Goal: Task Accomplishment & Management: Manage account settings

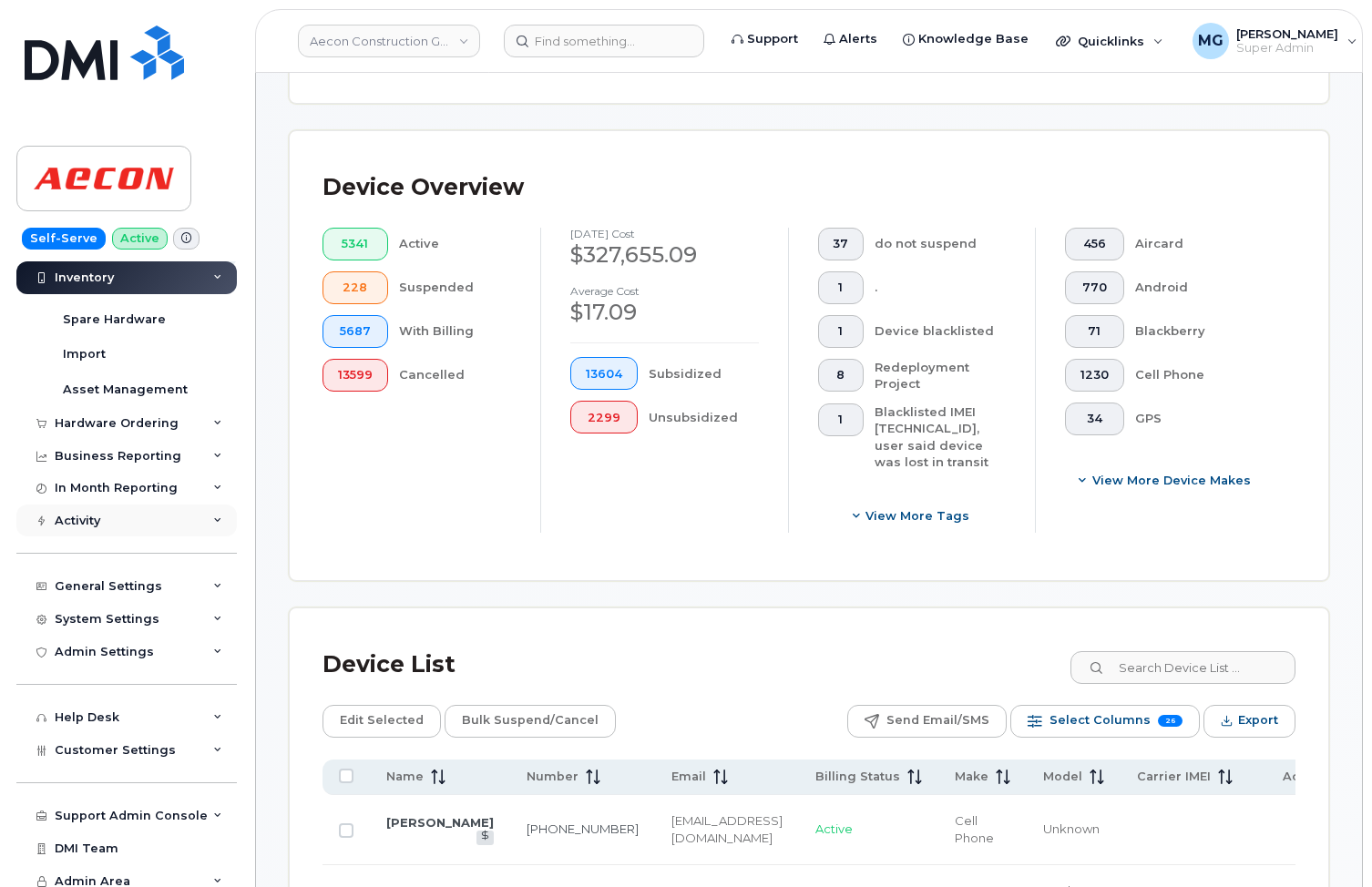
scroll to position [441, 0]
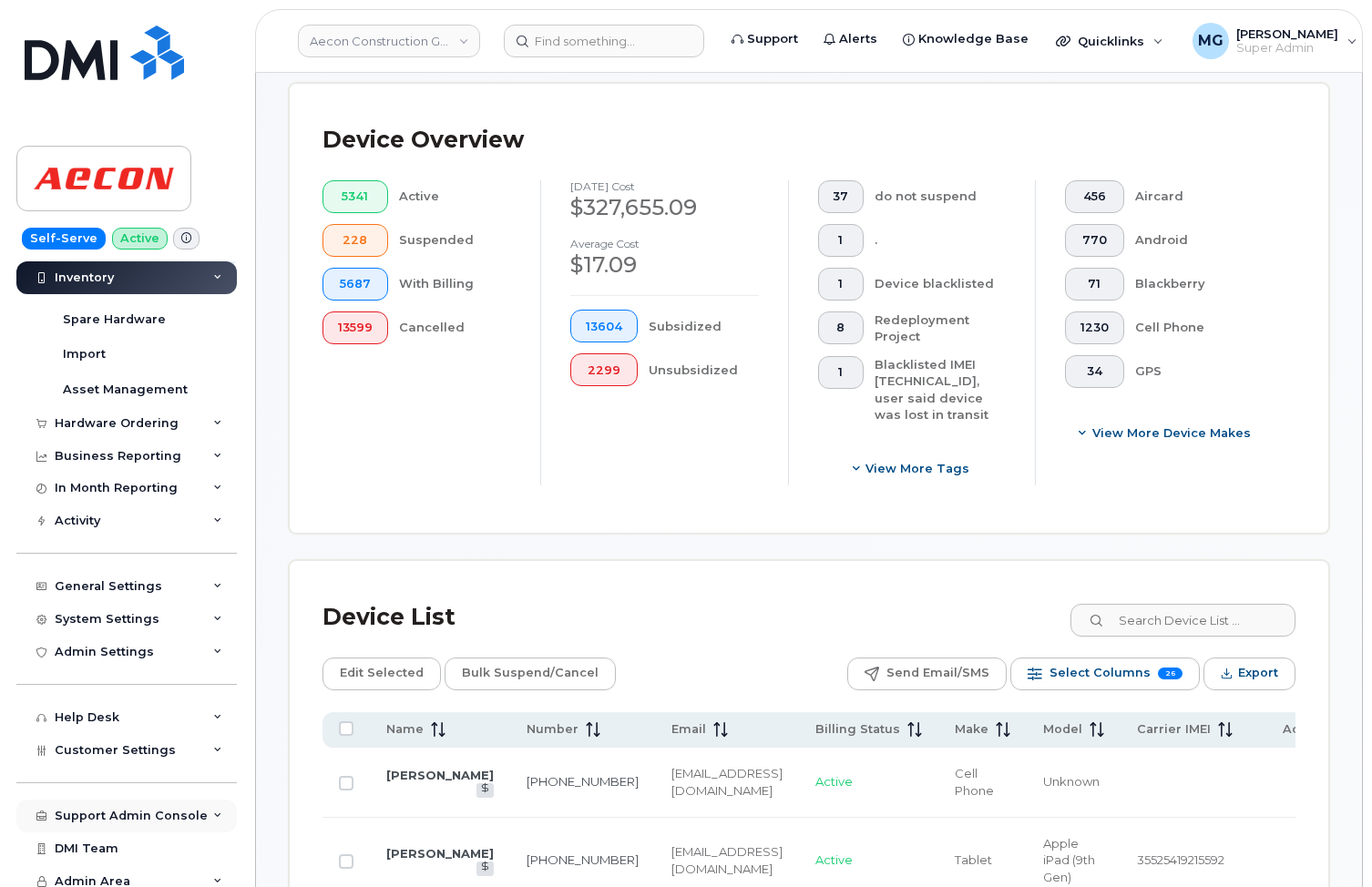
click at [101, 809] on div "Support Admin Console" at bounding box center [131, 815] width 153 height 14
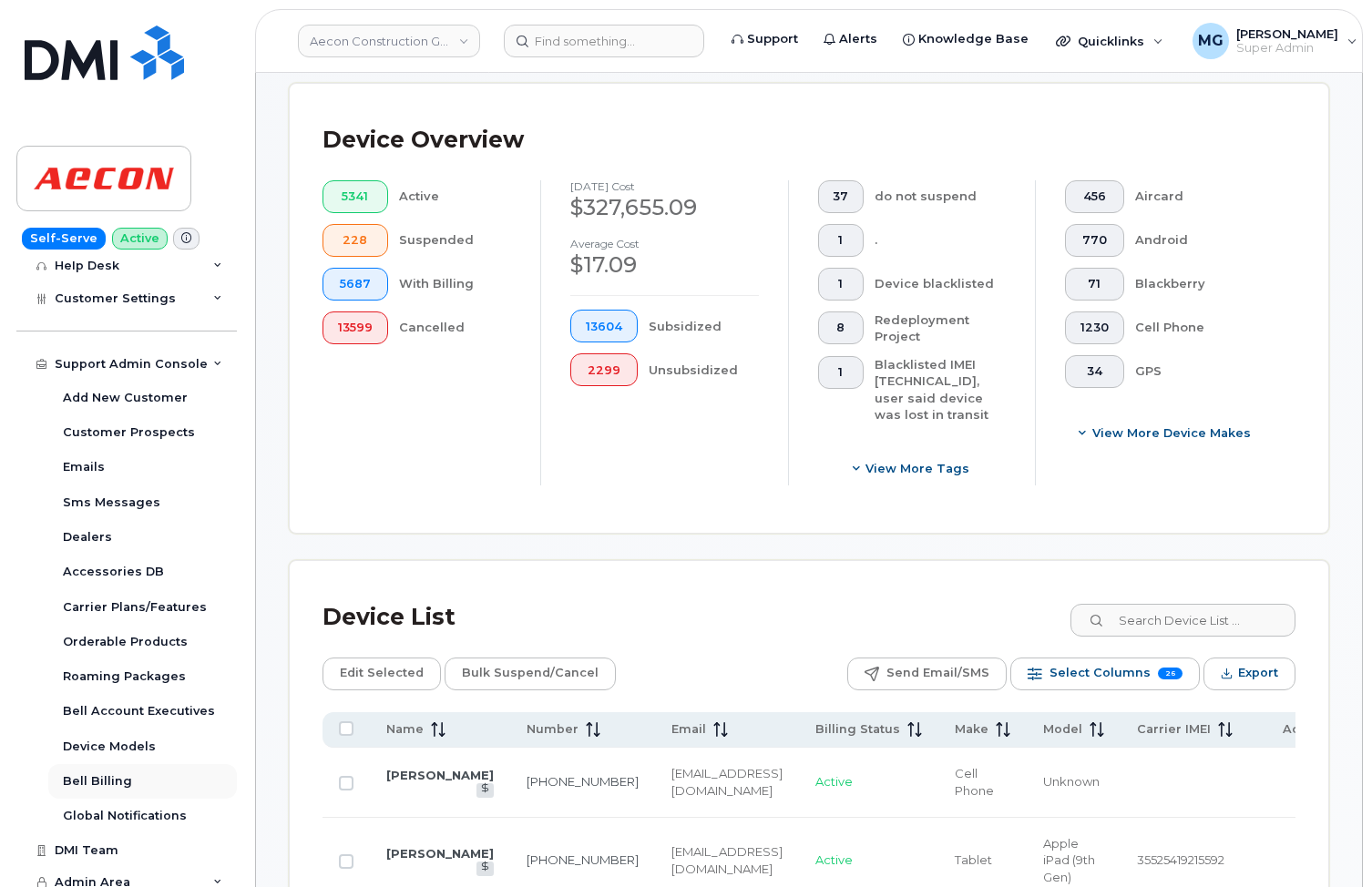
scroll to position [576, 0]
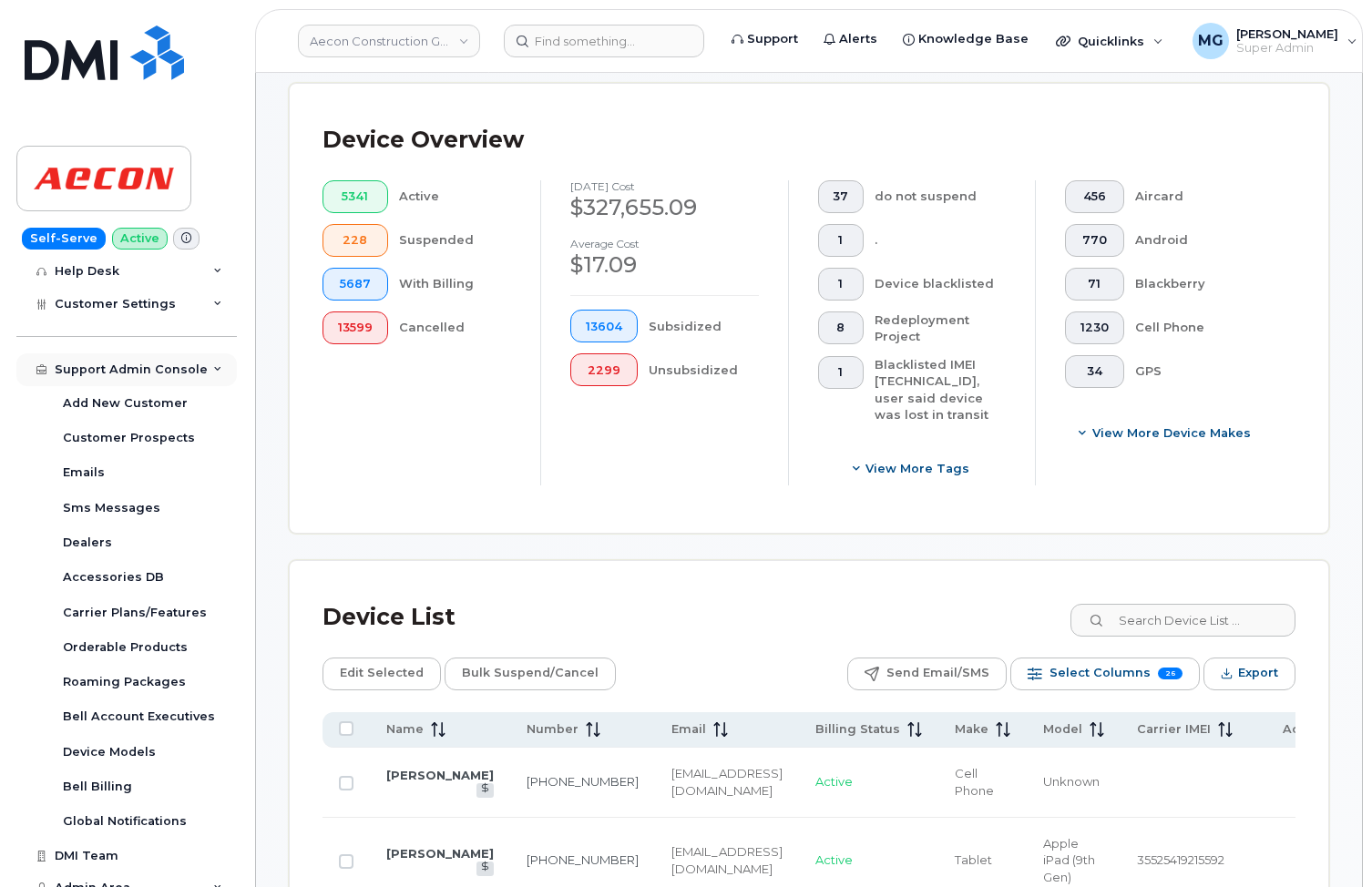
click at [121, 363] on div "Support Admin Console" at bounding box center [131, 370] width 153 height 14
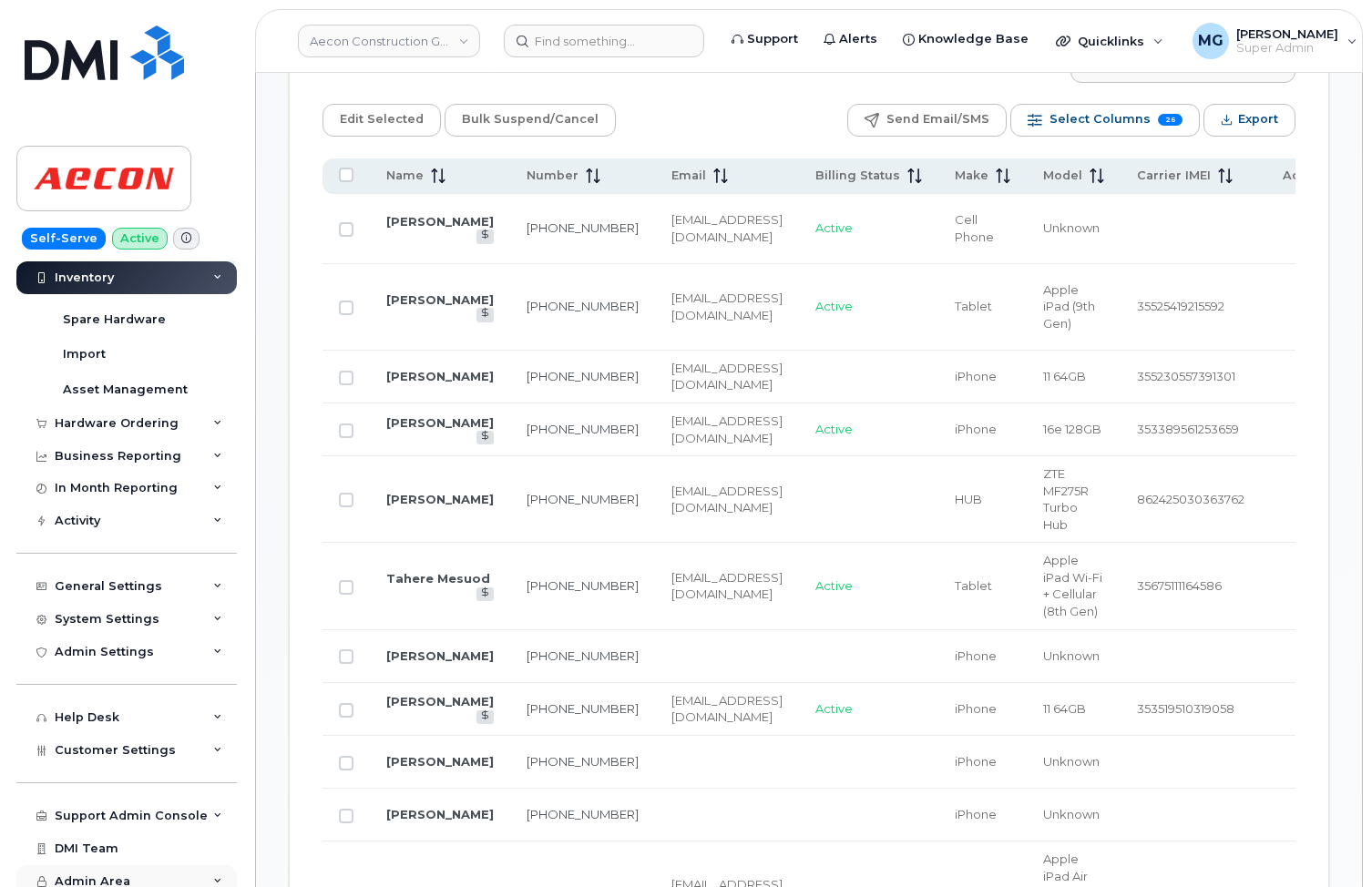
scroll to position [1013, 0]
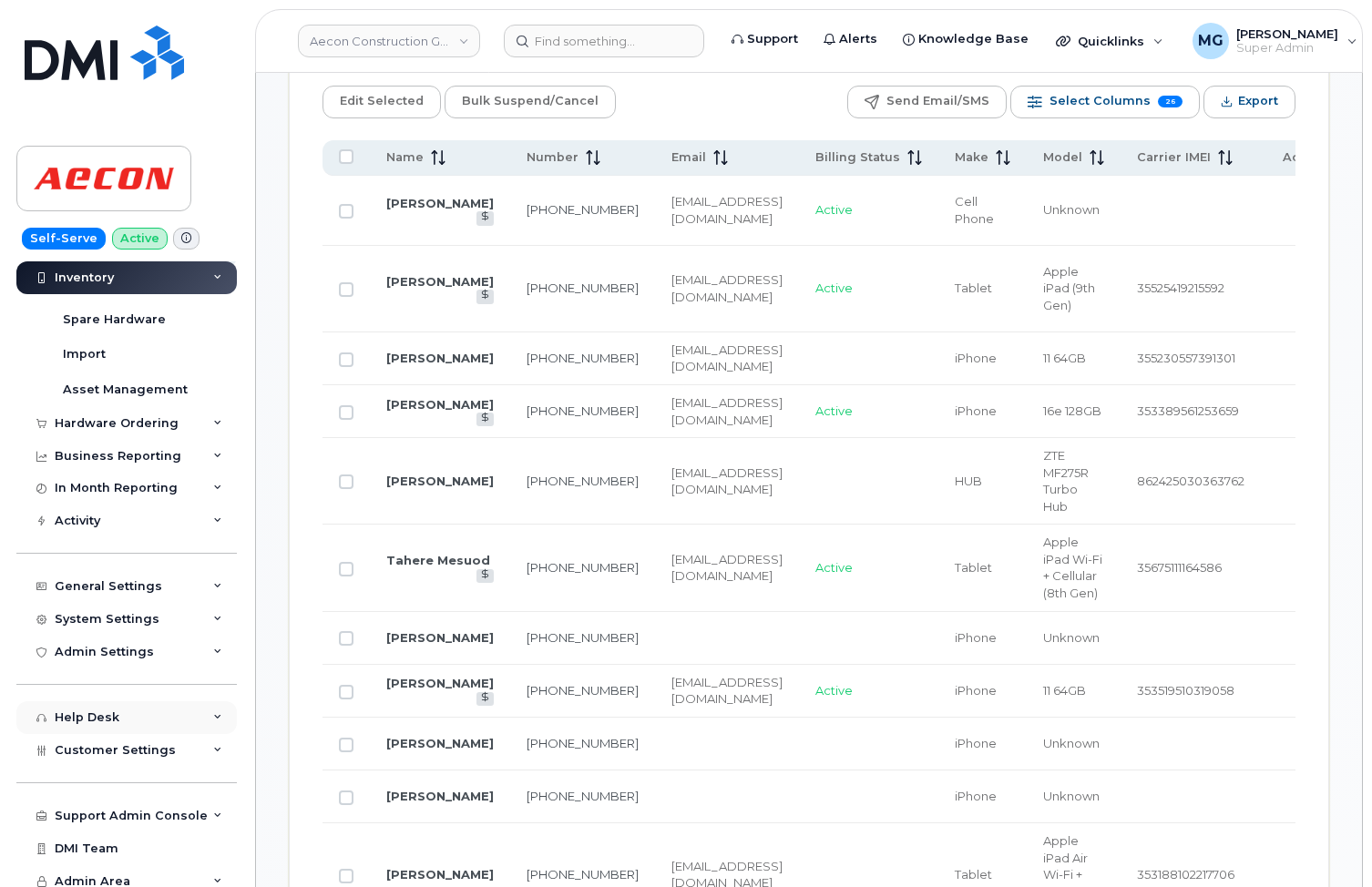
click at [77, 710] on div "Help Desk" at bounding box center [87, 717] width 65 height 14
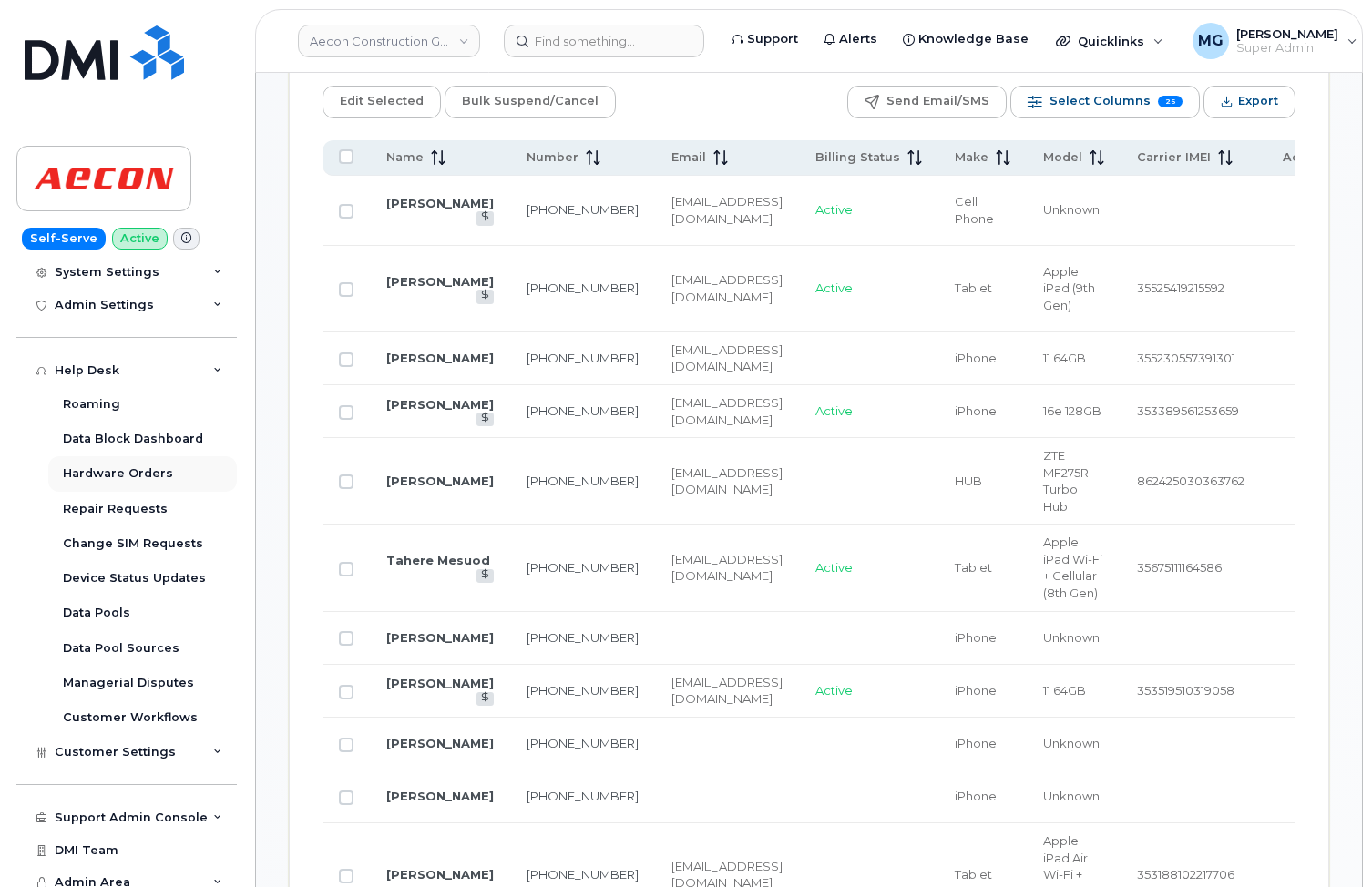
scroll to position [472, 0]
click at [119, 466] on div "Hardware Orders" at bounding box center [117, 474] width 110 height 16
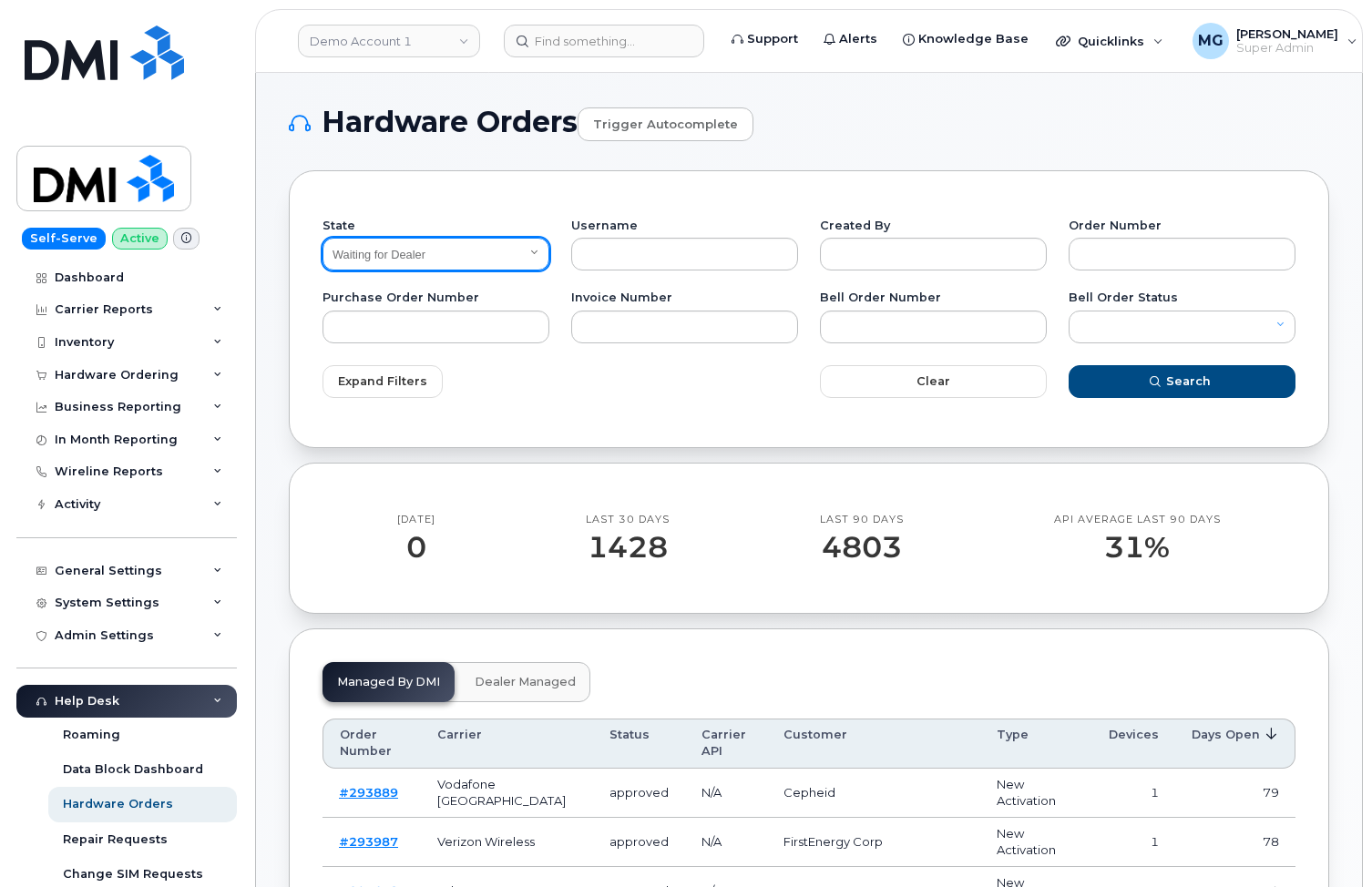
select select "Open"
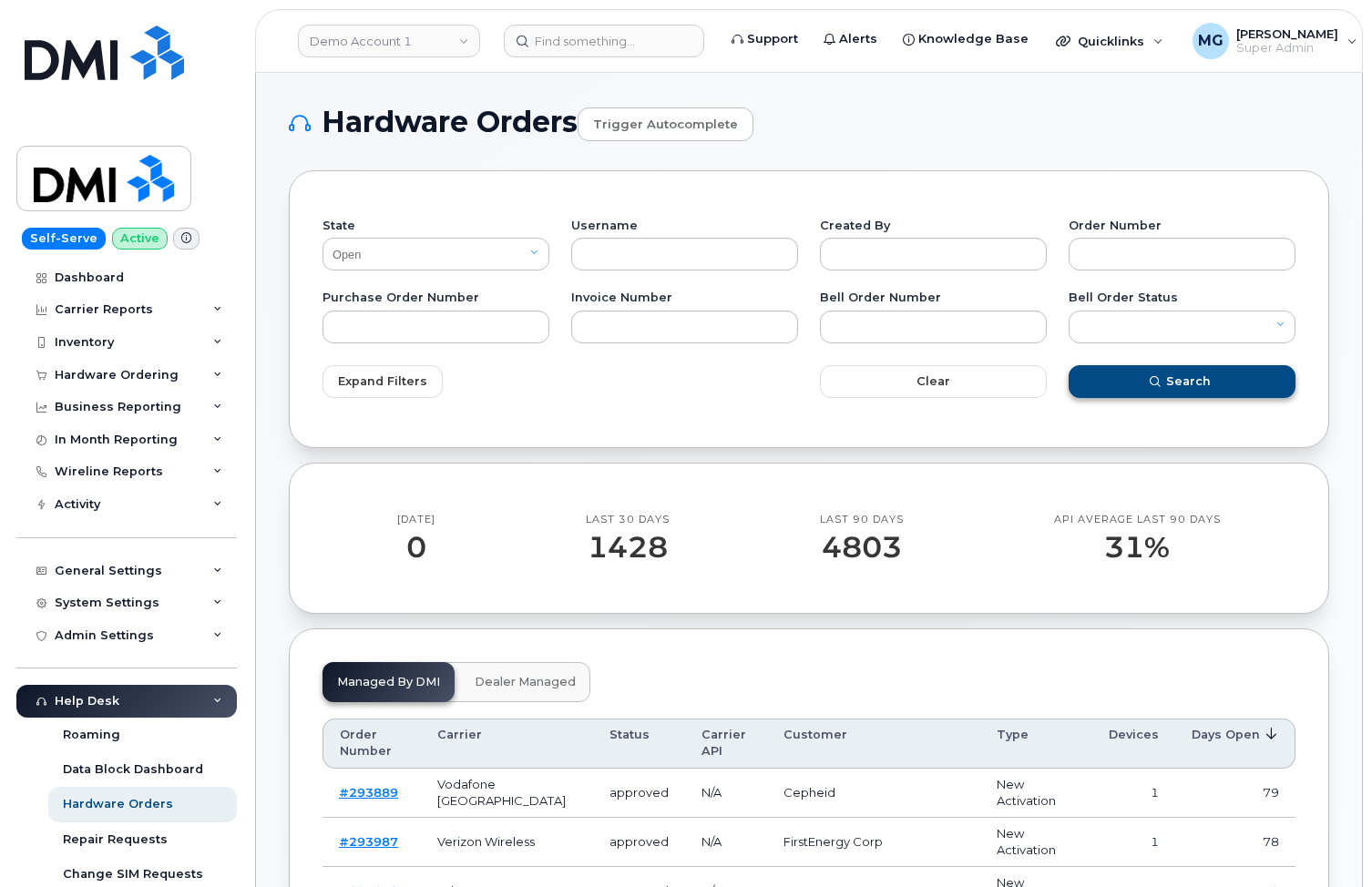
click at [1178, 383] on span "Search" at bounding box center [1188, 381] width 45 height 17
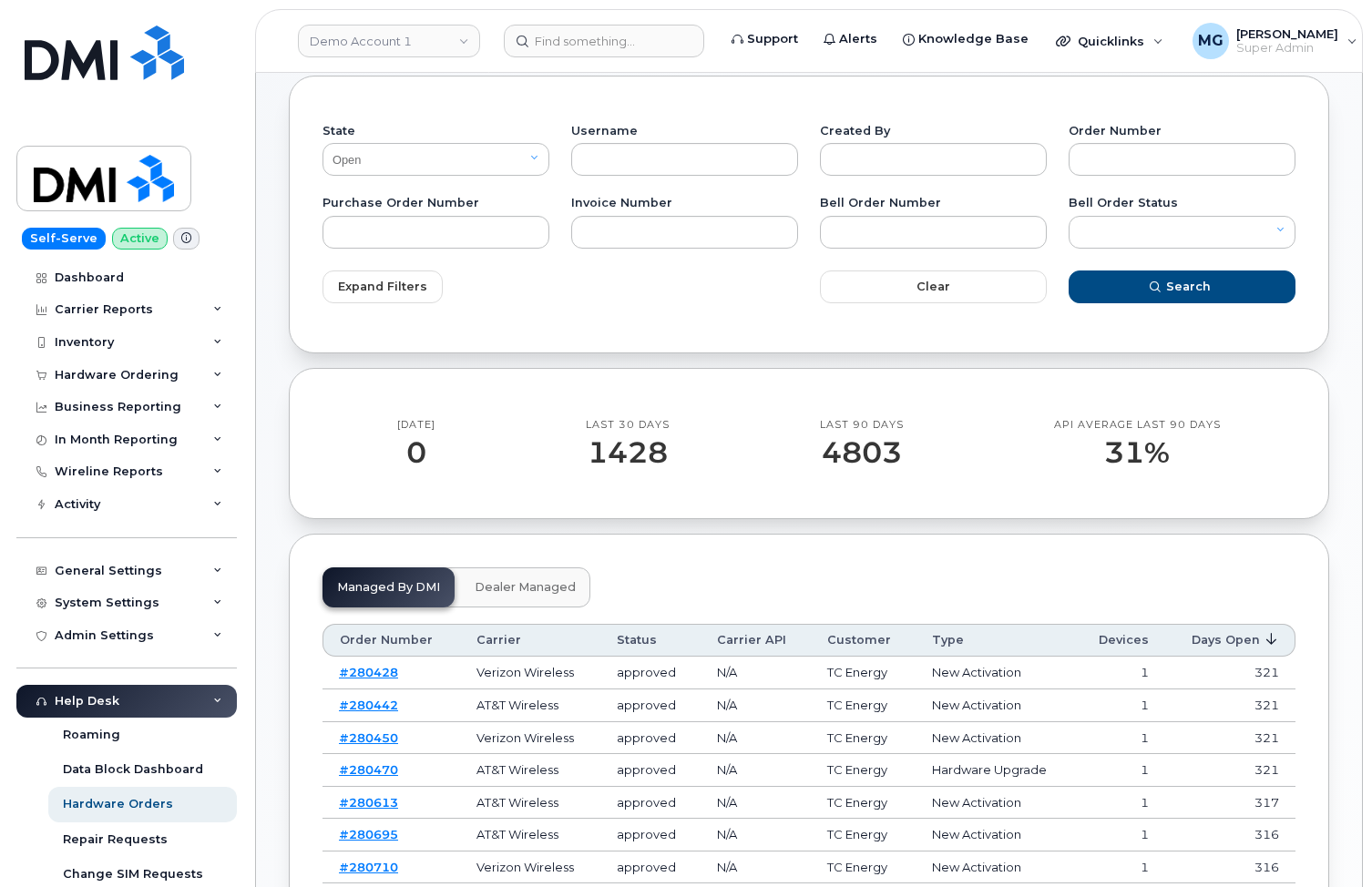
scroll to position [87, 0]
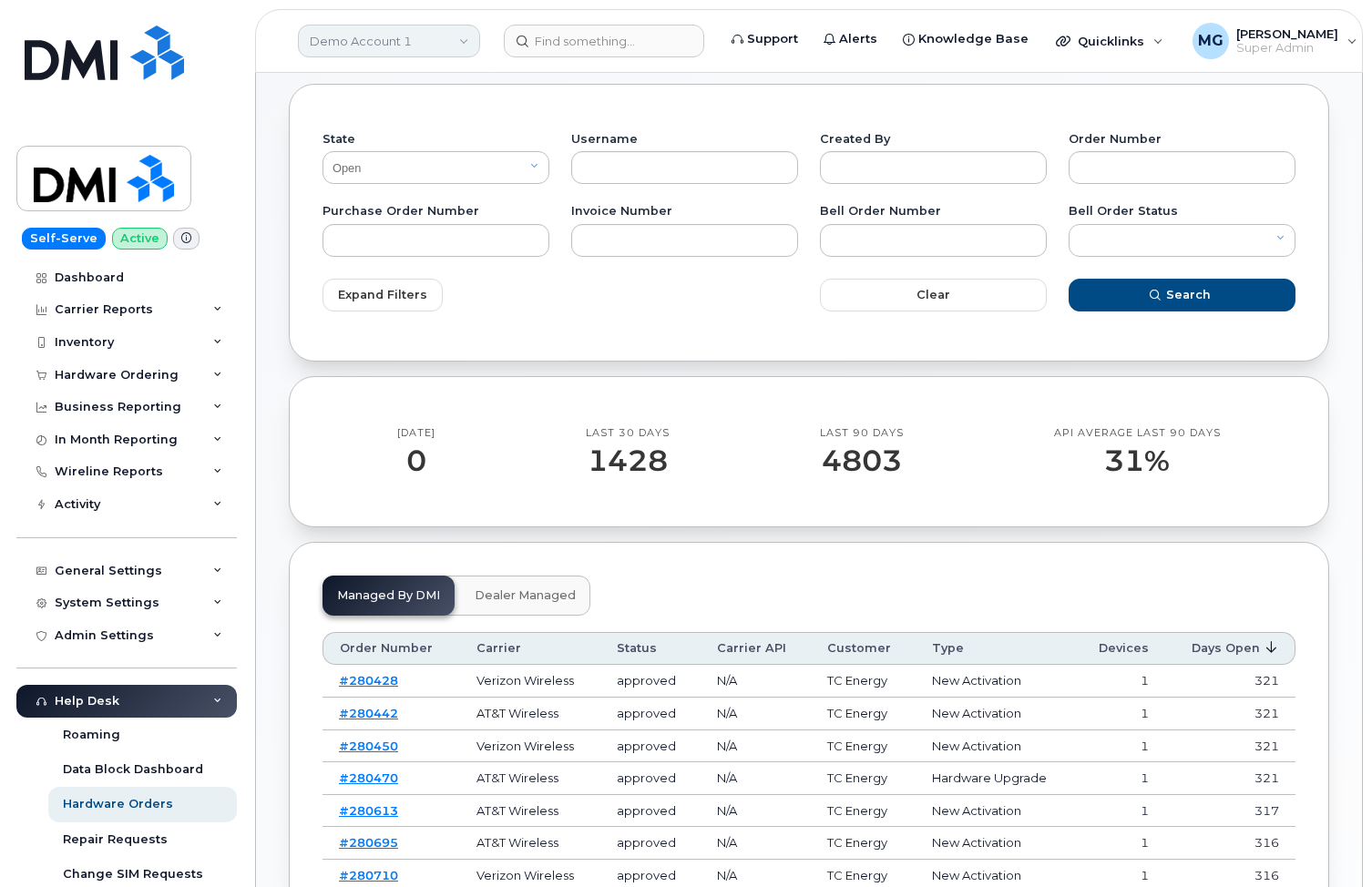
click at [367, 40] on link "Demo Account 1" at bounding box center [389, 41] width 182 height 32
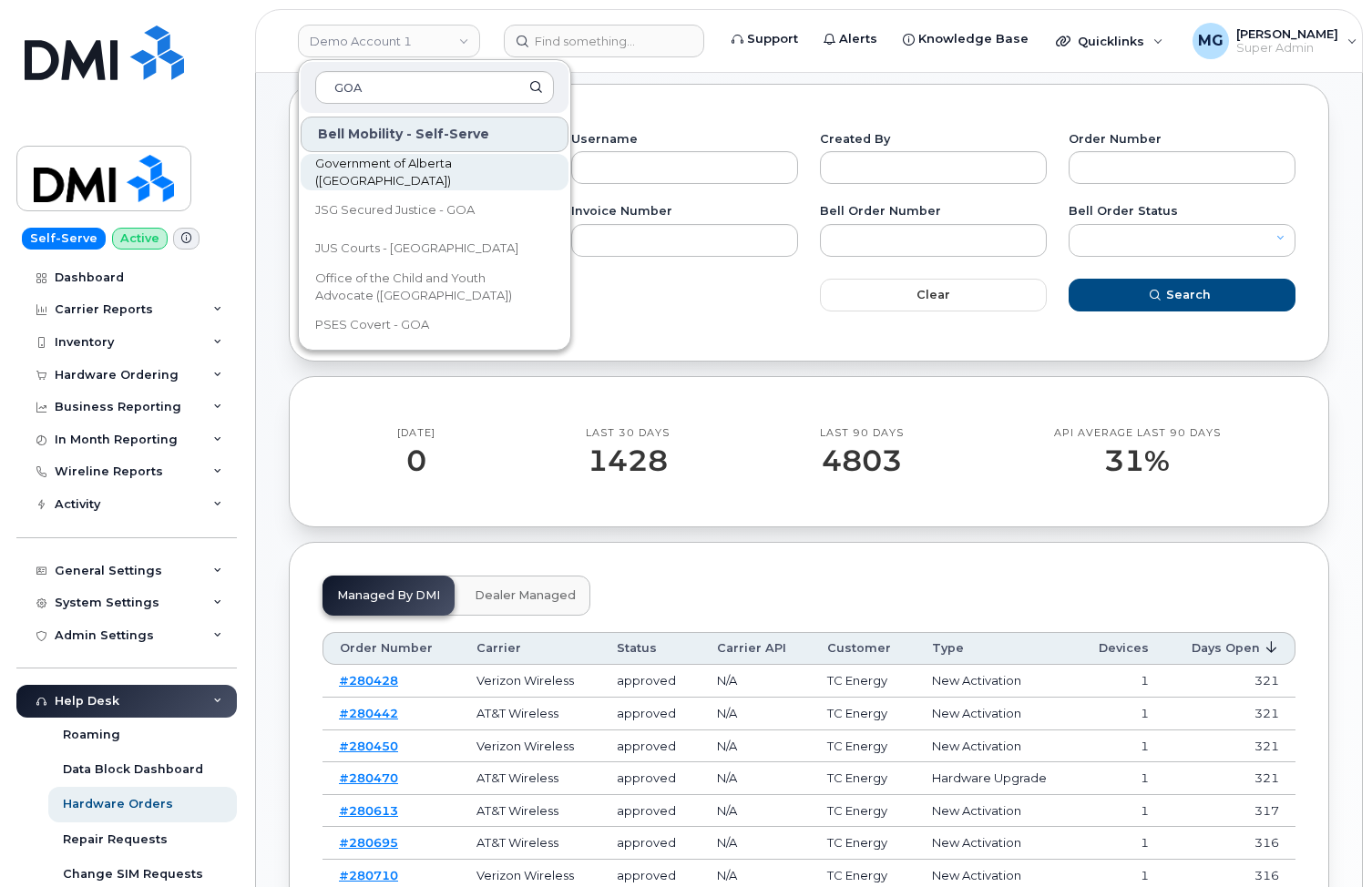
type input "GOA"
click at [330, 174] on span "Government of Alberta ([GEOGRAPHIC_DATA])" at bounding box center [419, 172] width 209 height 35
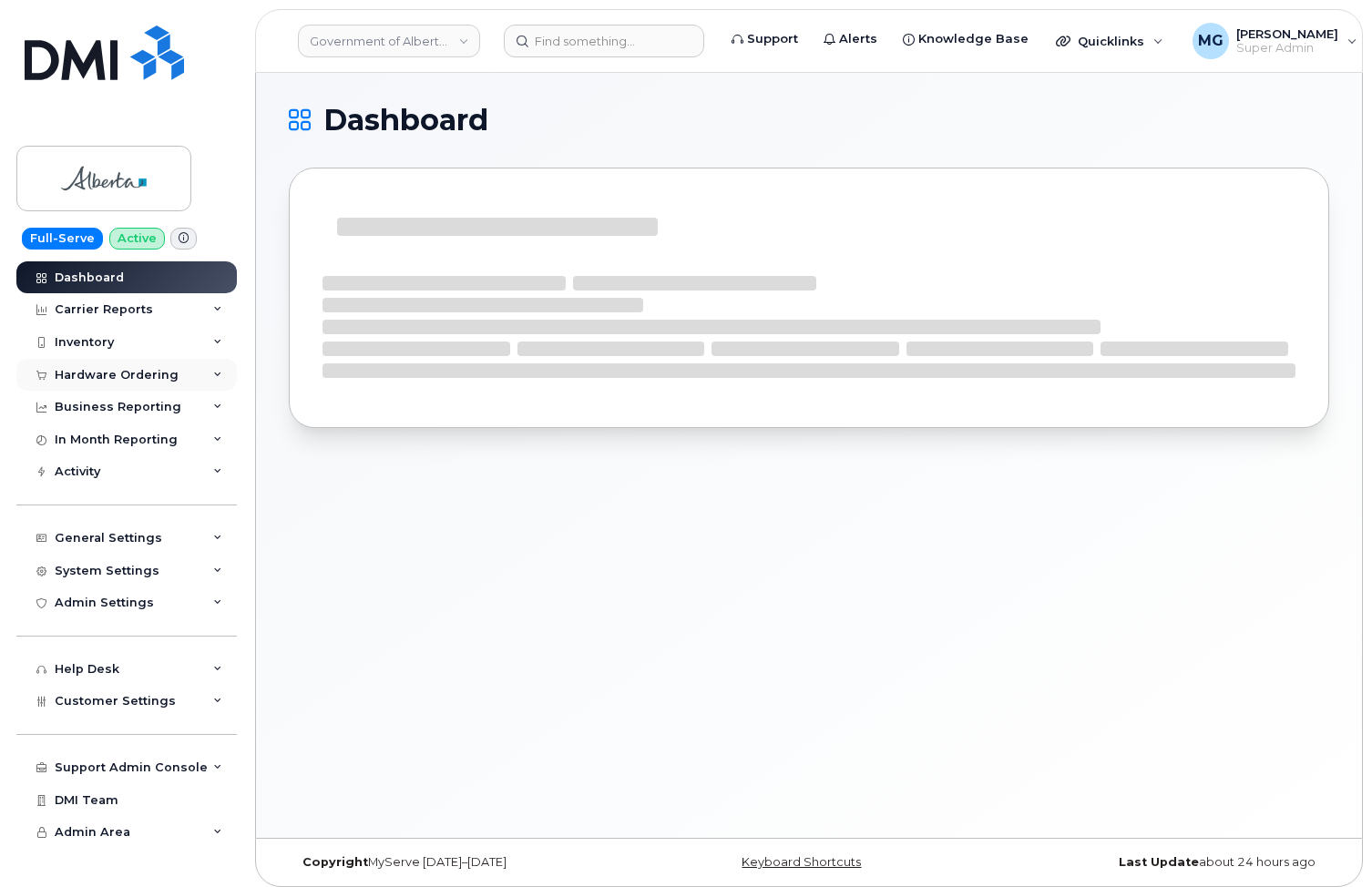
click at [127, 373] on div "Hardware Ordering" at bounding box center [116, 374] width 124 height 14
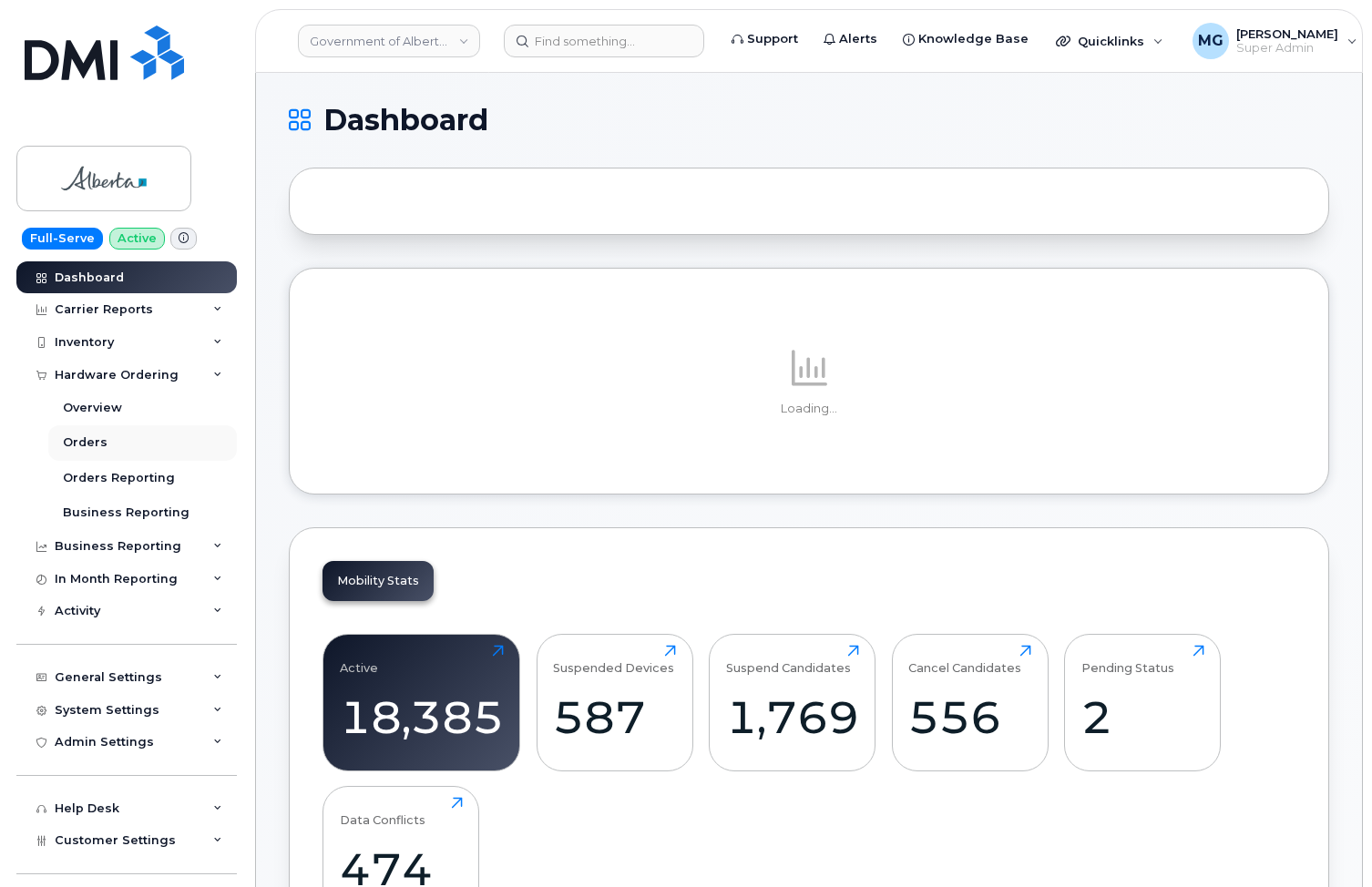
click at [90, 440] on div "Orders" at bounding box center [85, 442] width 45 height 16
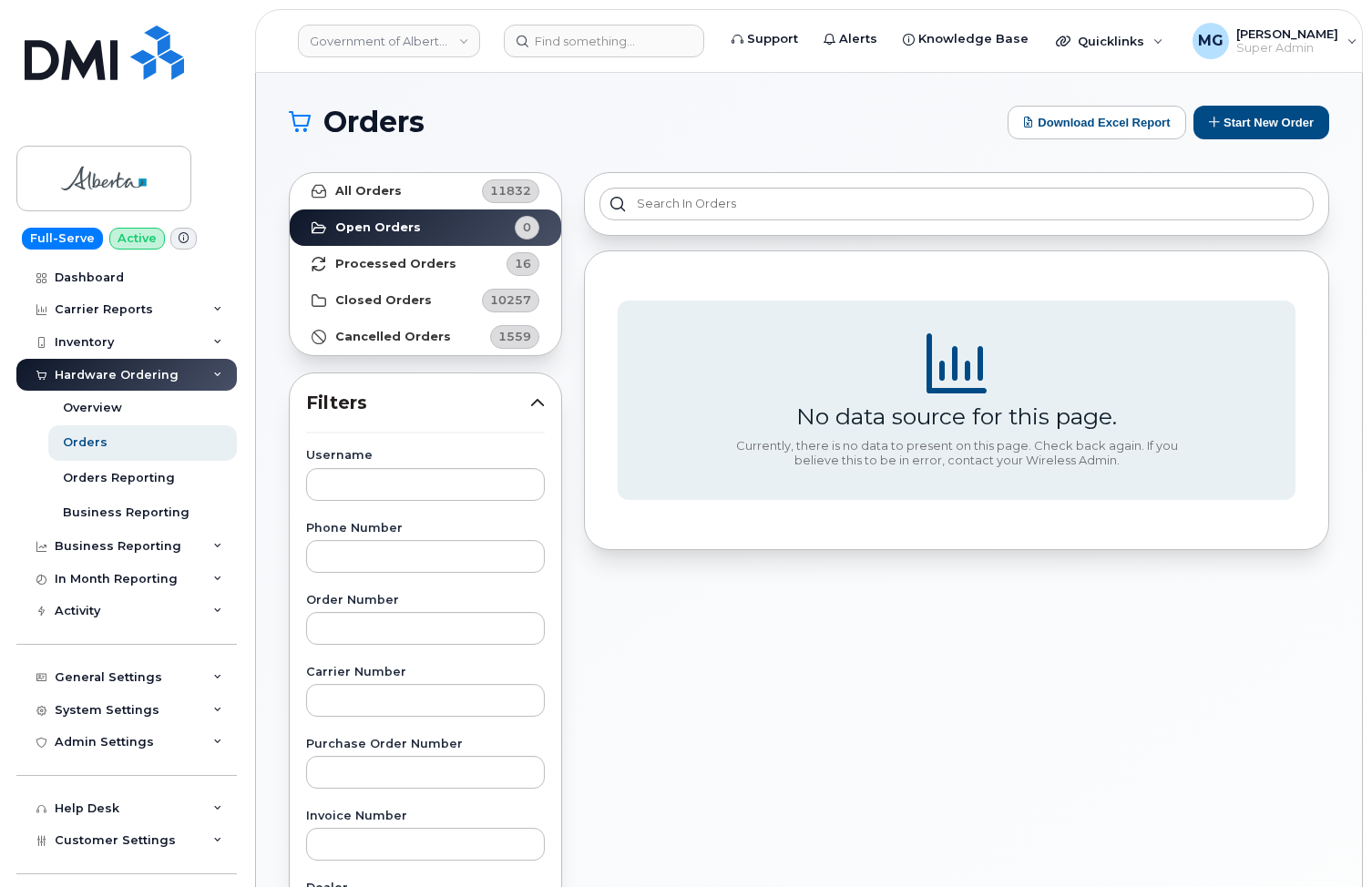
click at [405, 263] on strong "Processed Orders" at bounding box center [395, 264] width 121 height 14
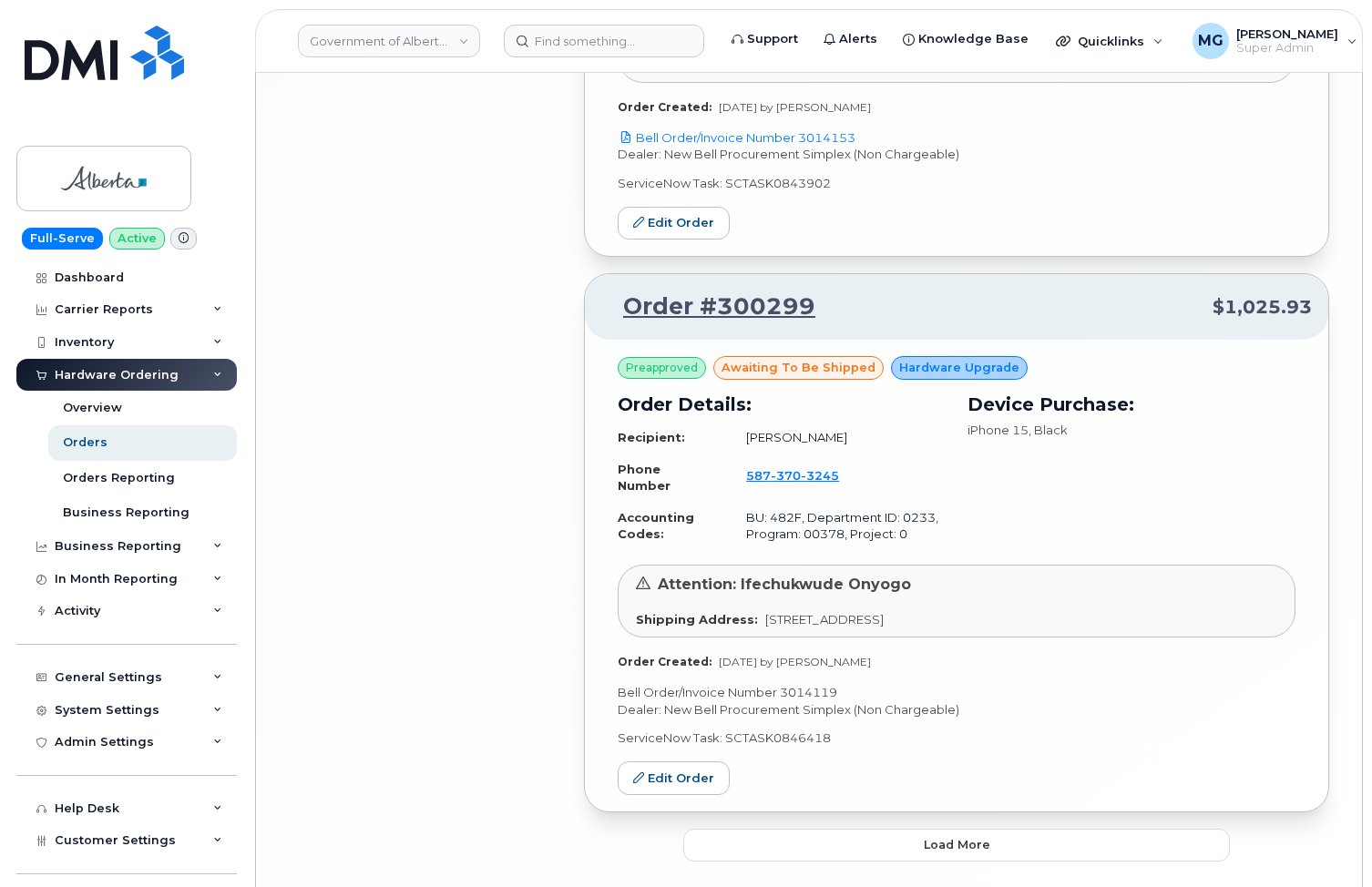
scroll to position [3878, 0]
click at [781, 830] on button "Load more" at bounding box center [956, 846] width 546 height 32
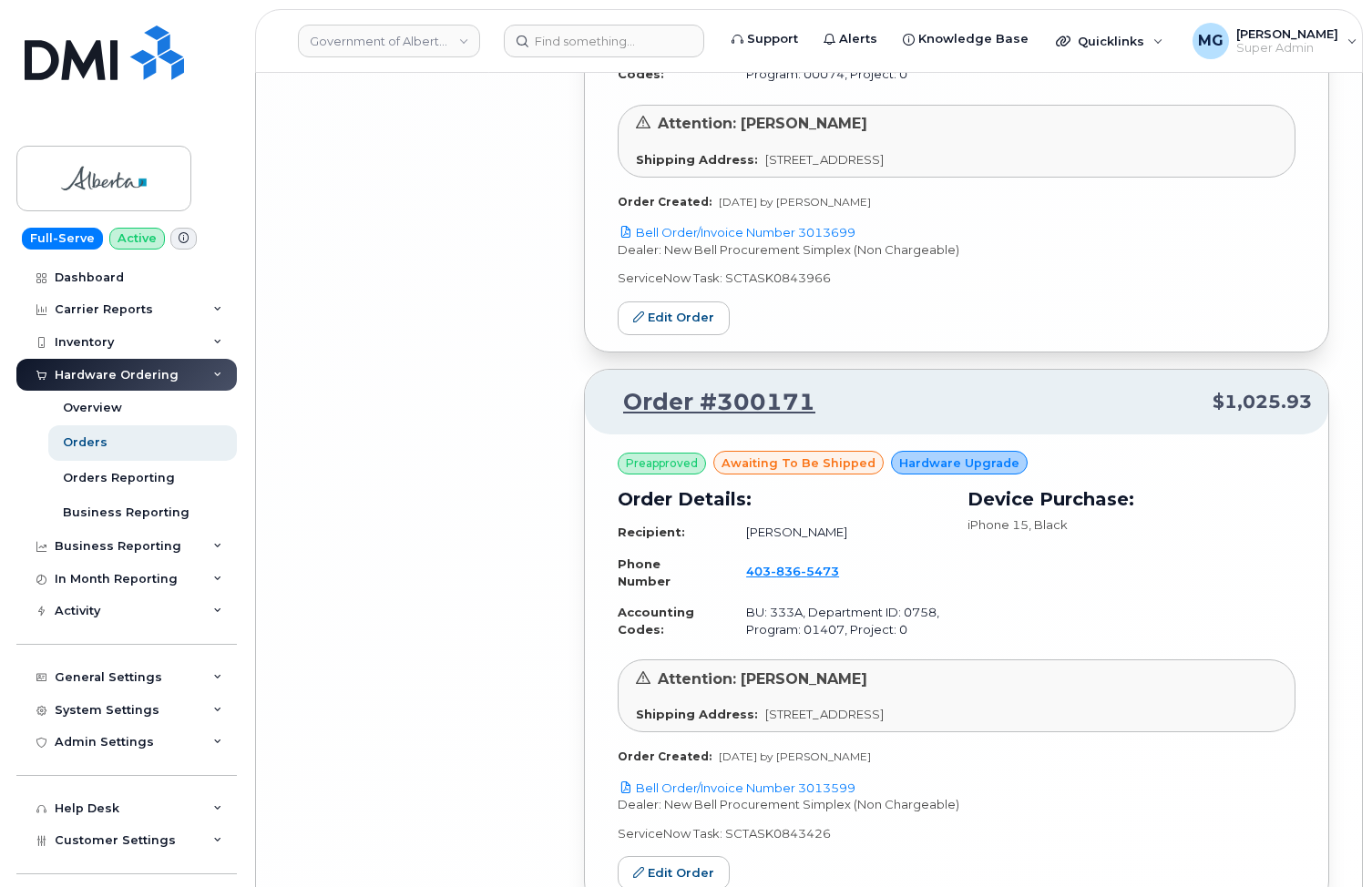
scroll to position [8223, 0]
click at [681, 857] on link "Edit Order" at bounding box center [673, 874] width 112 height 33
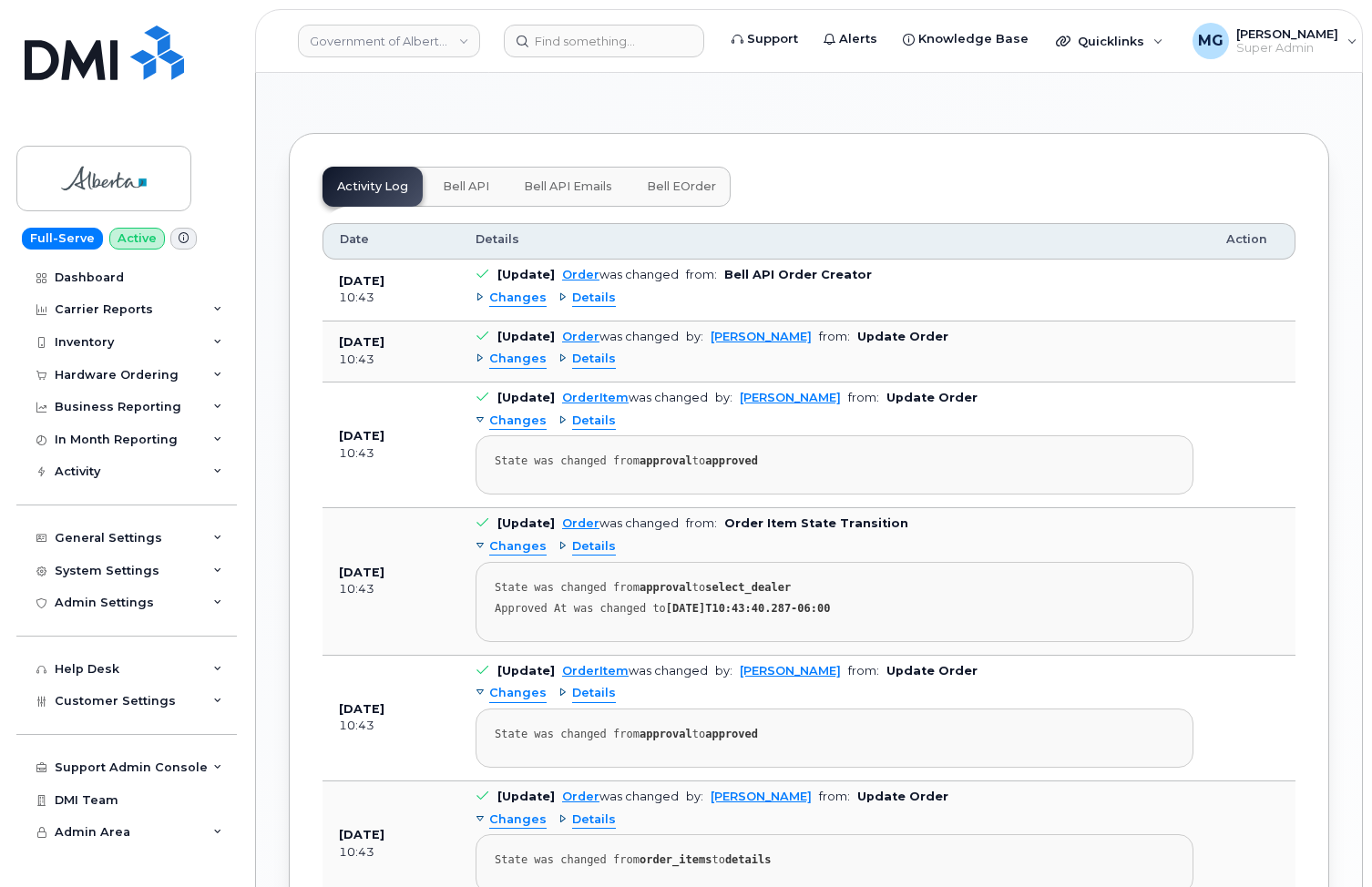
scroll to position [1162, 0]
click at [515, 291] on span "Changes" at bounding box center [517, 300] width 57 height 17
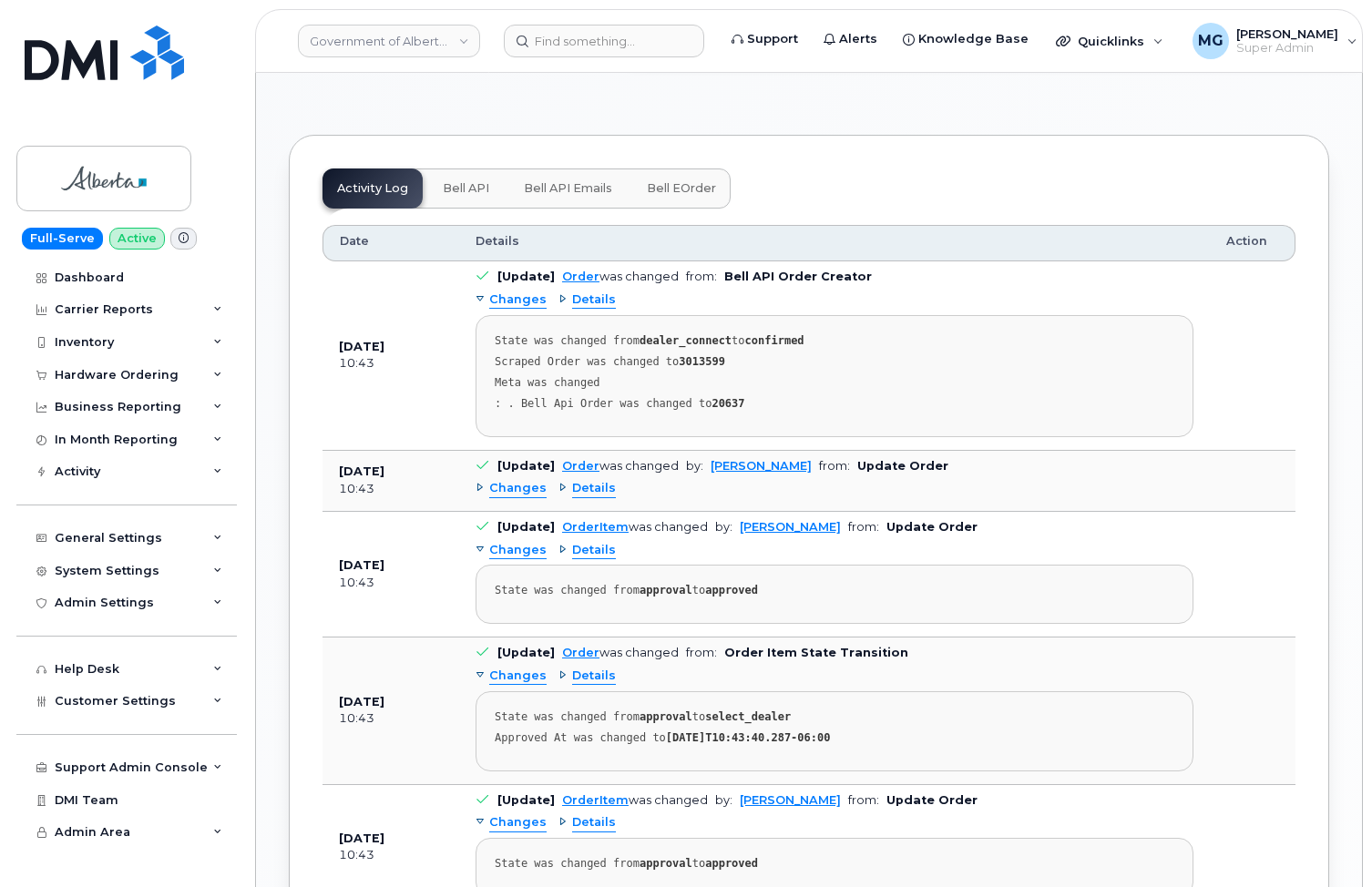
click at [585, 291] on span "Details" at bounding box center [594, 300] width 44 height 17
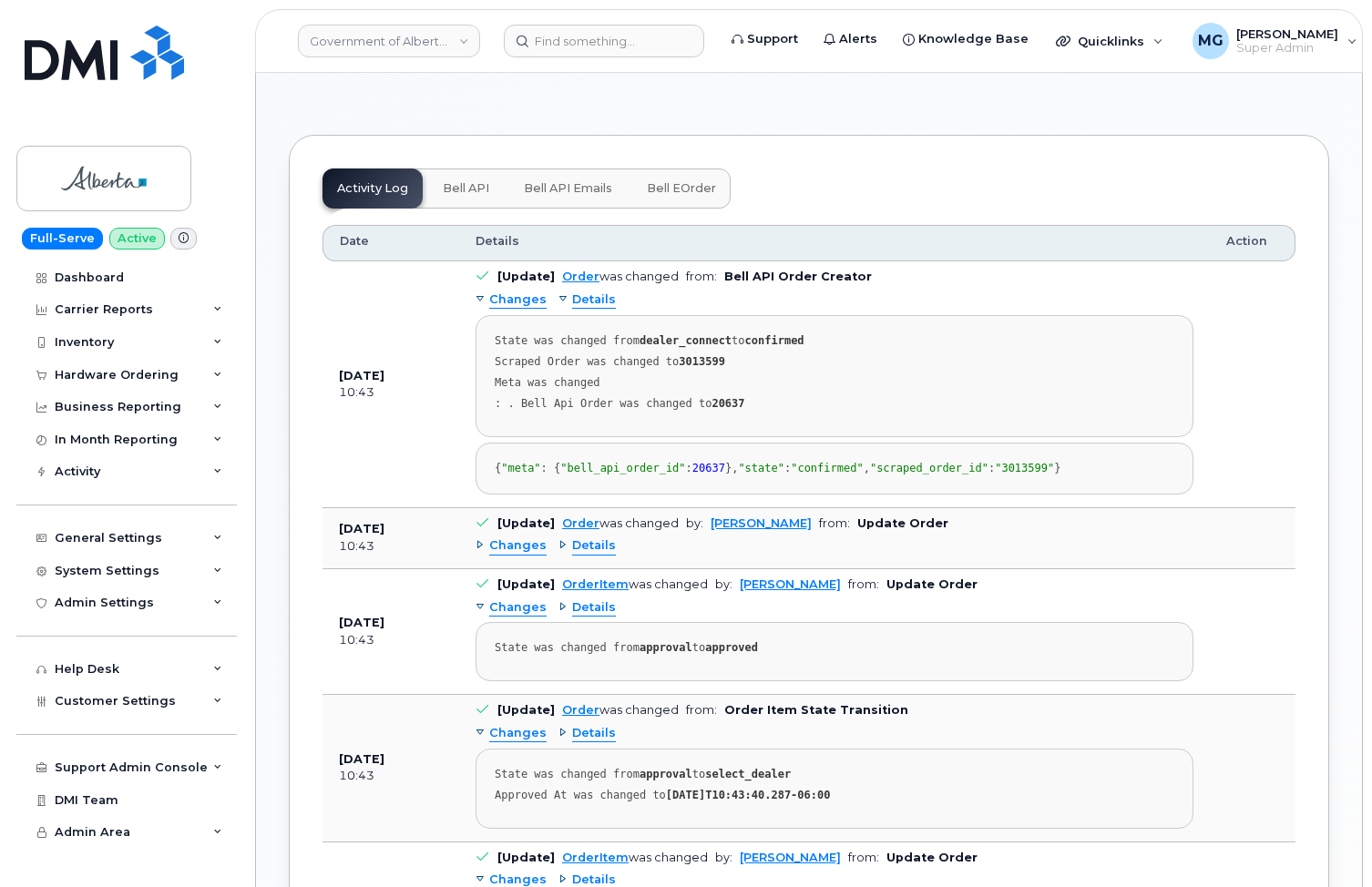
click at [464, 181] on span "Bell API" at bounding box center [466, 188] width 47 height 14
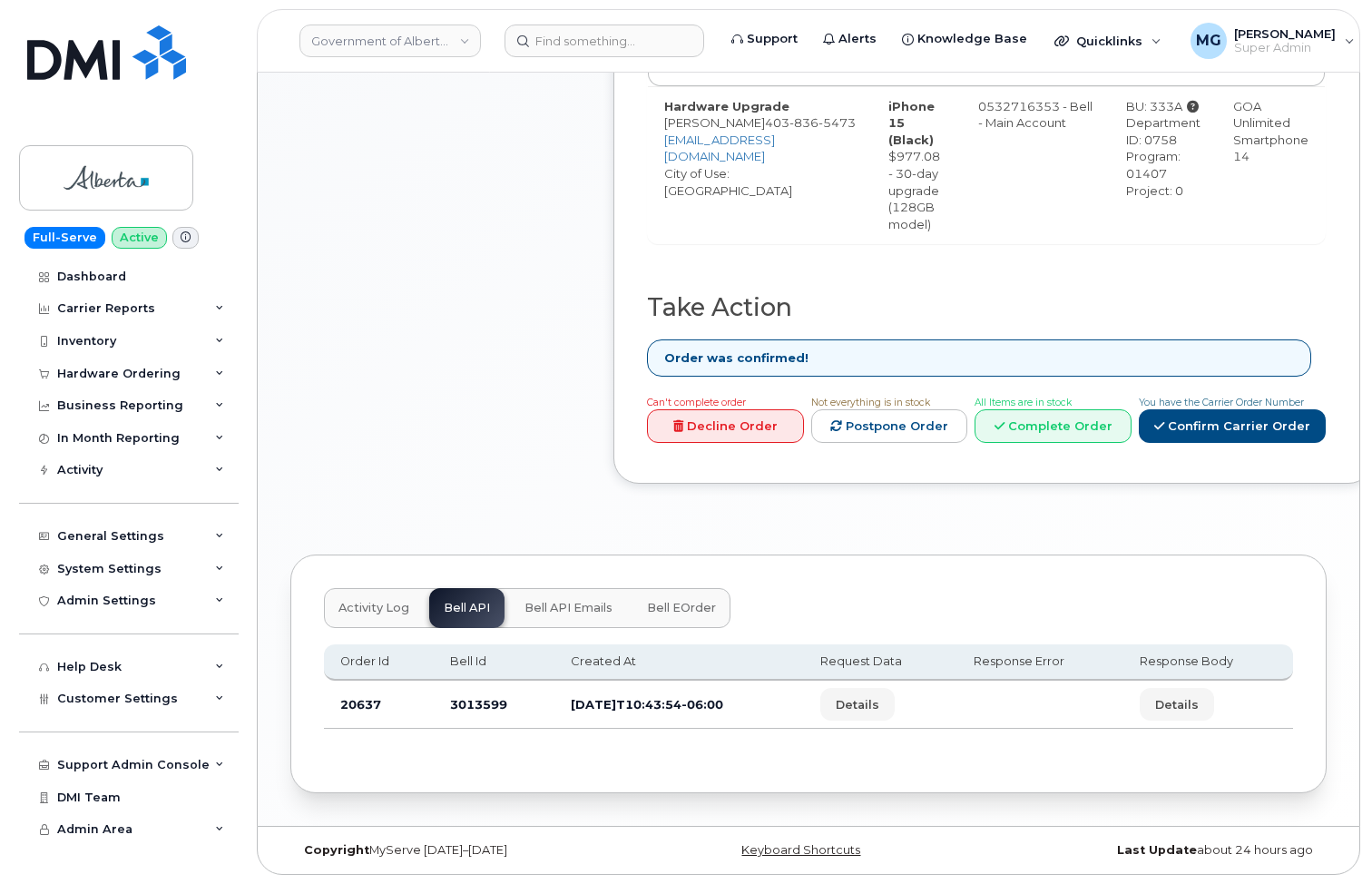
scroll to position [724, 0]
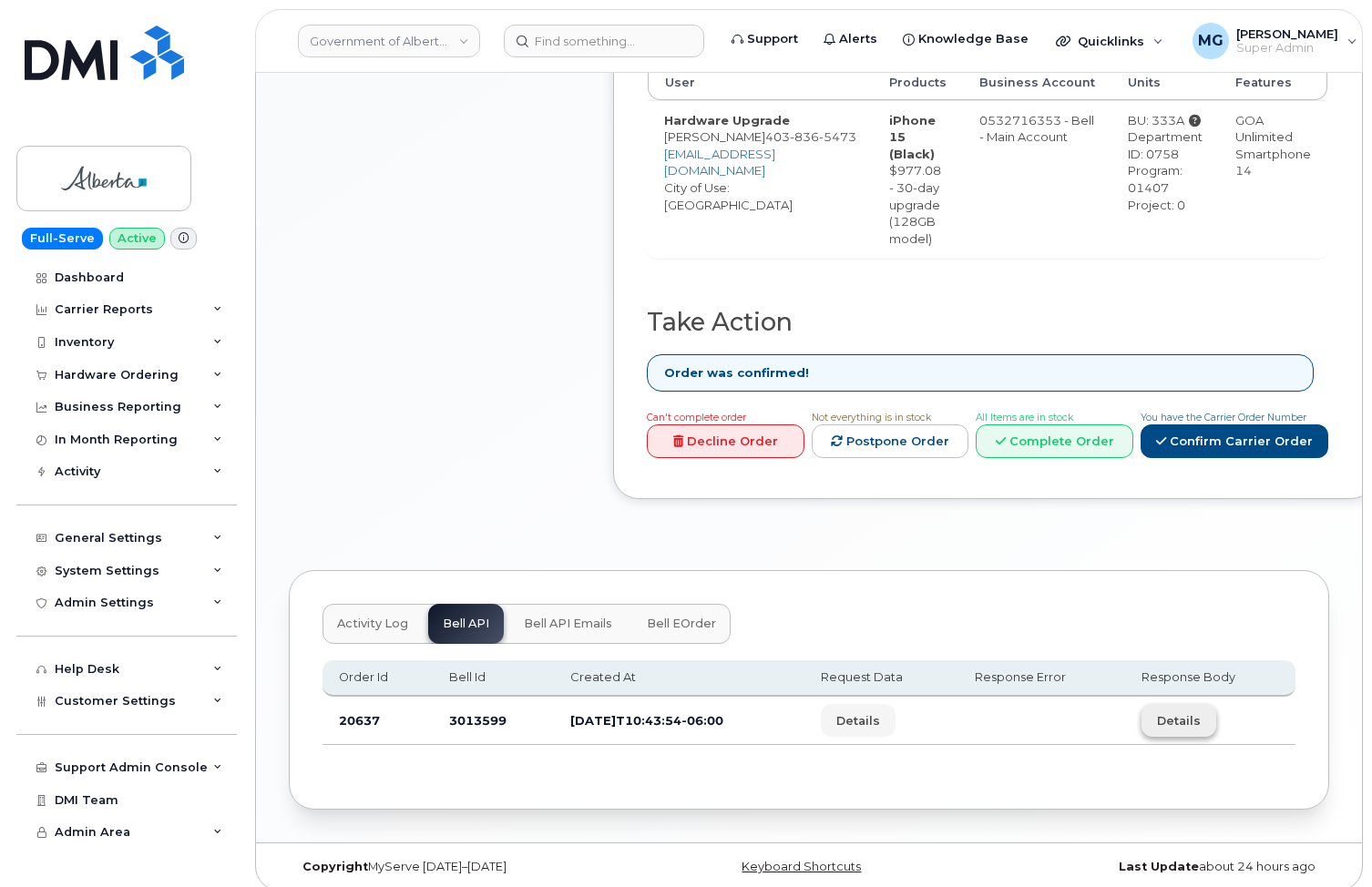
click at [1188, 712] on span "Details" at bounding box center [1178, 721] width 44 height 17
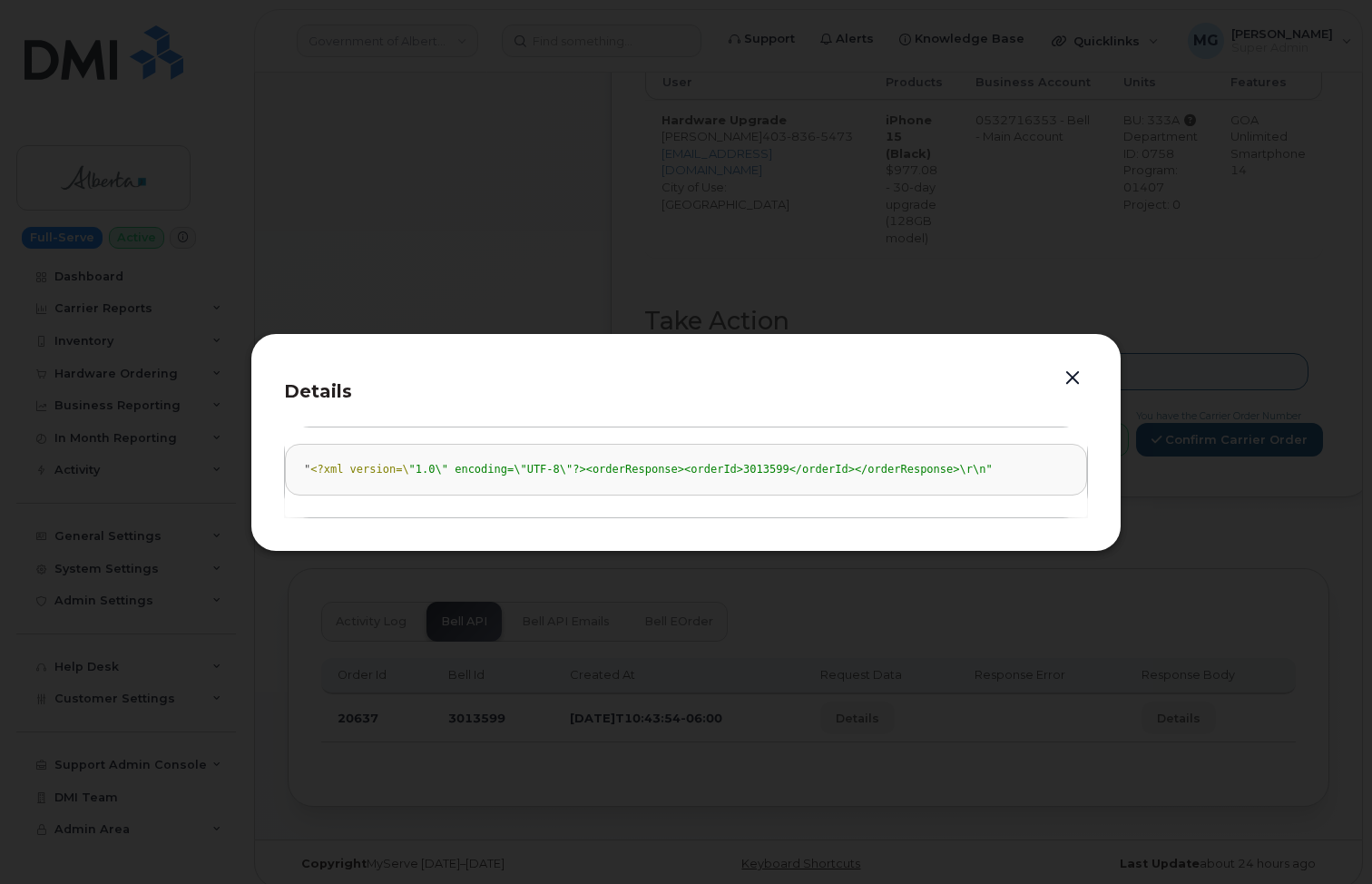
click at [1073, 375] on button "button" at bounding box center [1072, 378] width 28 height 26
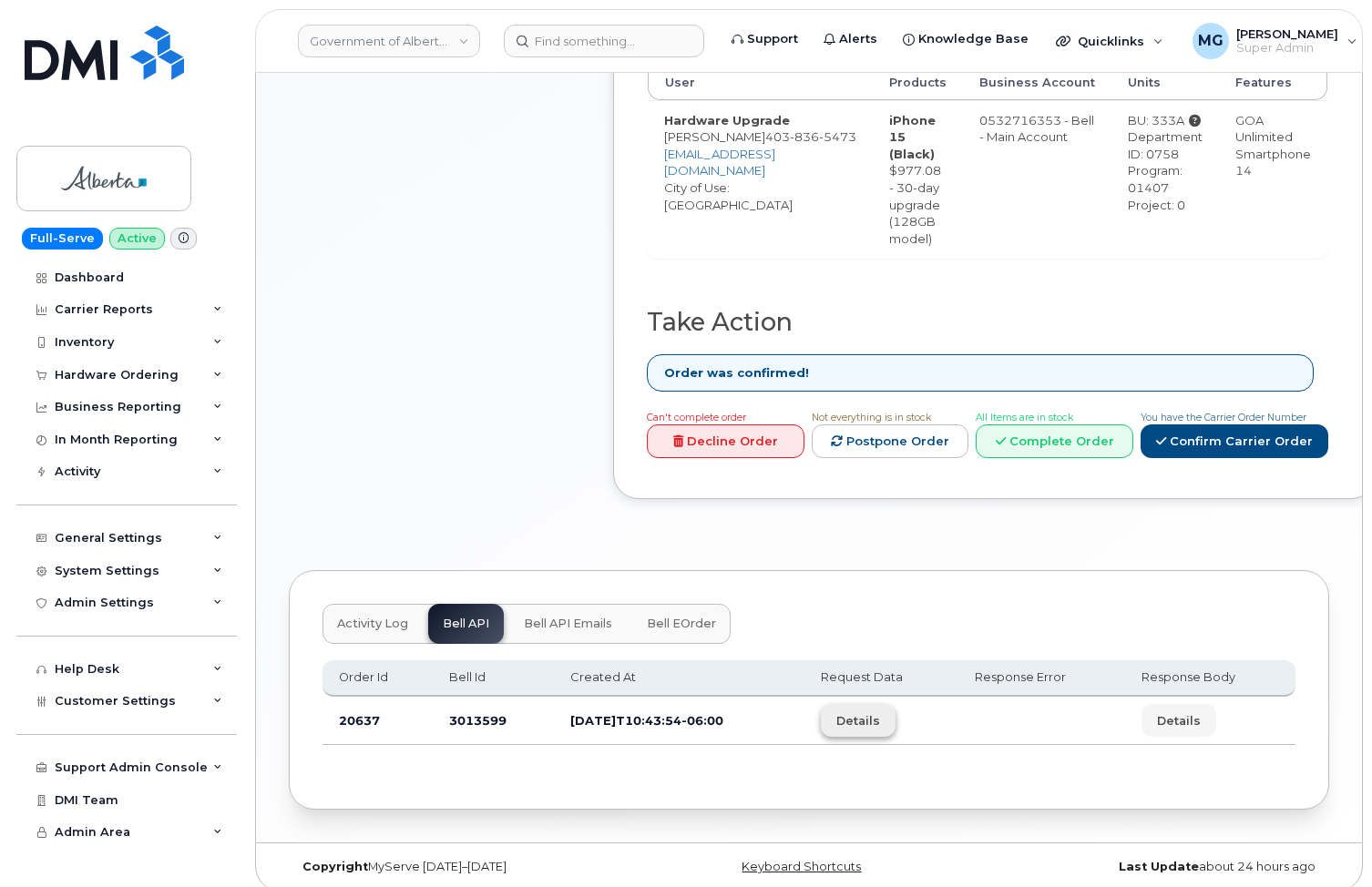
click at [867, 712] on span "Details" at bounding box center [858, 721] width 44 height 17
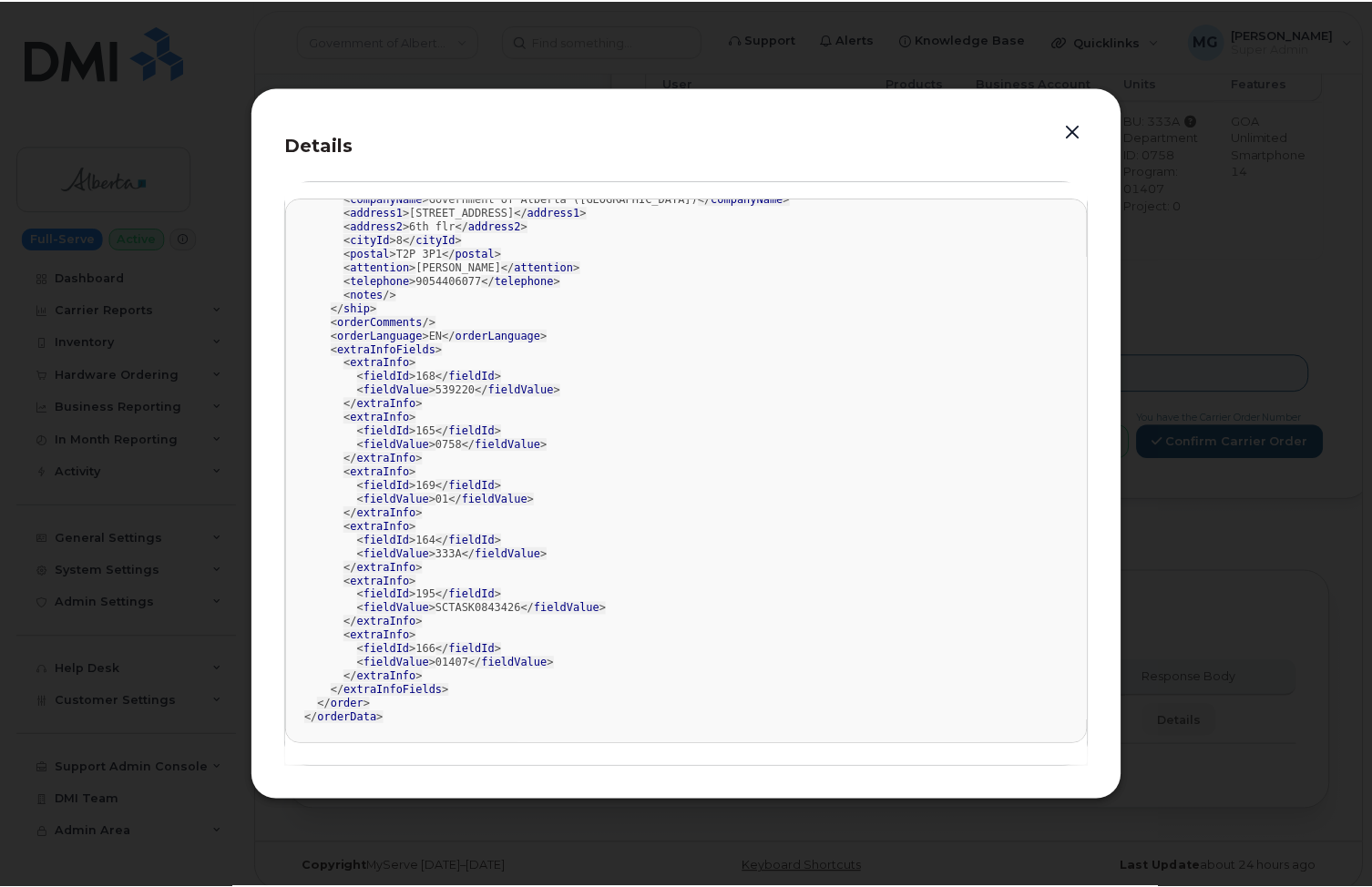
scroll to position [407, 0]
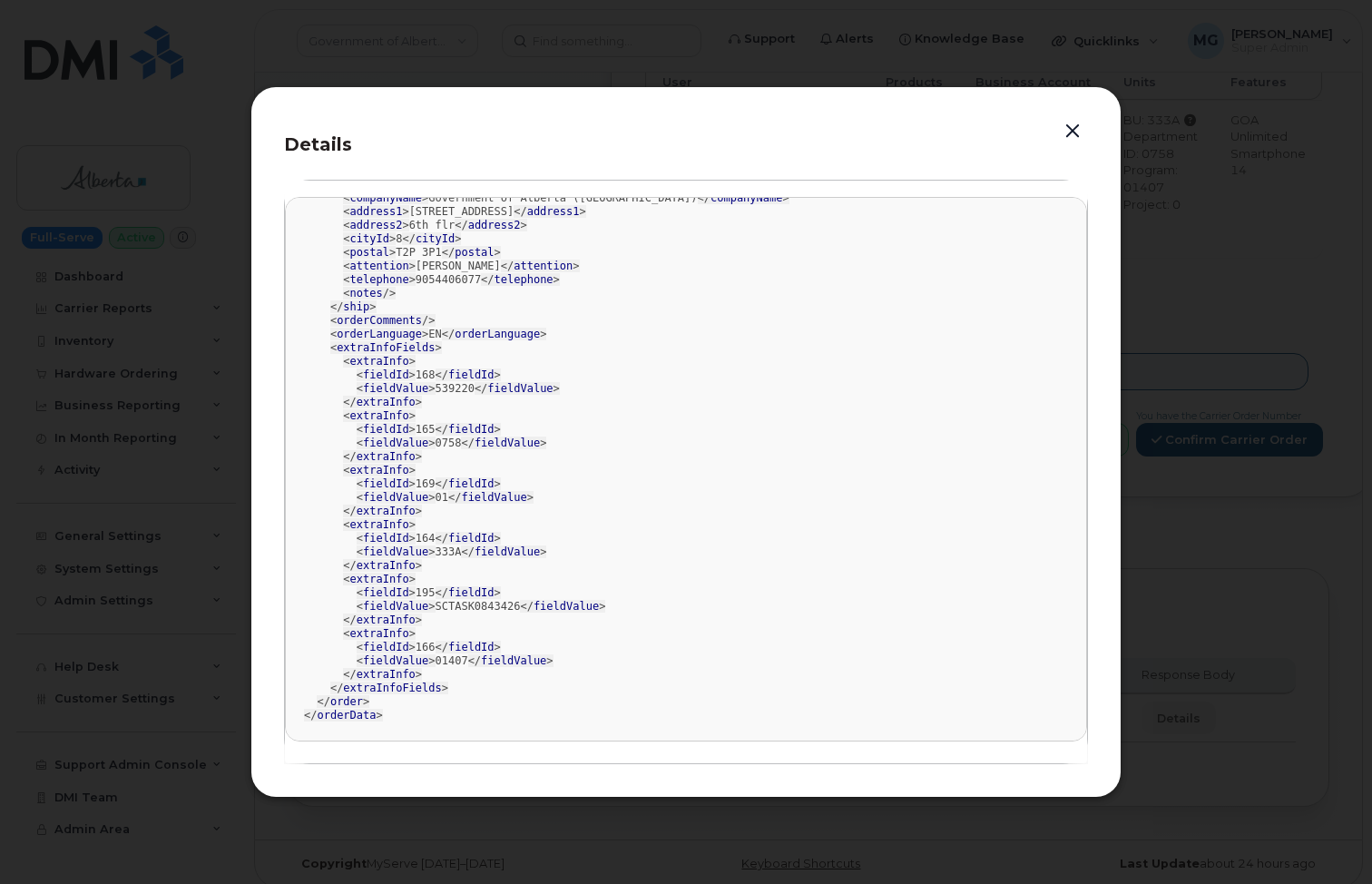
click at [1068, 124] on button "button" at bounding box center [1072, 131] width 28 height 26
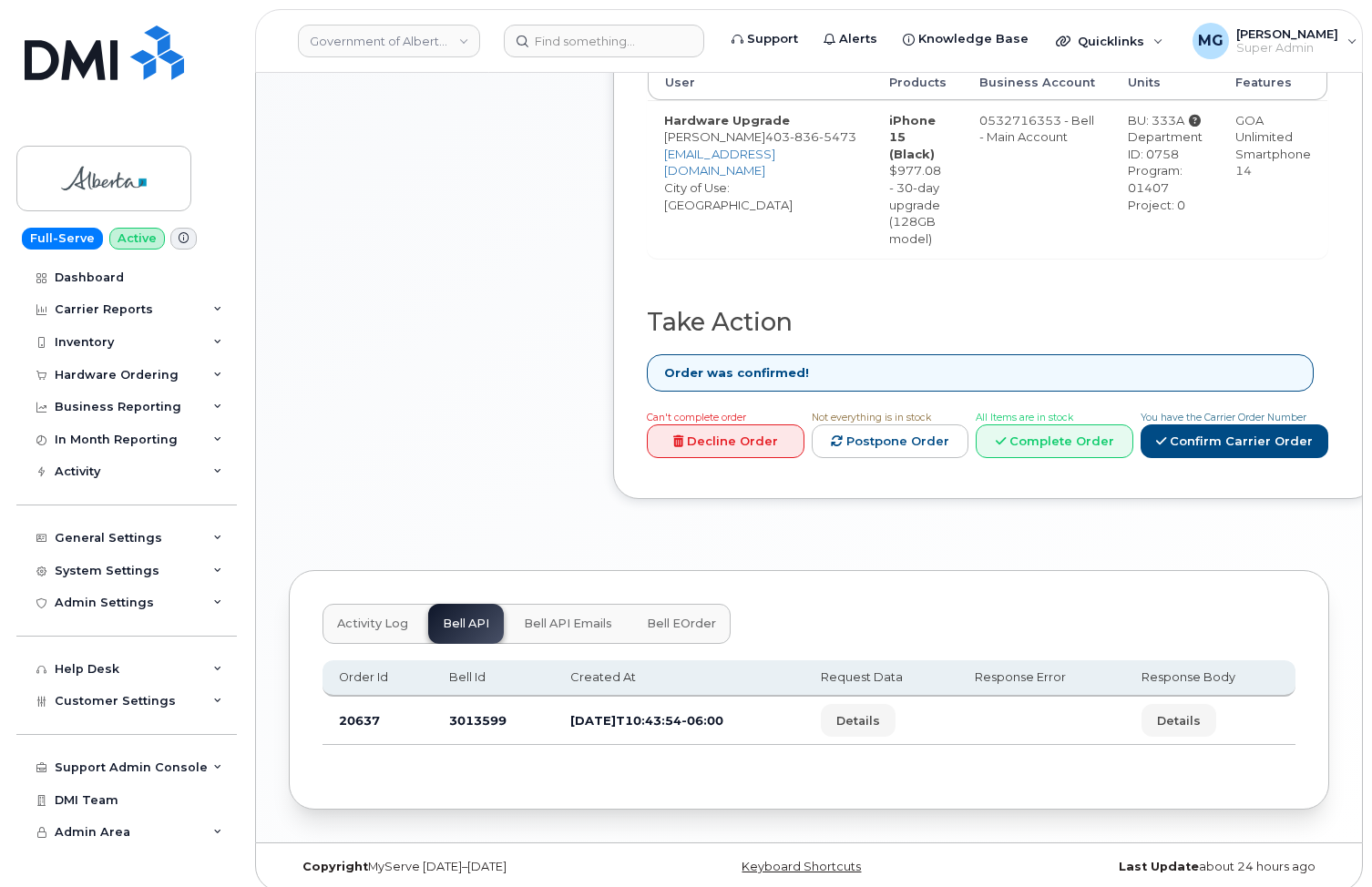
click at [566, 617] on span "Bell API Emails" at bounding box center [567, 623] width 89 height 14
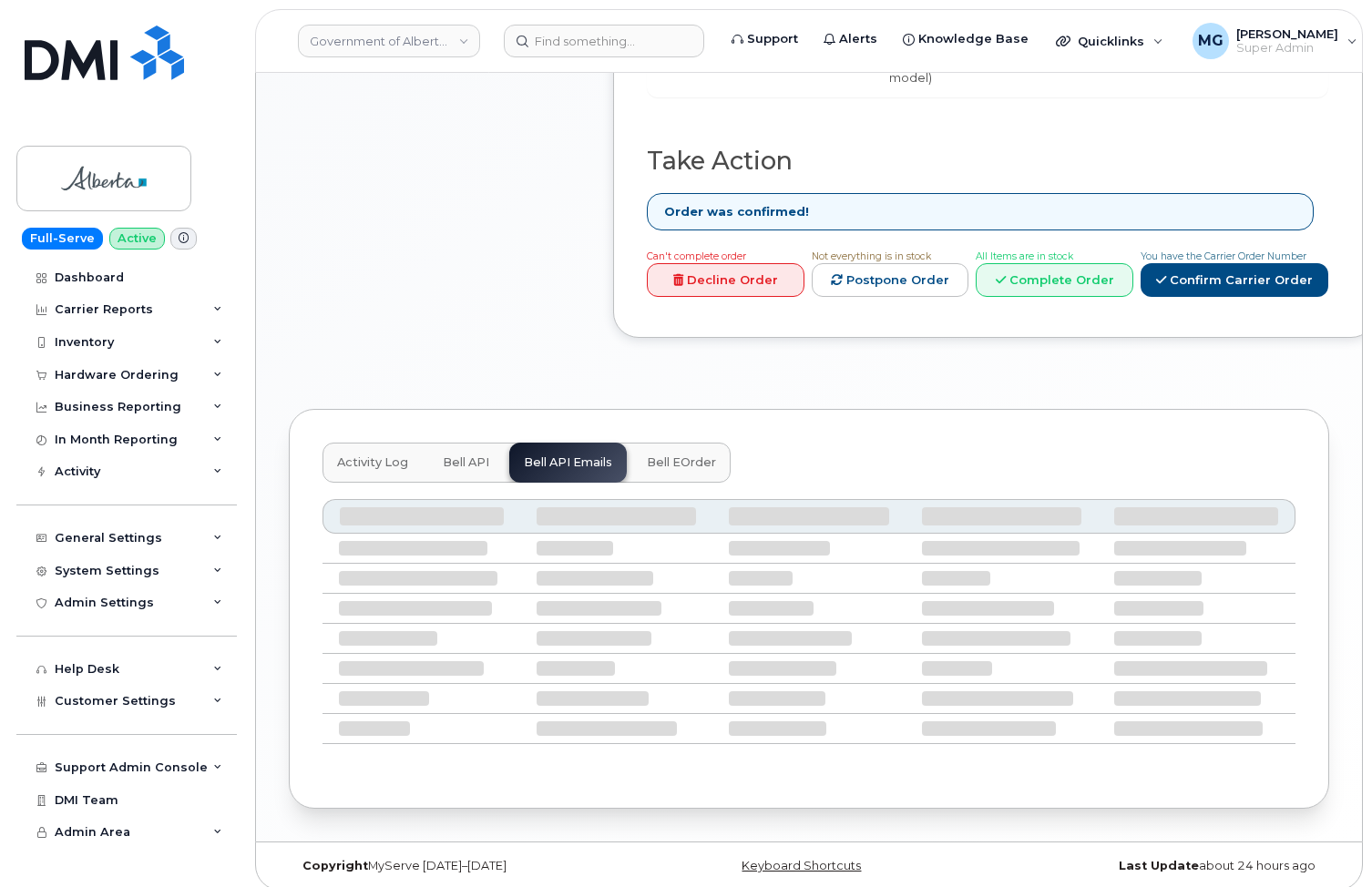
scroll to position [887, 0]
click at [666, 456] on span "Bell eOrder" at bounding box center [681, 463] width 69 height 14
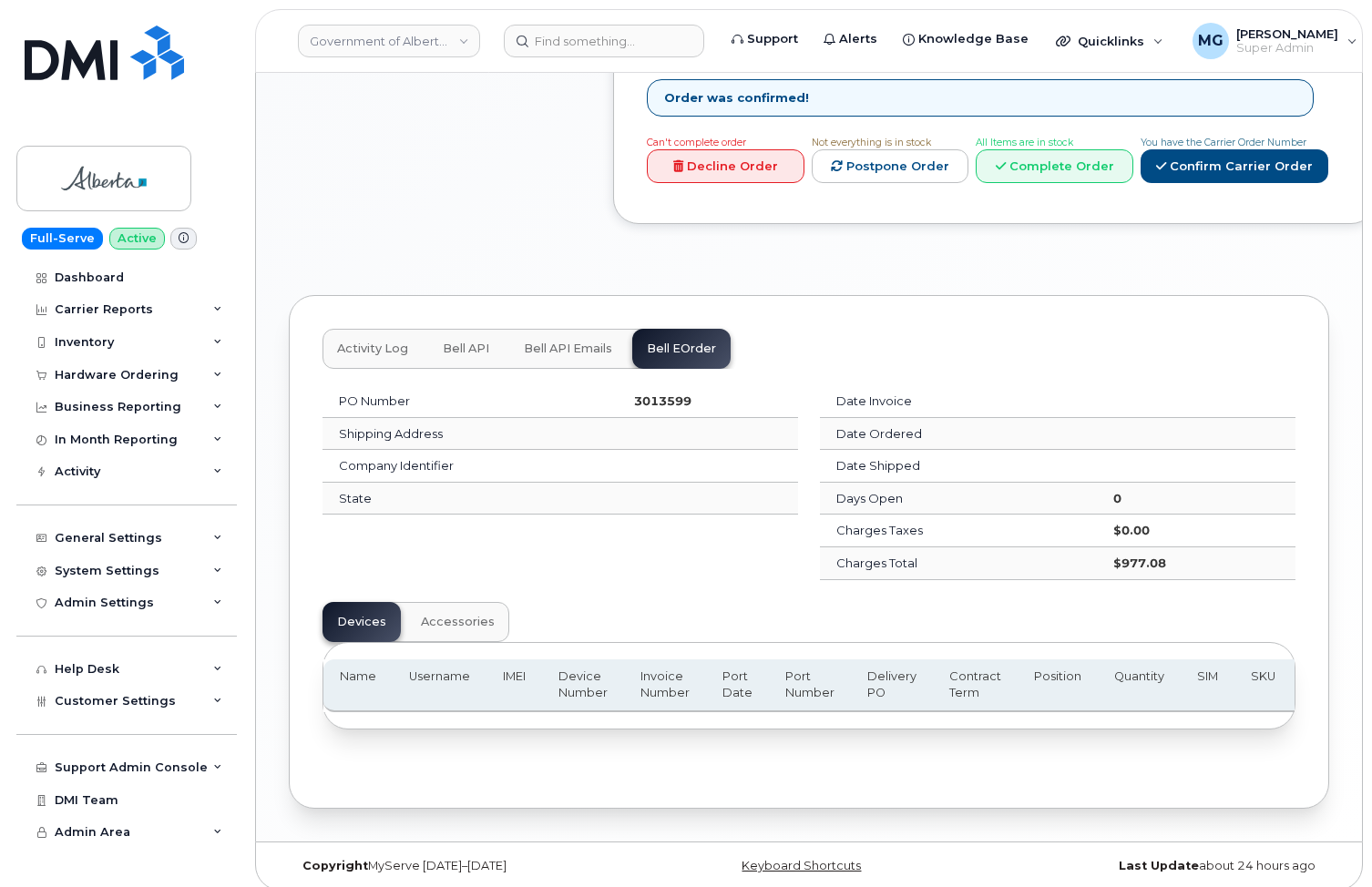
scroll to position [1003, 0]
click at [432, 614] on span "Accessories" at bounding box center [457, 621] width 74 height 14
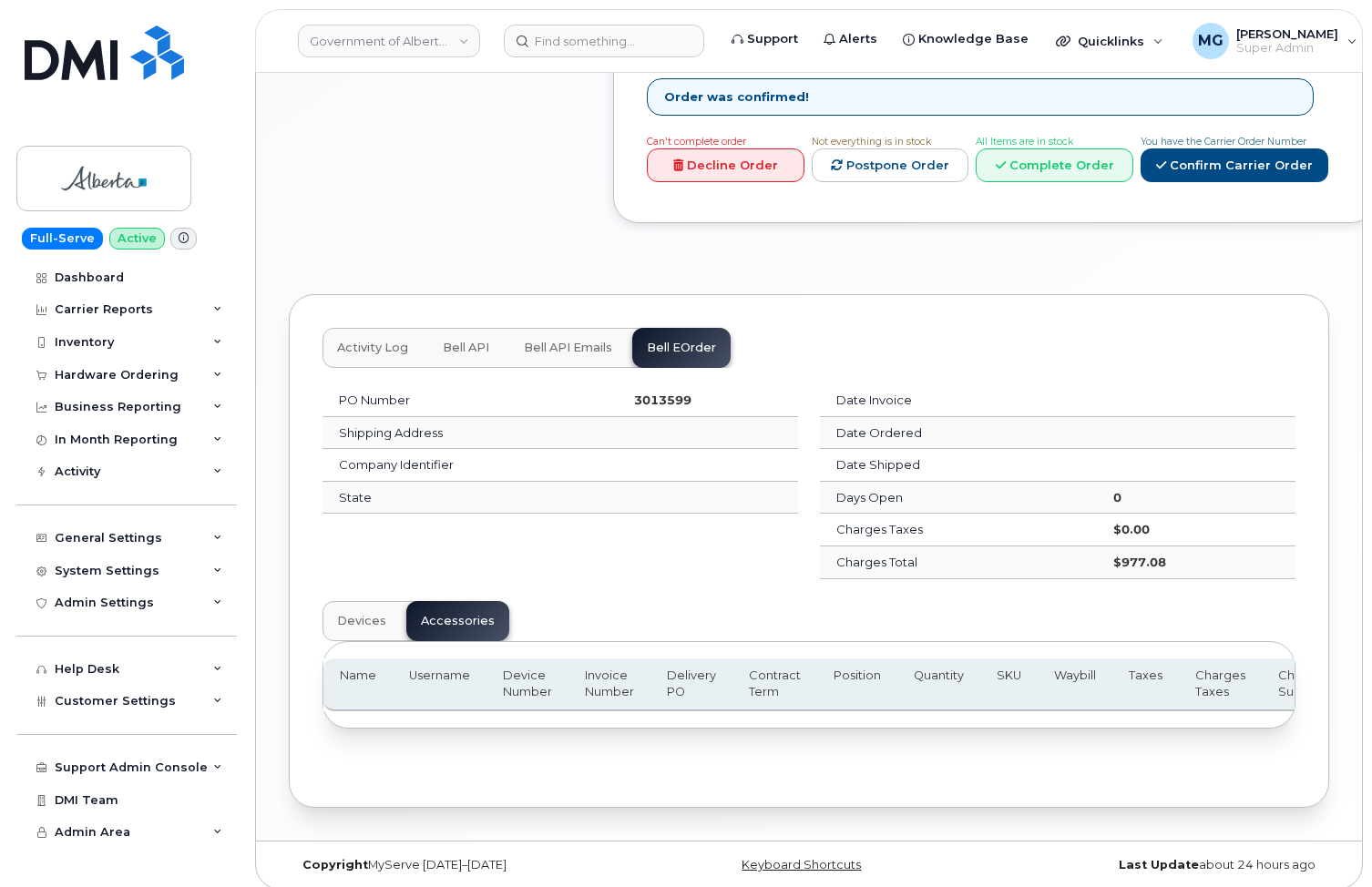
click at [348, 614] on span "Devices" at bounding box center [362, 621] width 50 height 14
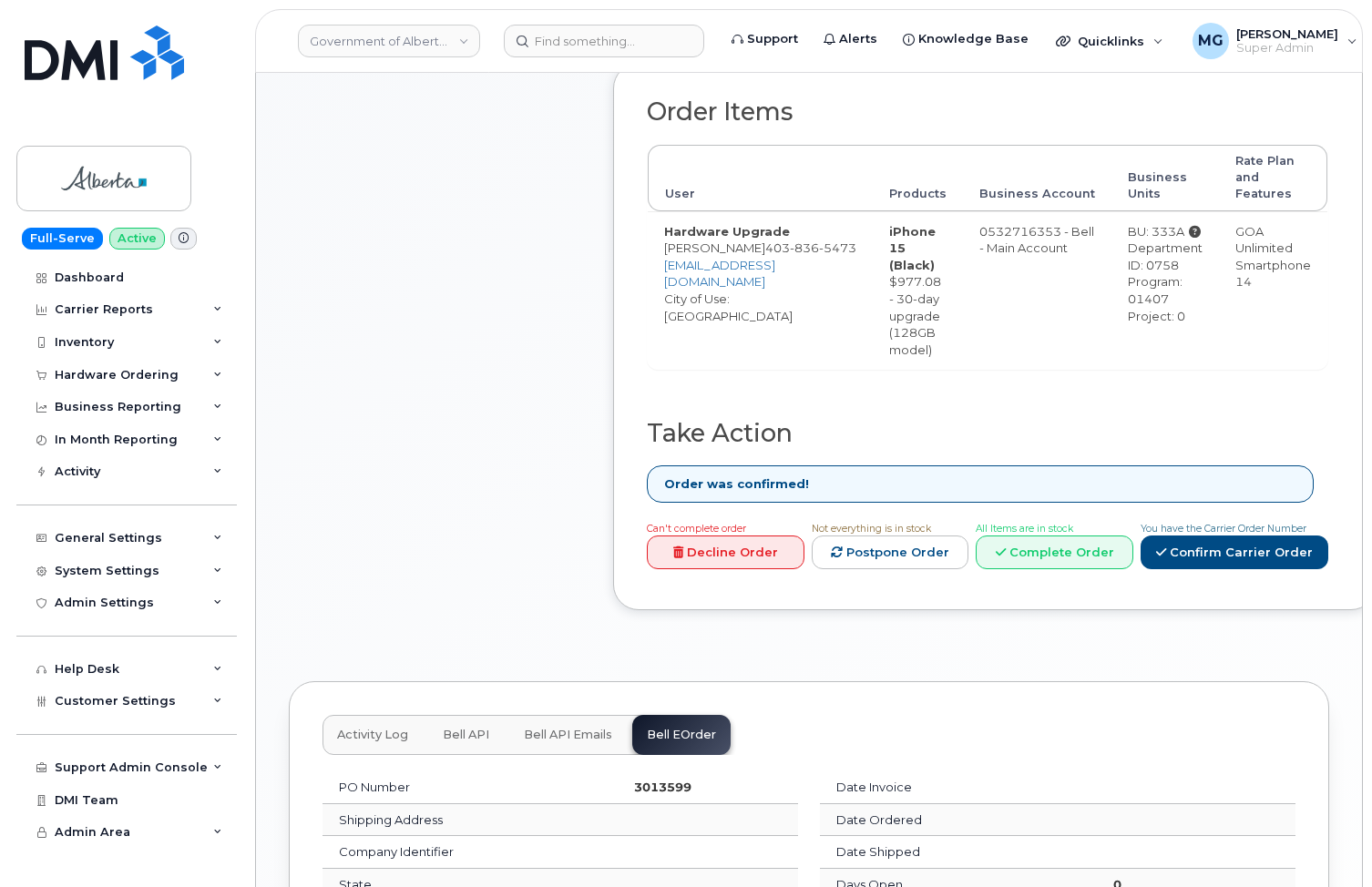
scroll to position [602, 0]
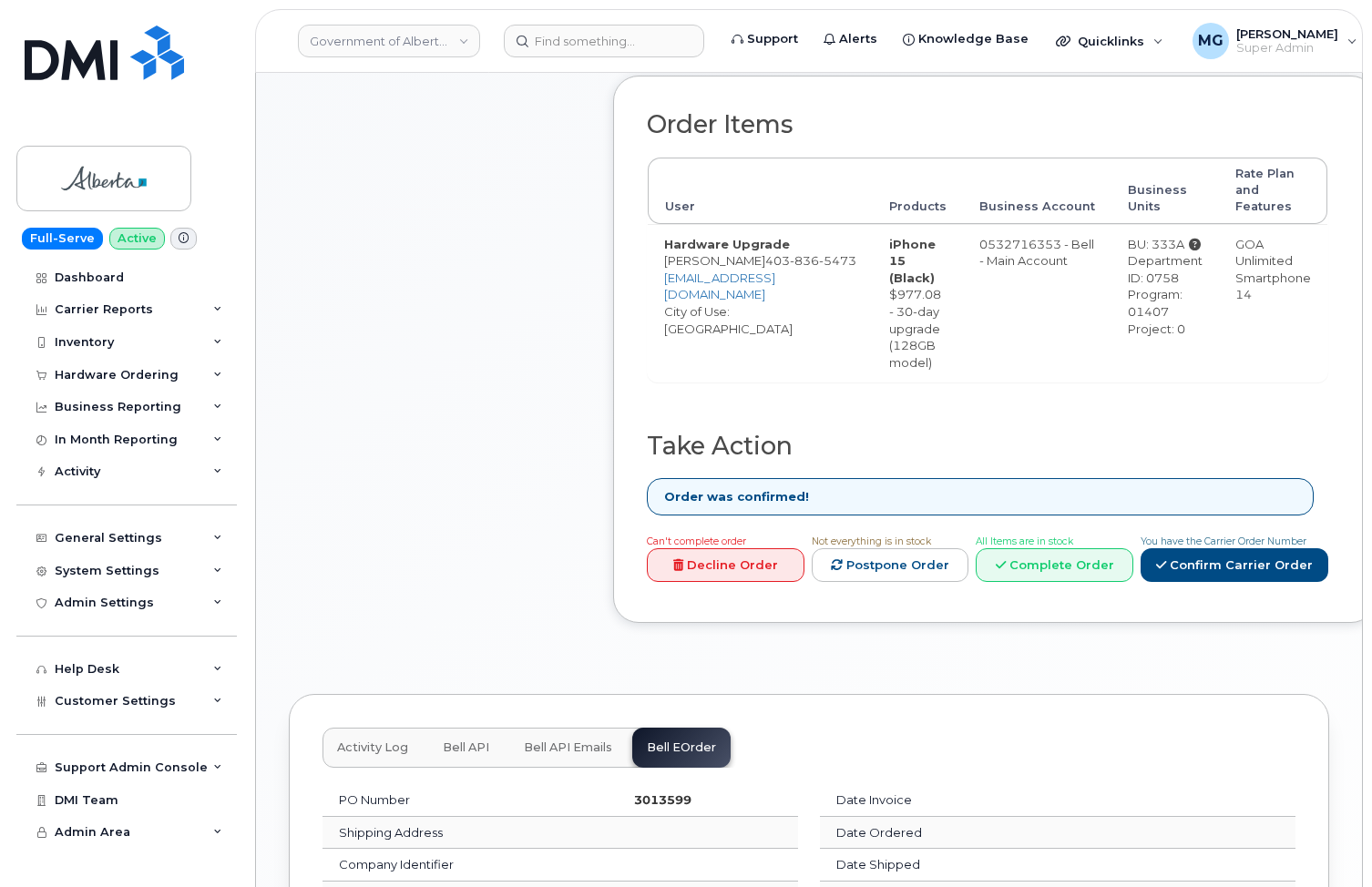
click at [545, 740] on span "Bell API Emails" at bounding box center [567, 747] width 89 height 14
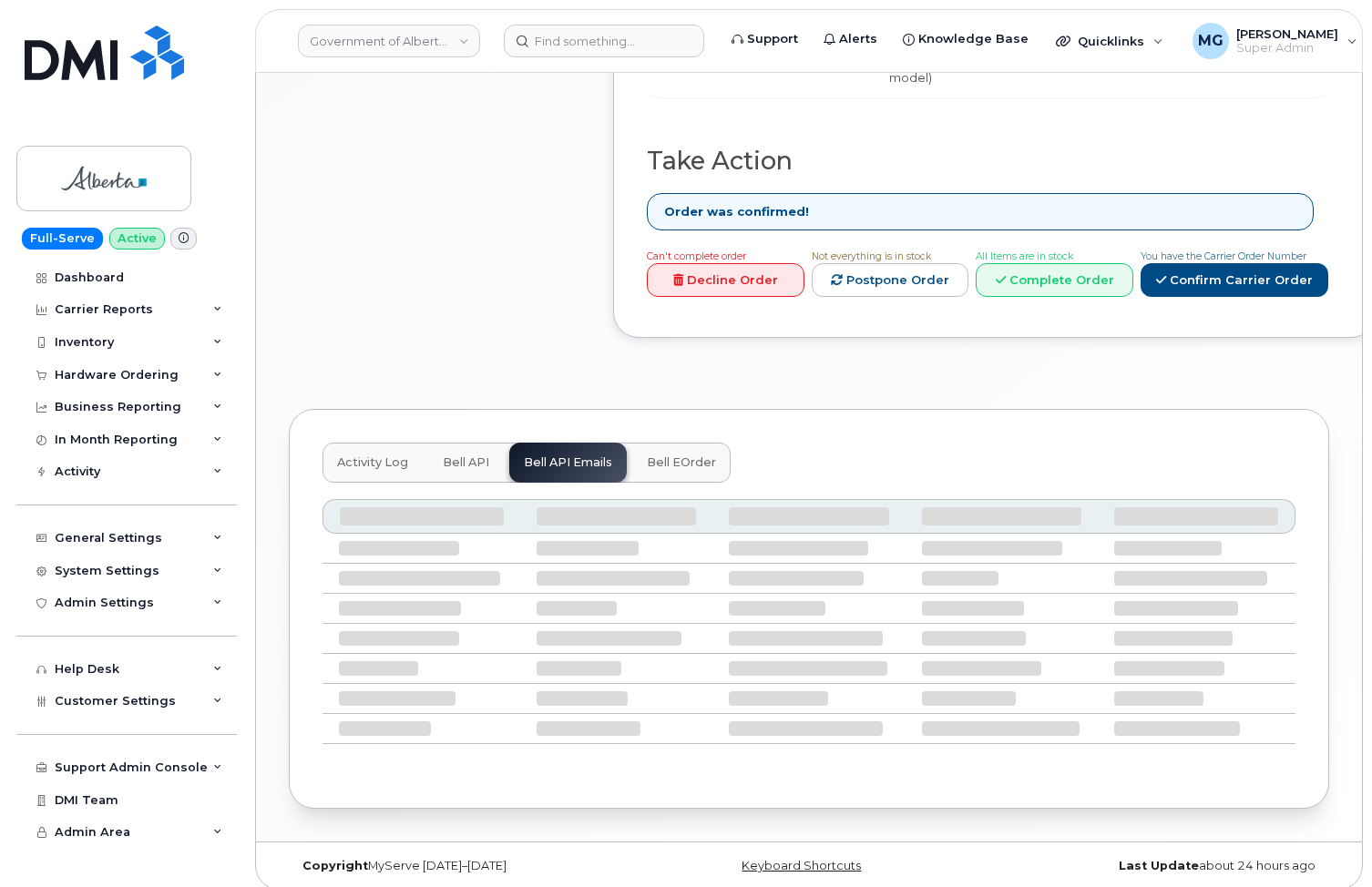
scroll to position [887, 0]
click at [462, 456] on span "Bell API" at bounding box center [466, 463] width 47 height 14
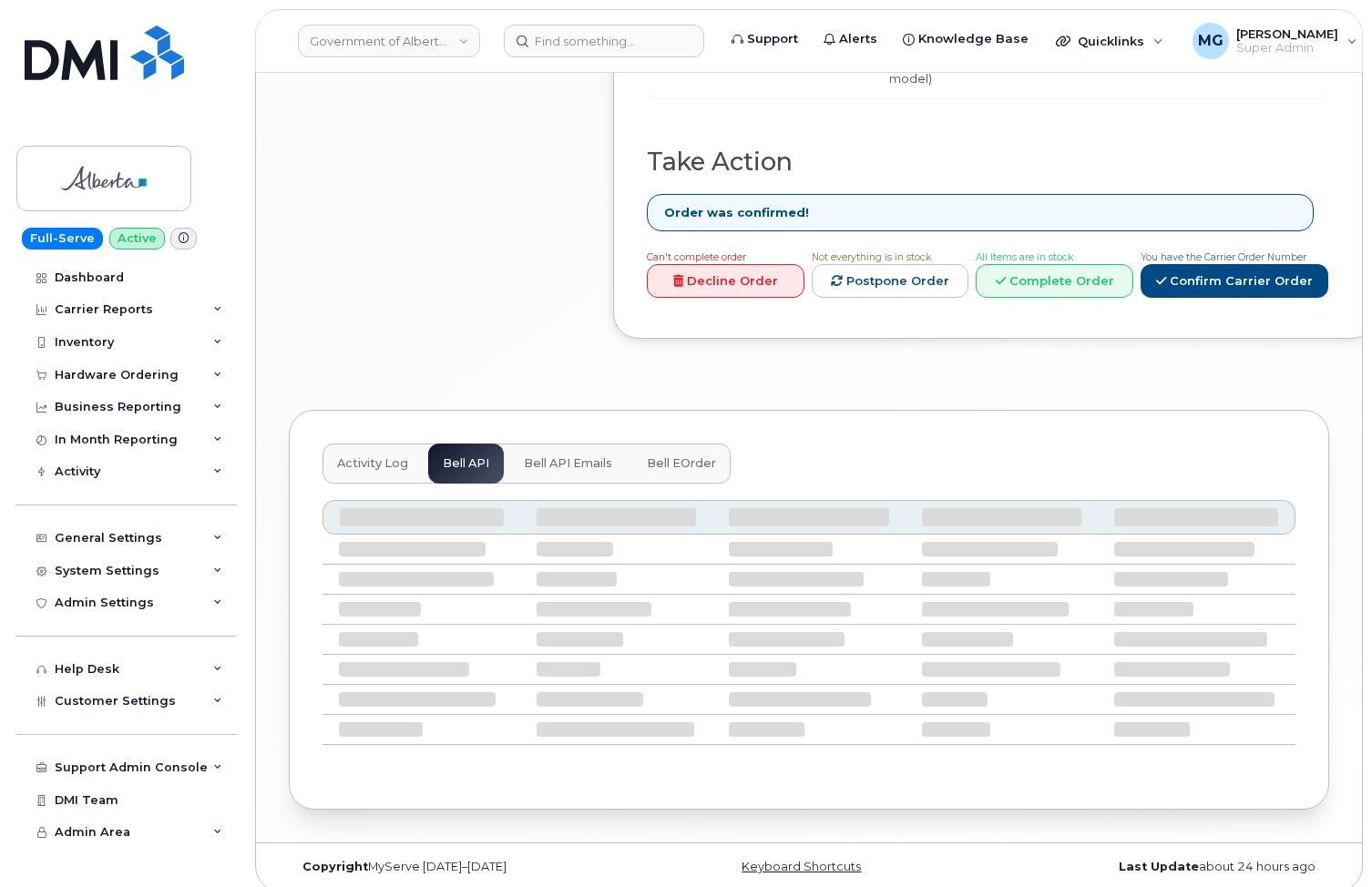
scroll to position [727, 0]
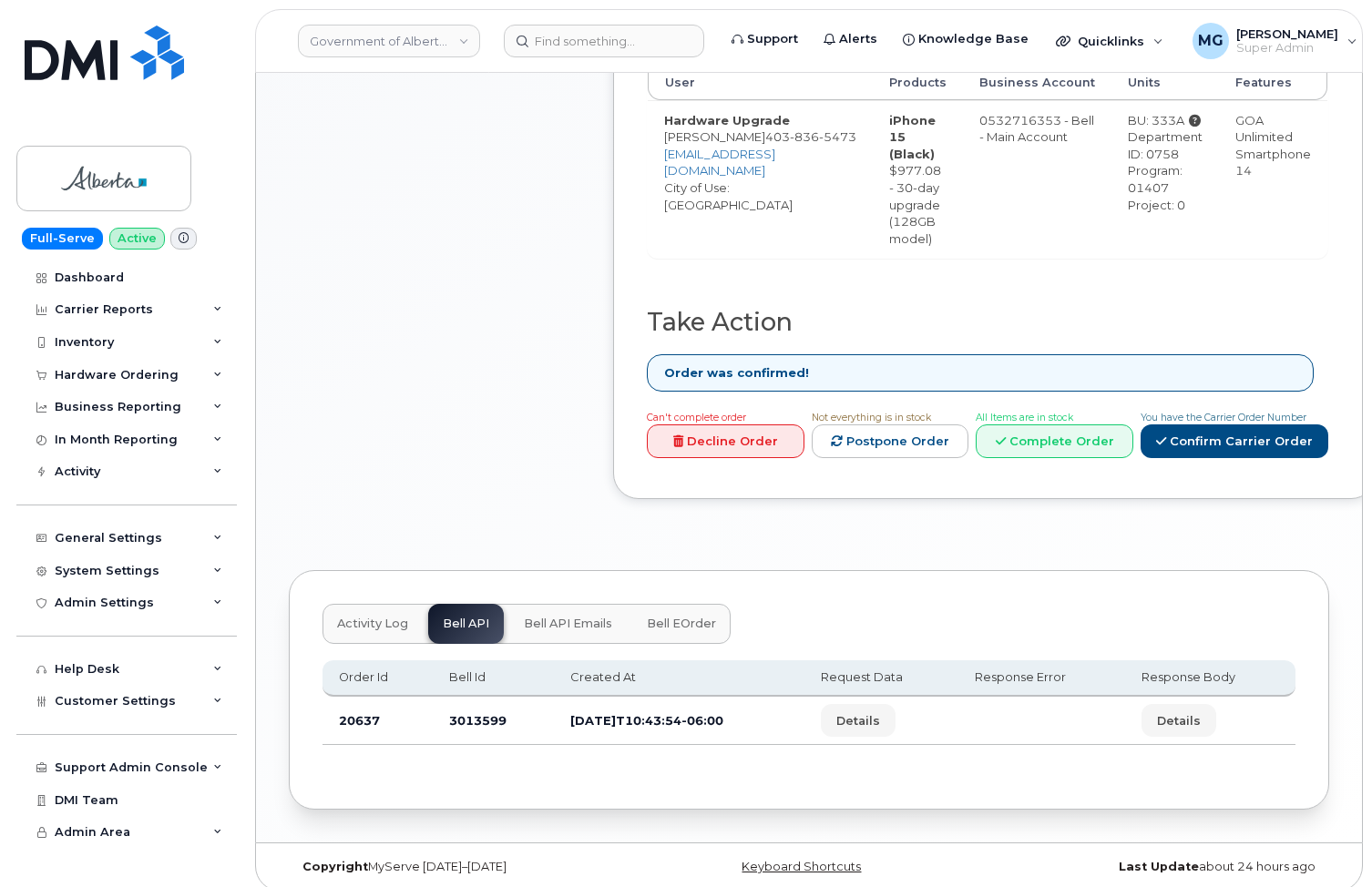
click at [565, 617] on span "Bell API Emails" at bounding box center [567, 623] width 89 height 14
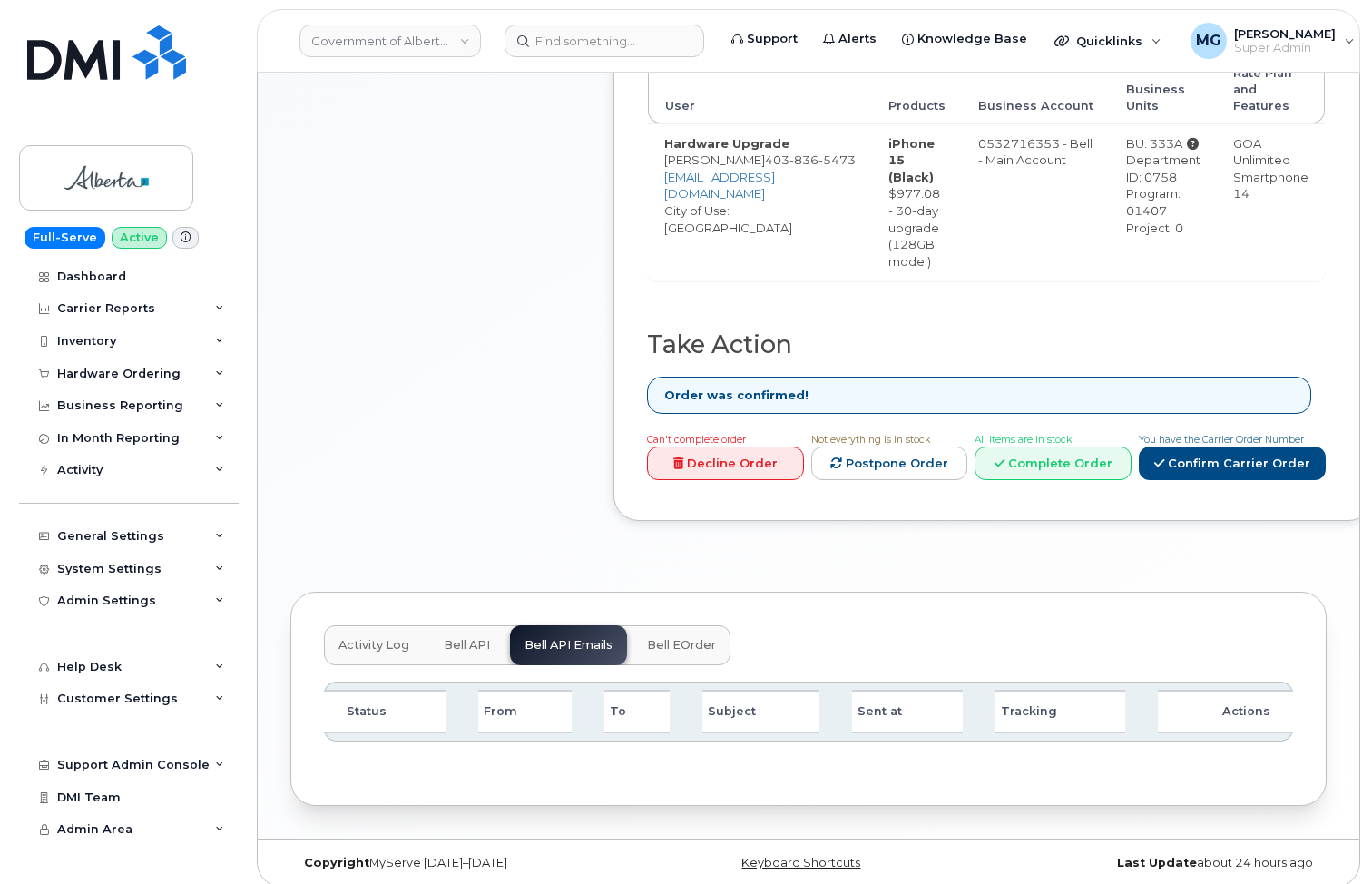
scroll to position [699, 0]
click at [476, 639] on span "Bell API" at bounding box center [464, 646] width 47 height 14
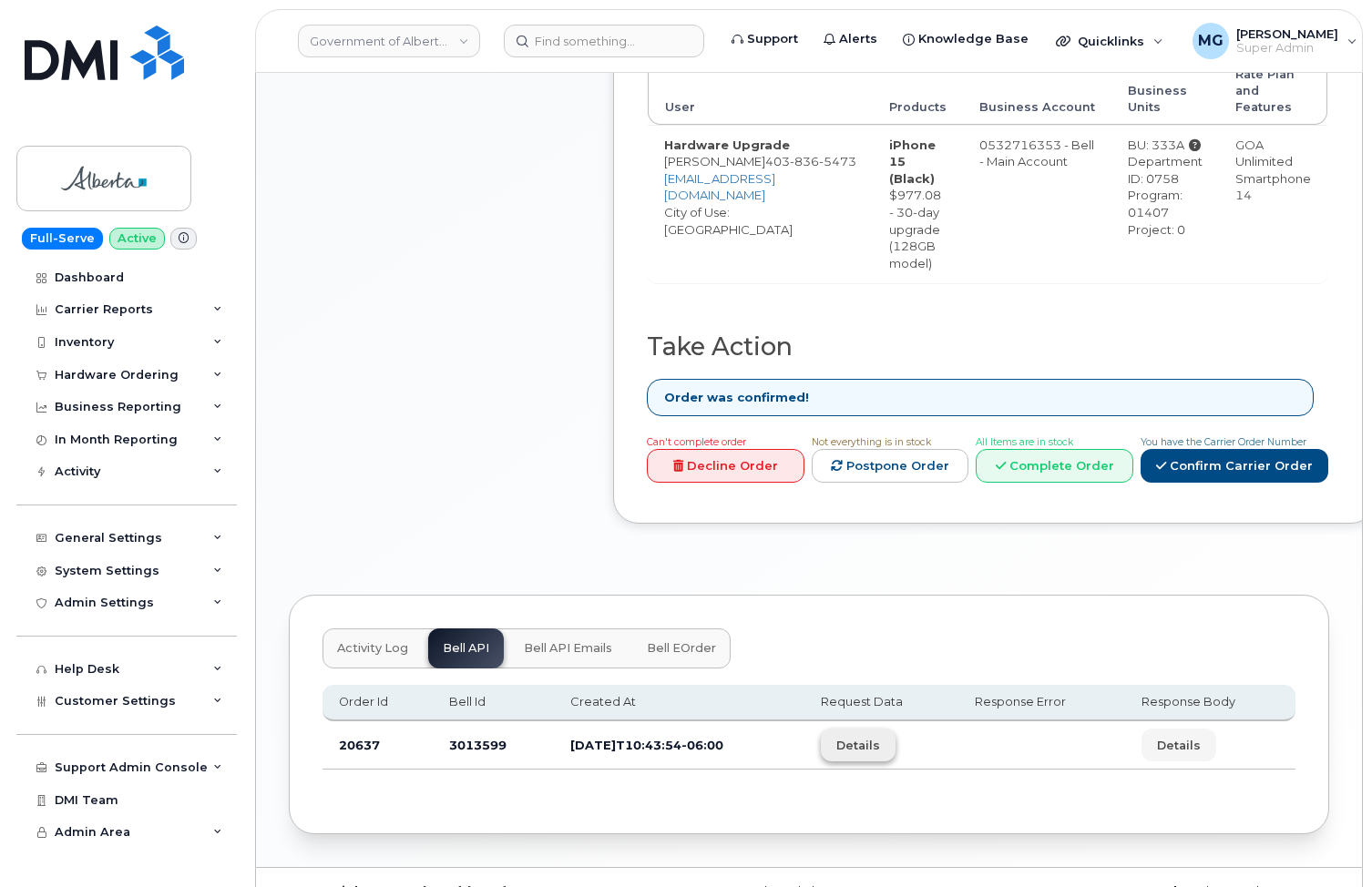
click at [879, 737] on span "Details" at bounding box center [858, 746] width 44 height 17
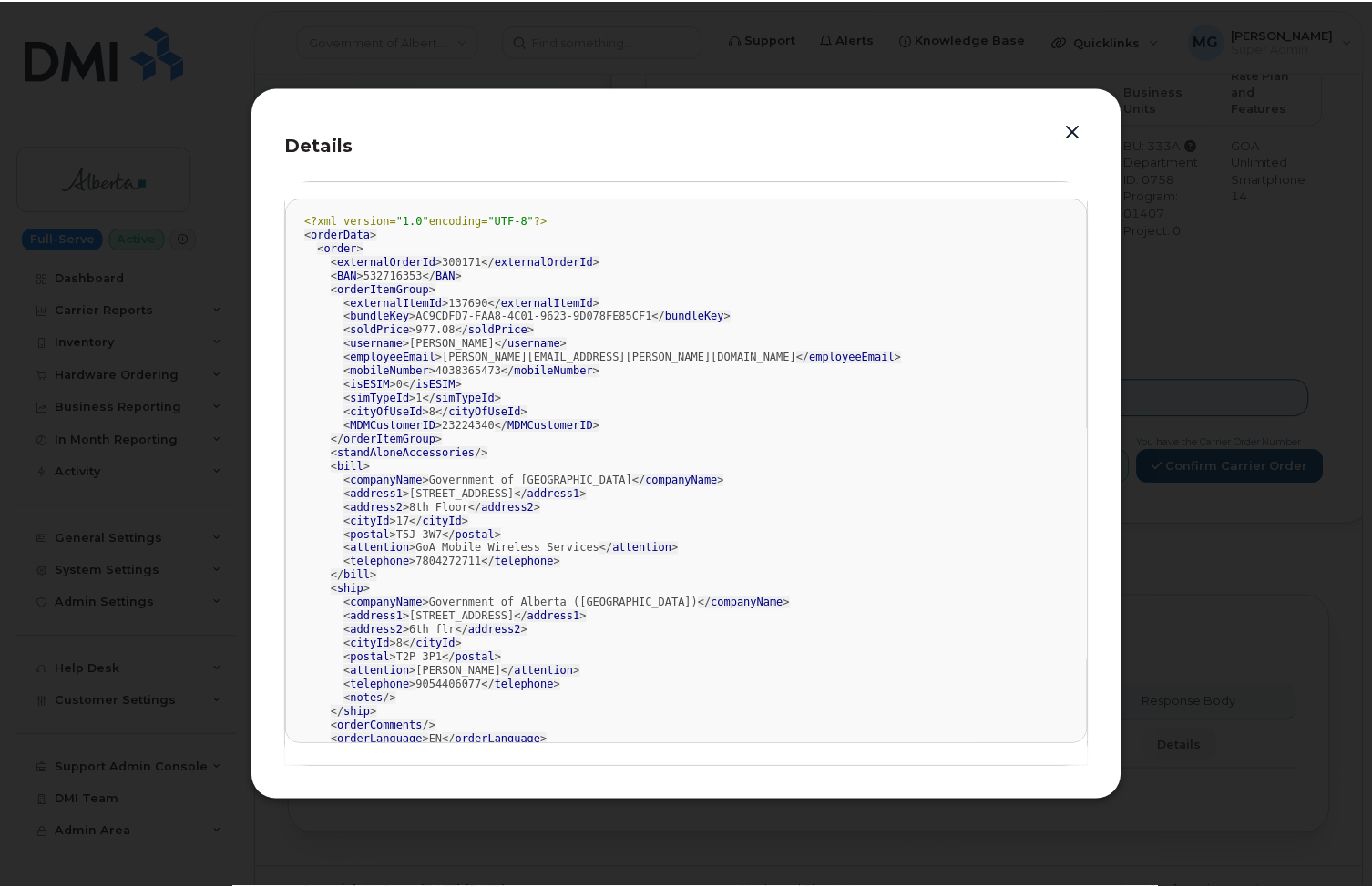
scroll to position [0, 0]
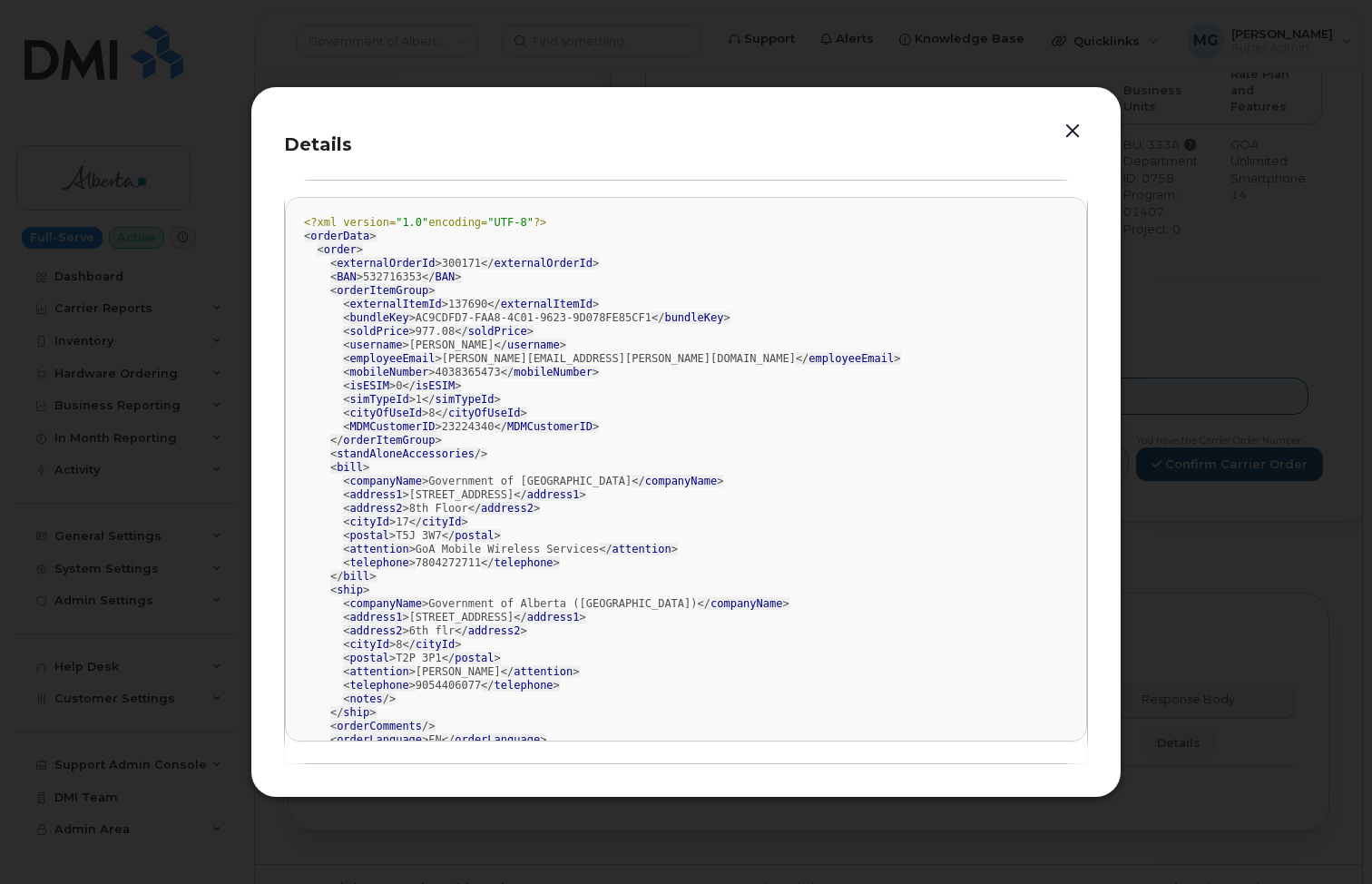
click at [1073, 129] on button "button" at bounding box center [1072, 131] width 28 height 26
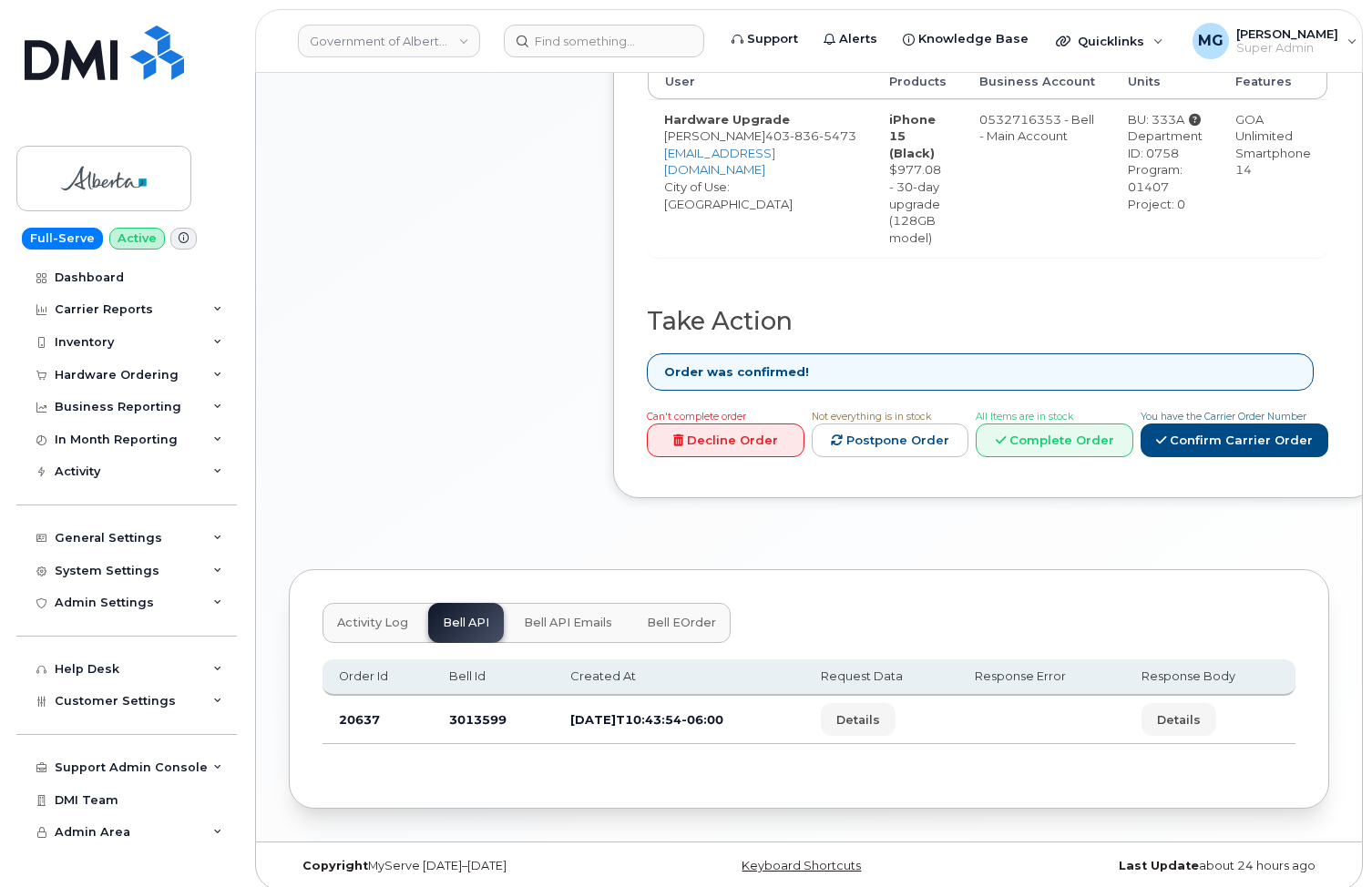
scroll to position [727, 0]
click at [675, 617] on span "Bell eOrder" at bounding box center [681, 623] width 69 height 14
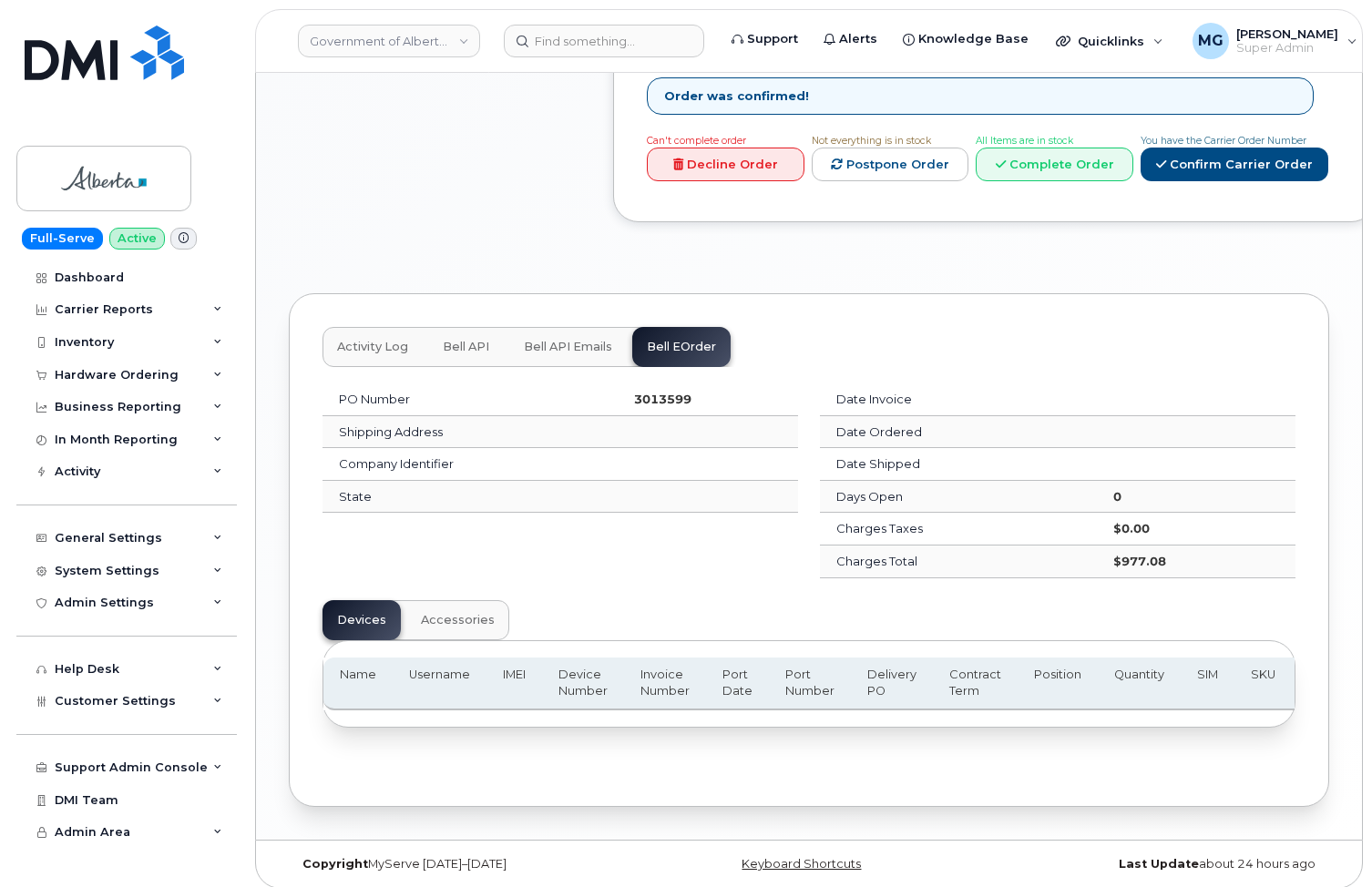
scroll to position [1003, 0]
click at [447, 614] on span "Accessories" at bounding box center [457, 621] width 74 height 14
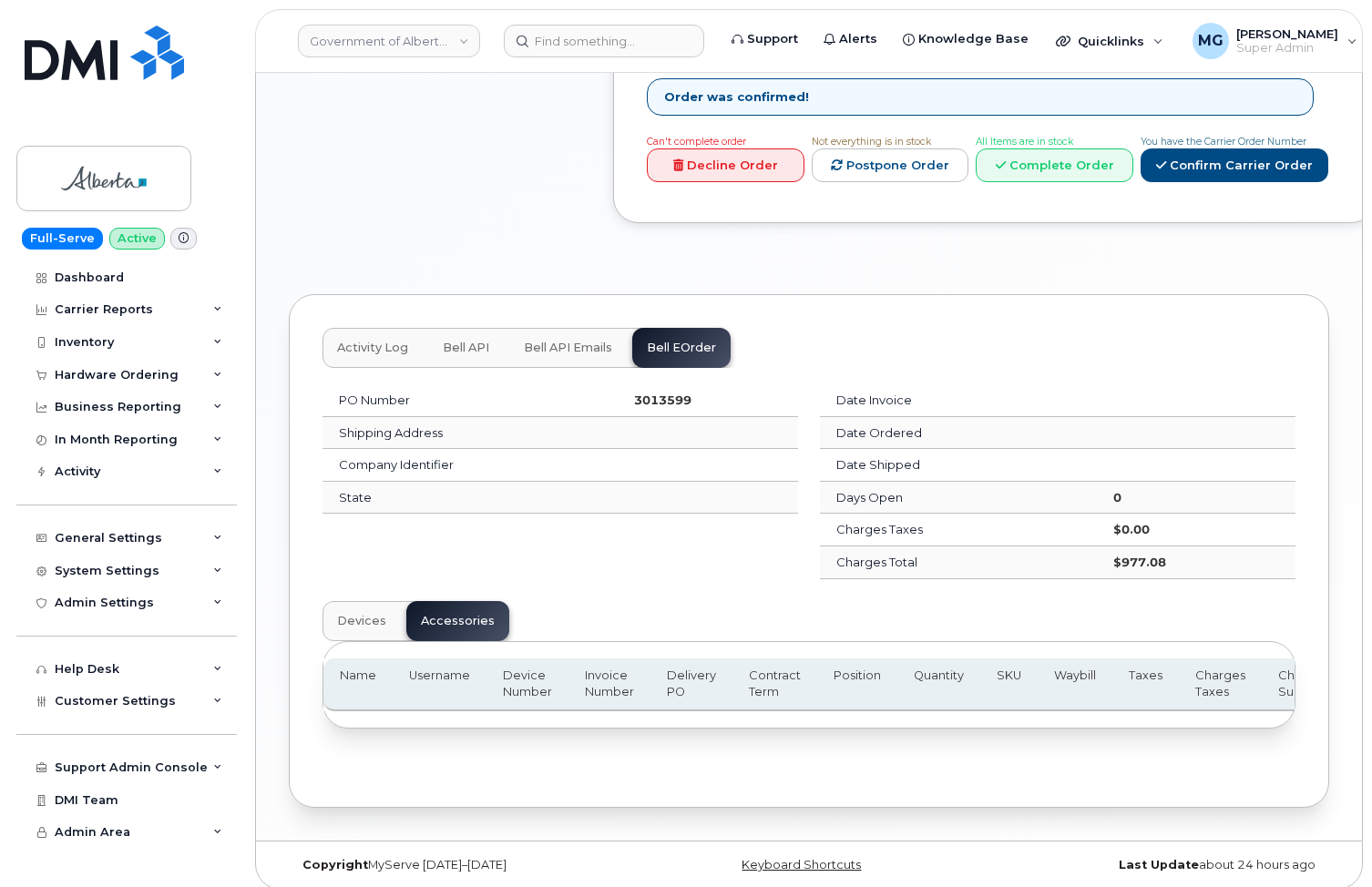
click at [346, 614] on span "Devices" at bounding box center [362, 621] width 50 height 14
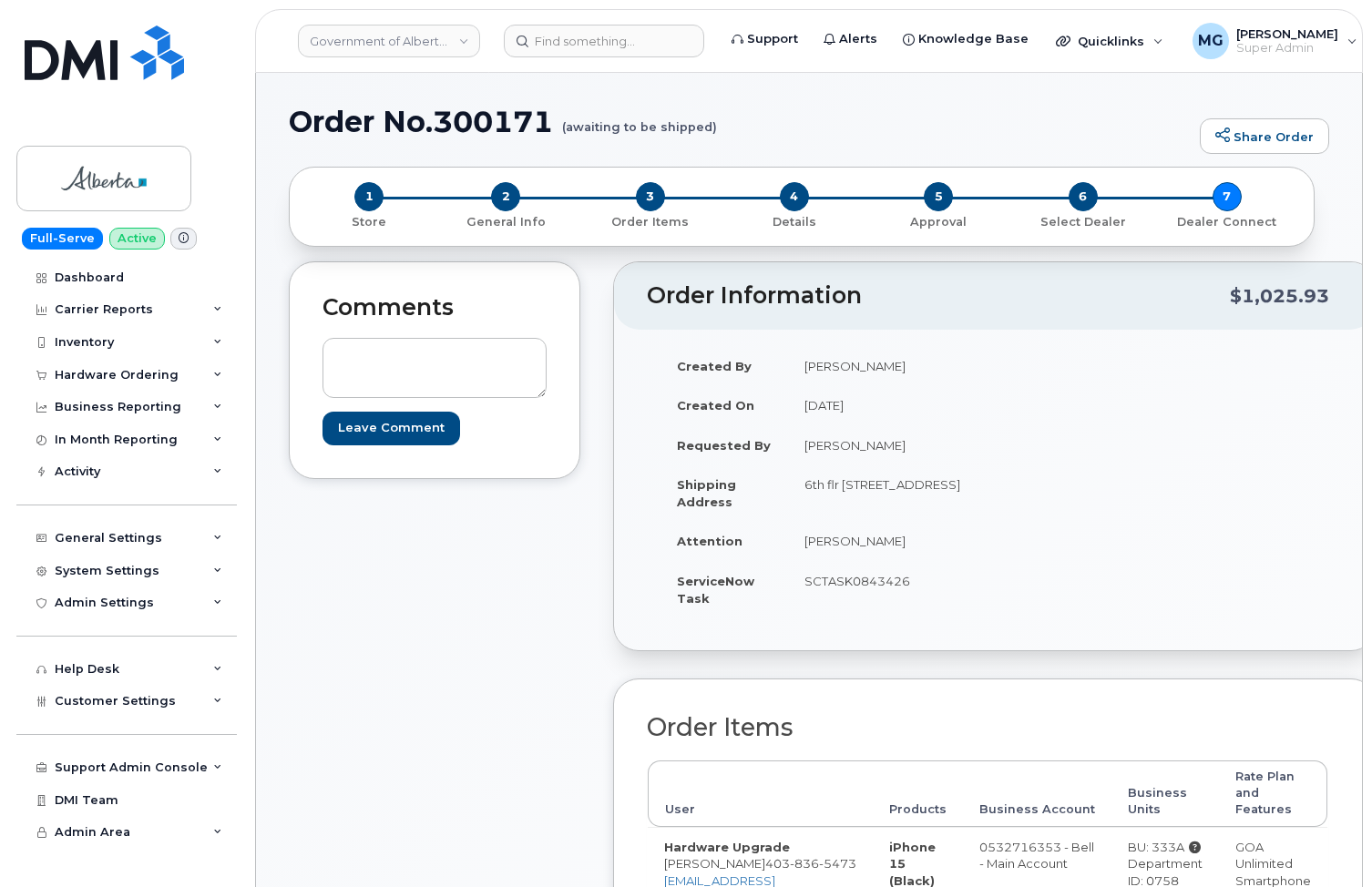
scroll to position [0, 0]
click at [451, 42] on link "Government of Alberta ([GEOGRAPHIC_DATA])" at bounding box center [389, 41] width 182 height 32
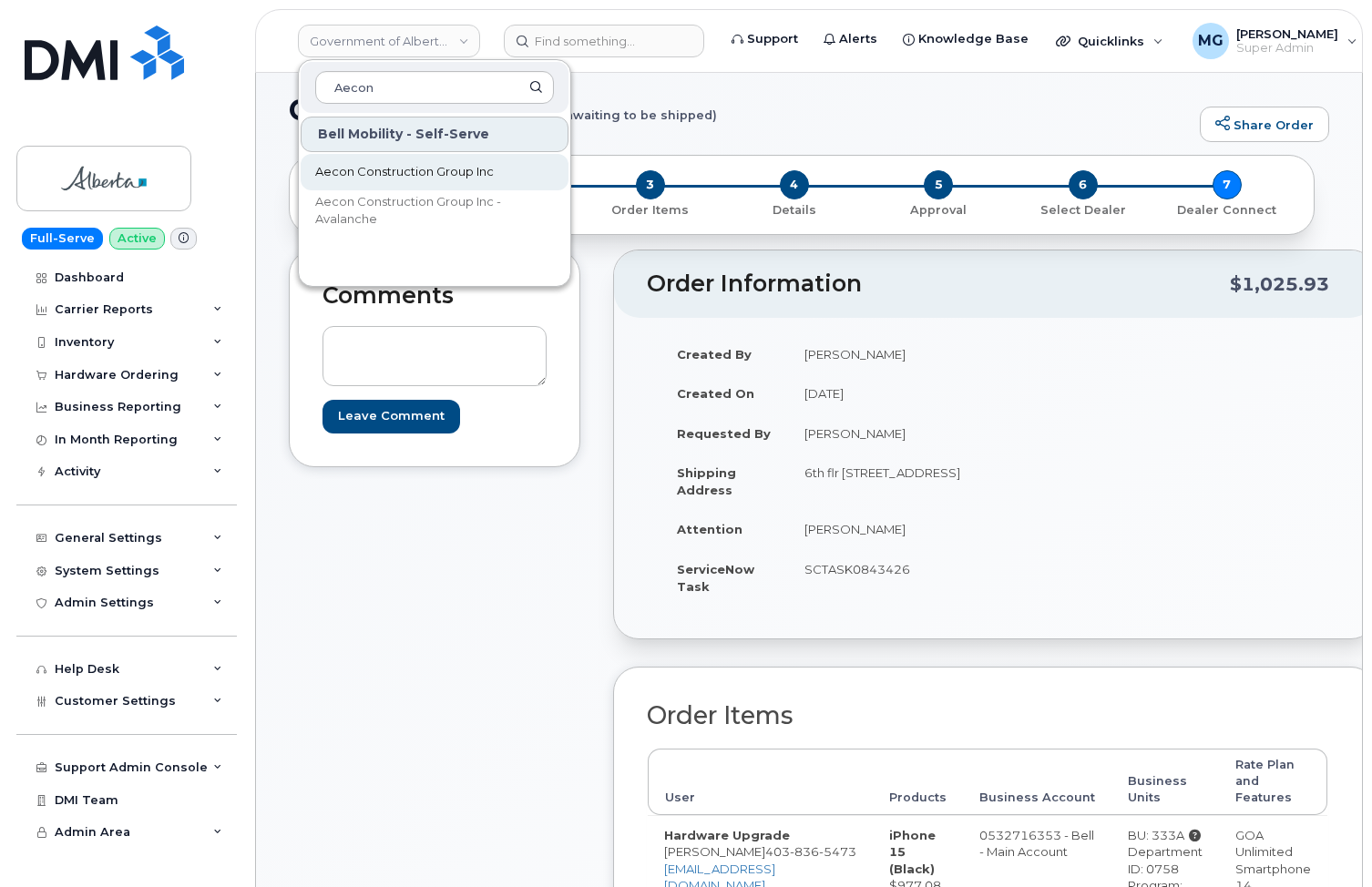
scroll to position [13, 0]
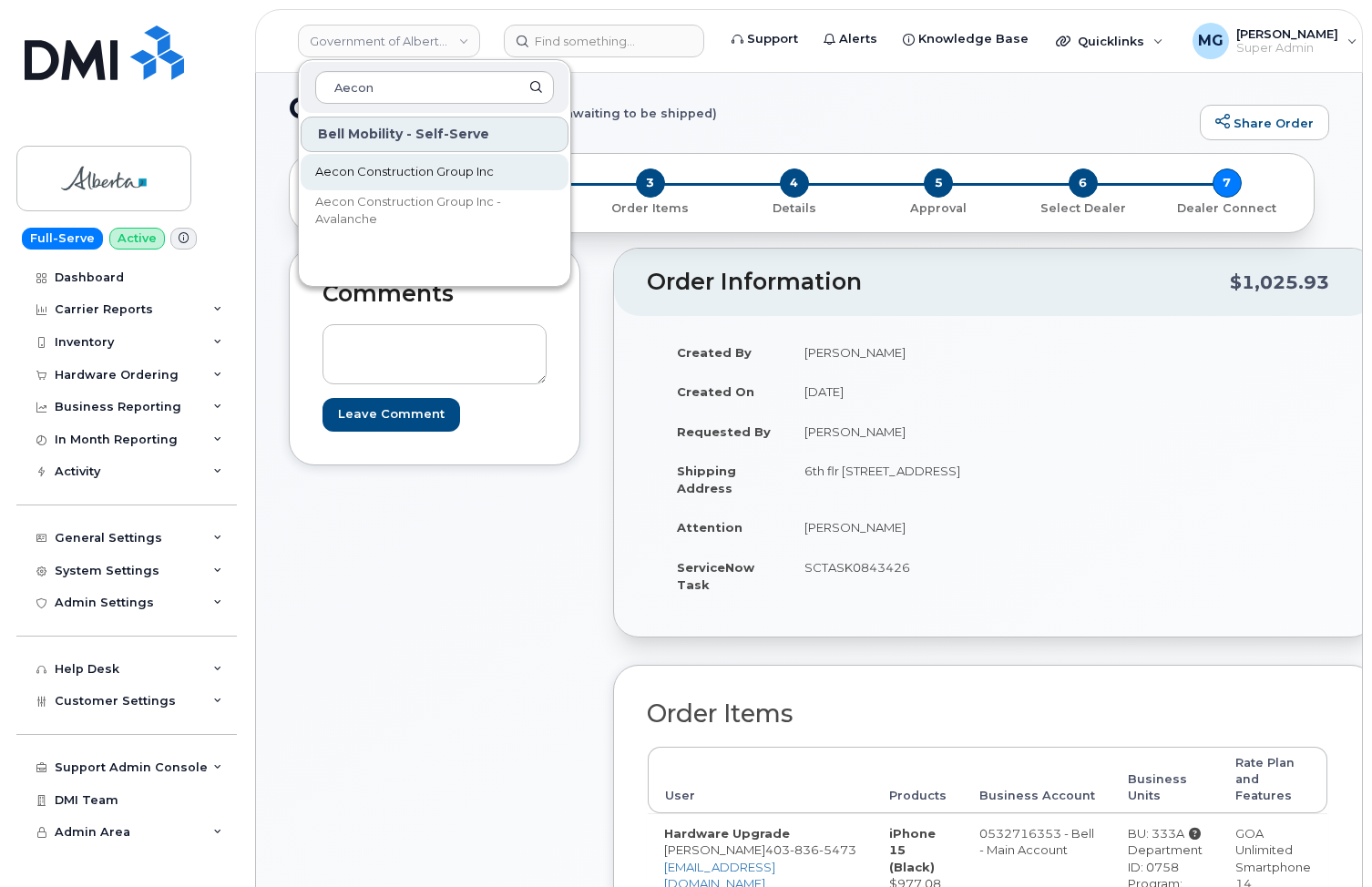
type input "Aecon"
click at [342, 169] on span "Aecon Construction Group Inc" at bounding box center [404, 172] width 179 height 18
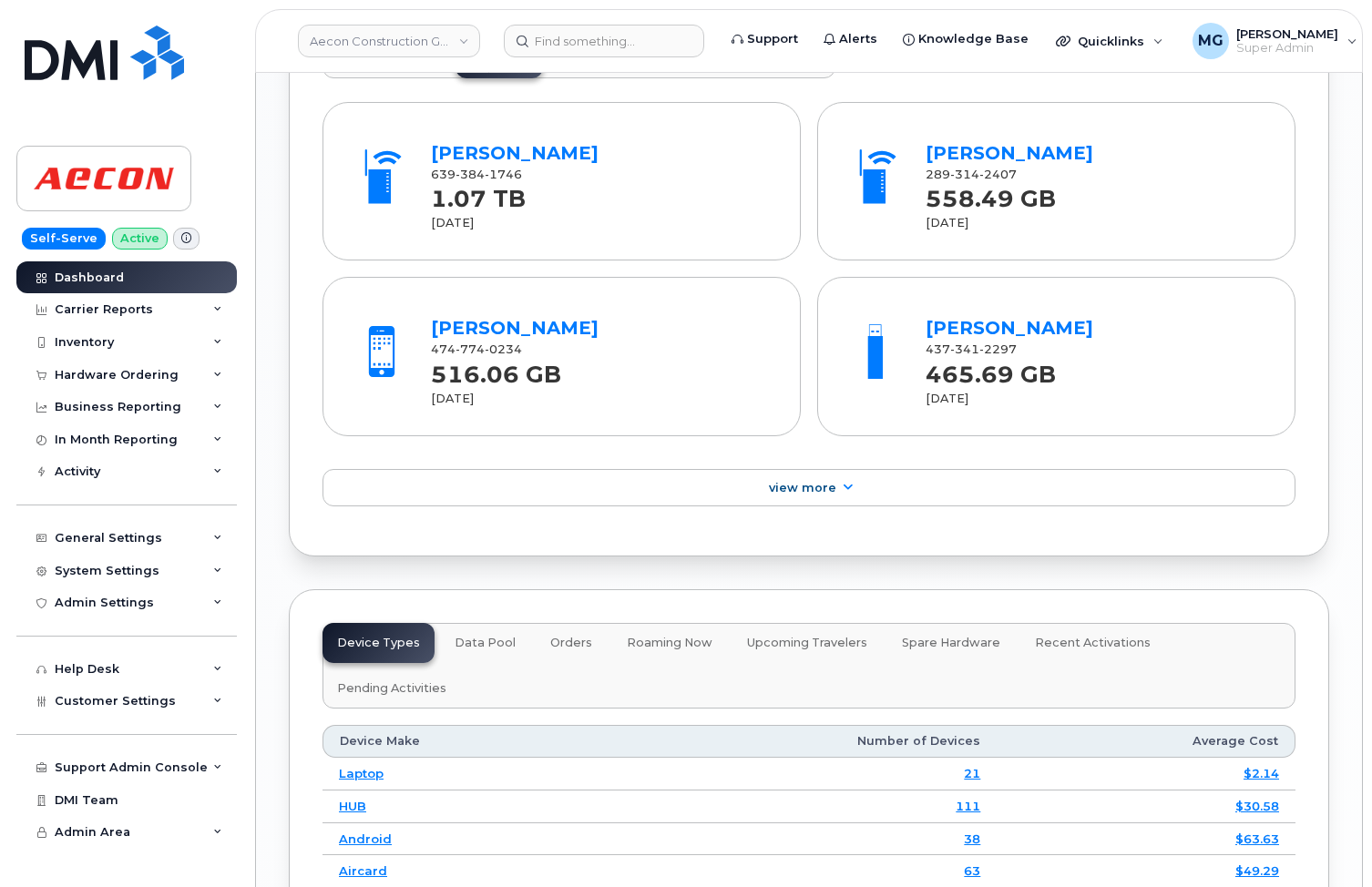
scroll to position [2097, 0]
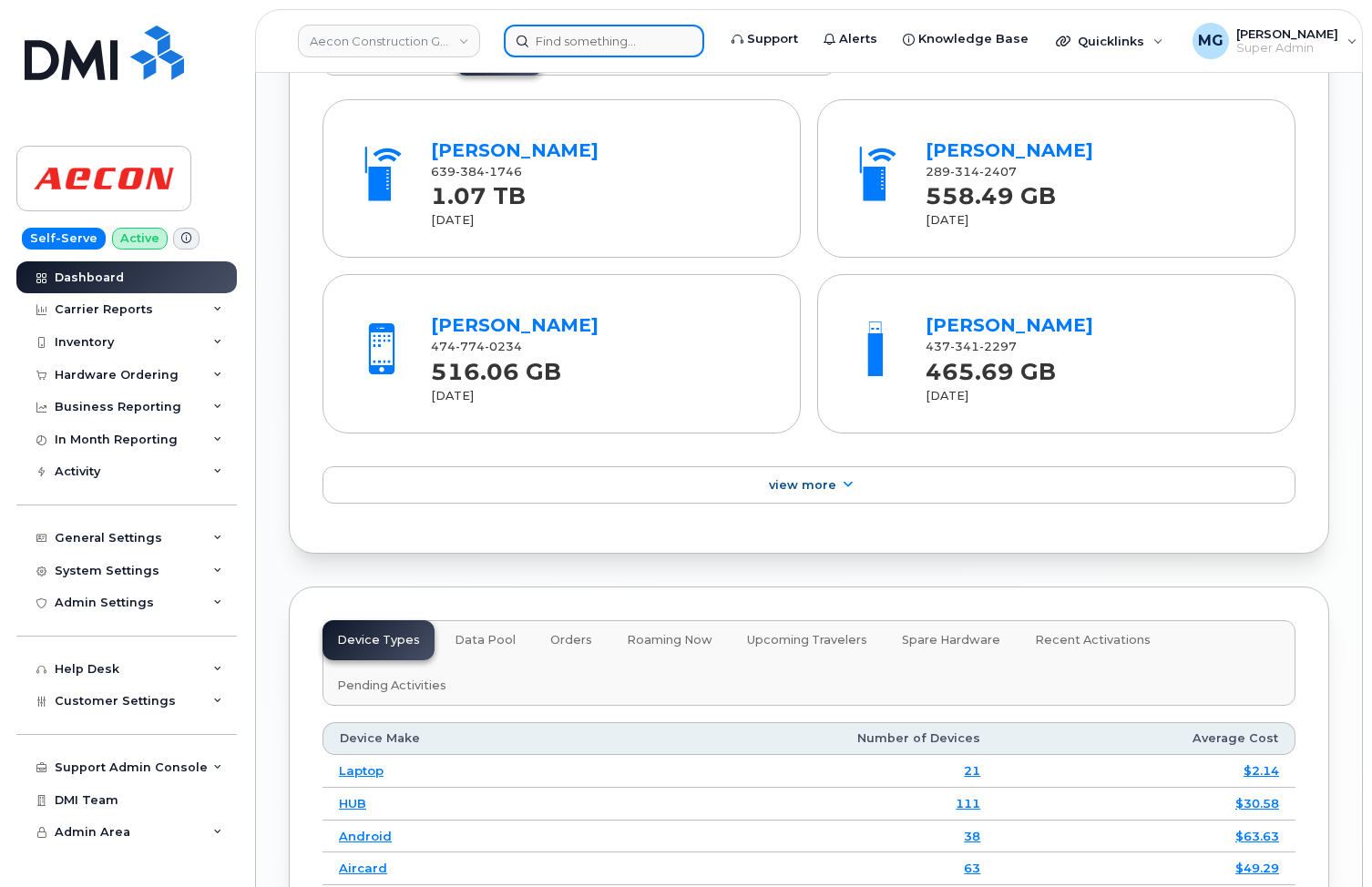
click at [542, 43] on input at bounding box center [603, 41] width 201 height 32
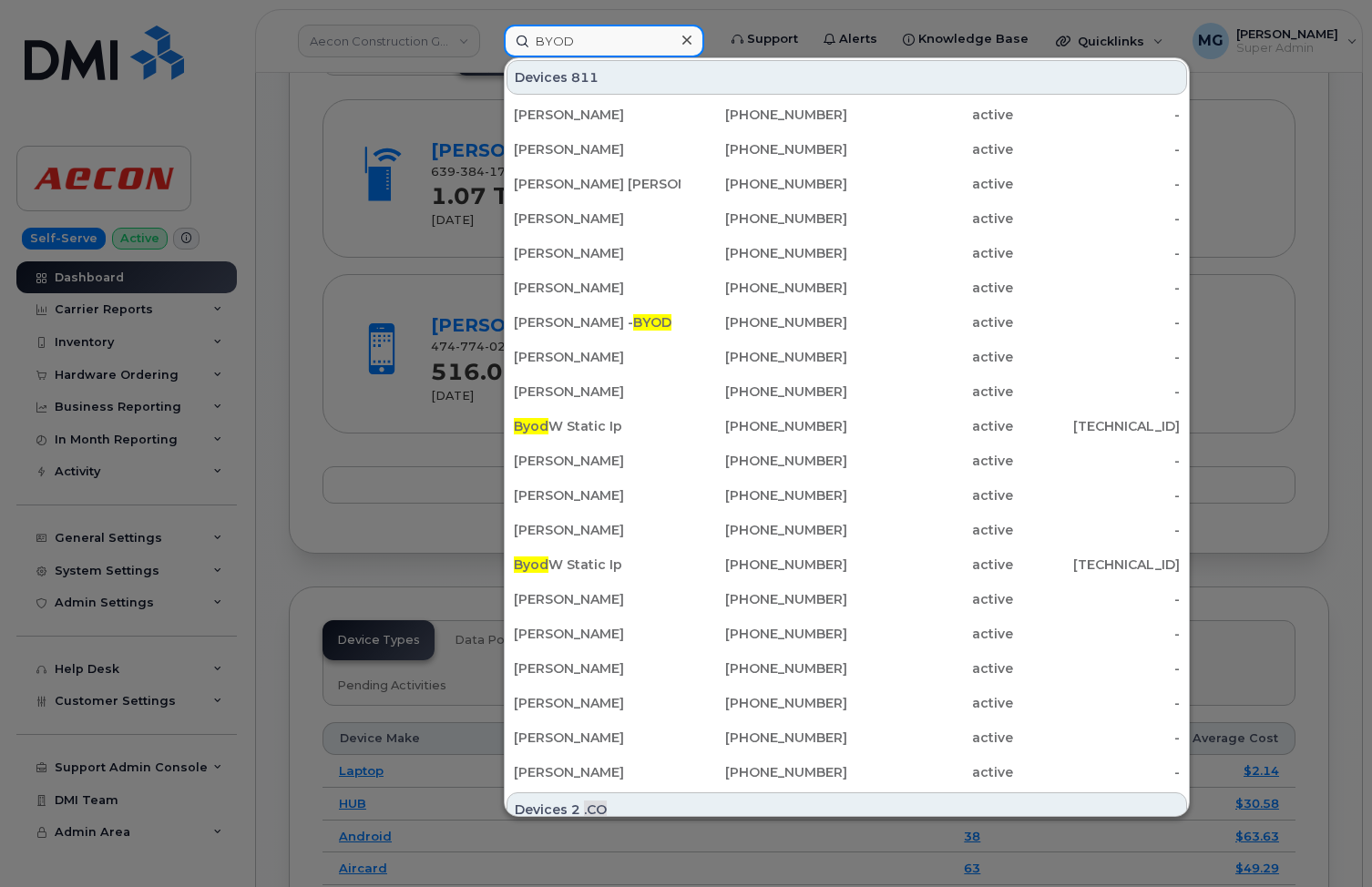
type input "BYOD"
click at [686, 38] on icon at bounding box center [686, 39] width 10 height 14
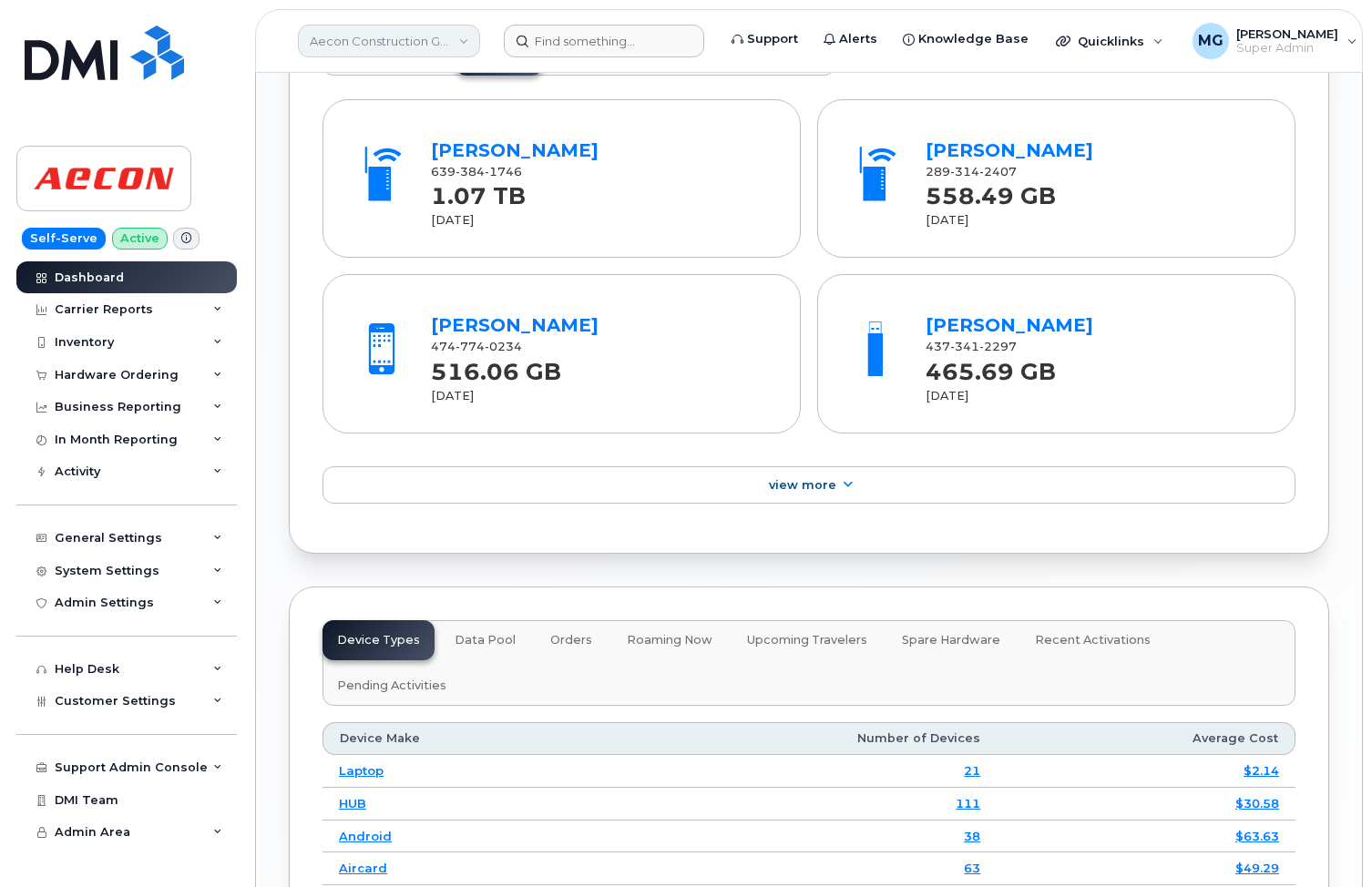
click at [461, 39] on link "Aecon Construction Group Inc" at bounding box center [389, 41] width 182 height 32
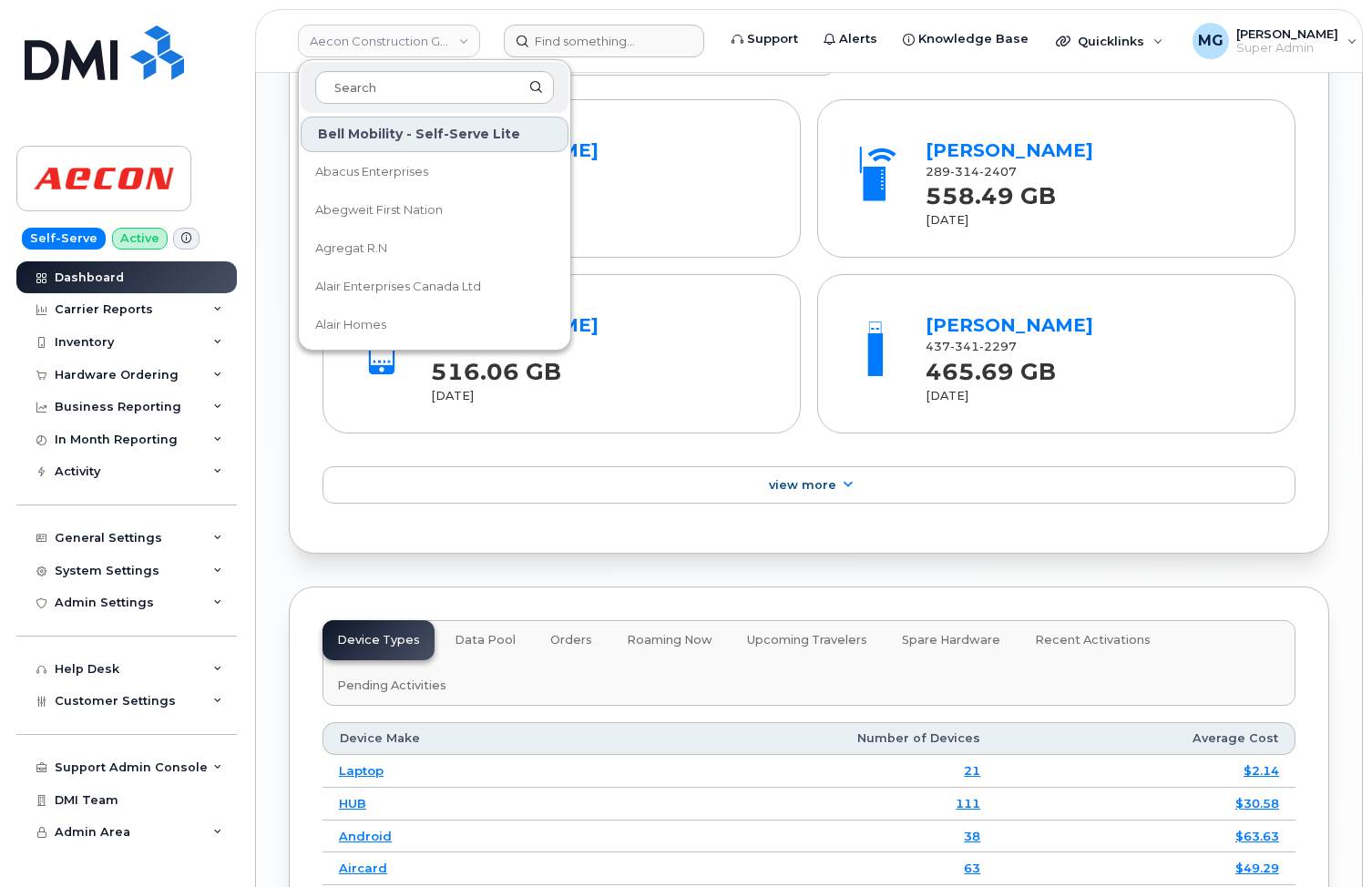
click at [275, 50] on header "Aecon Construction Group Inc Bell Mobility - Self-Serve Lite Abacus Enterprises…" at bounding box center [809, 41] width 1108 height 64
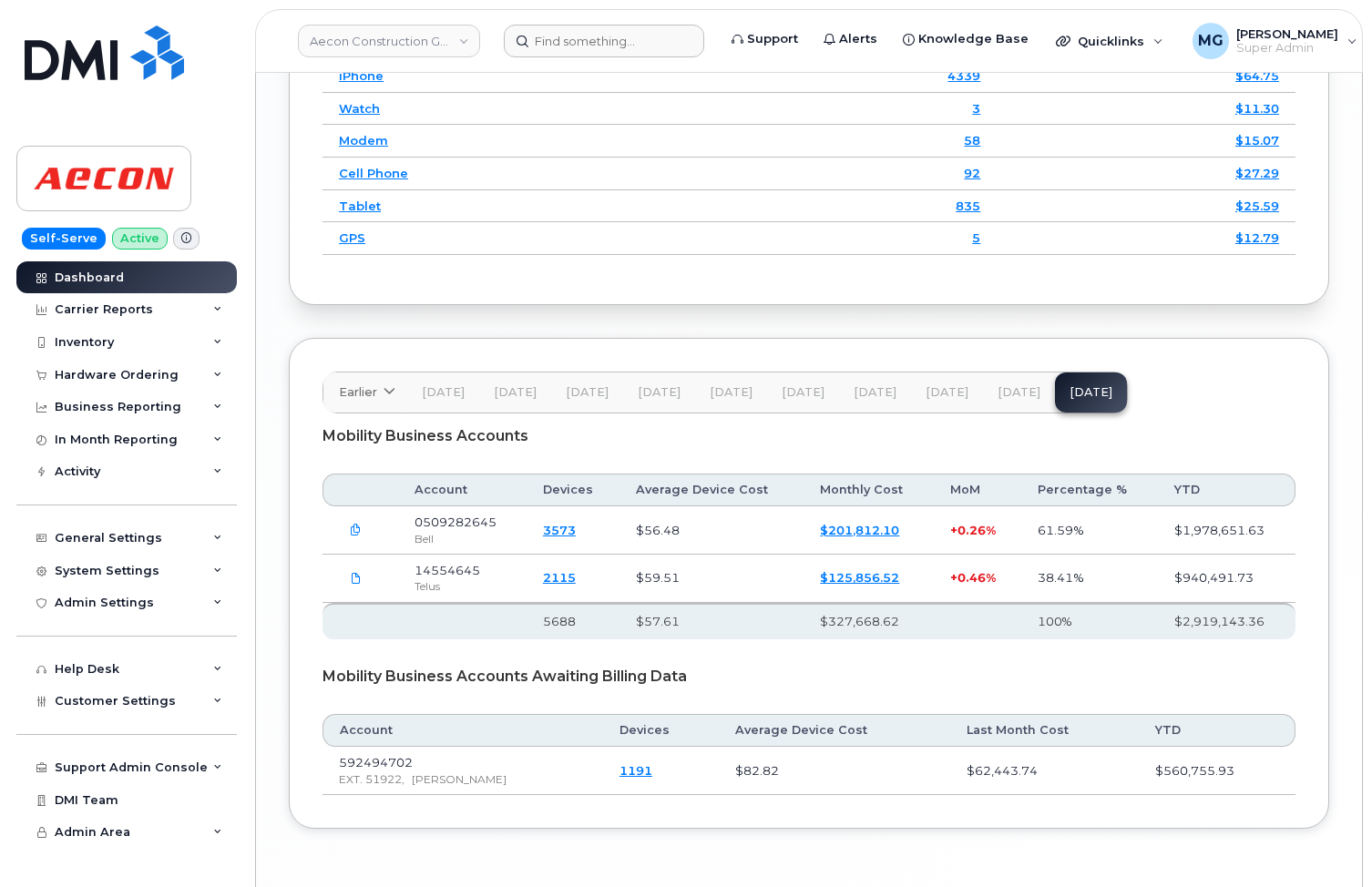
scroll to position [2952, 0]
click at [100, 465] on div "Activity" at bounding box center [77, 471] width 46 height 14
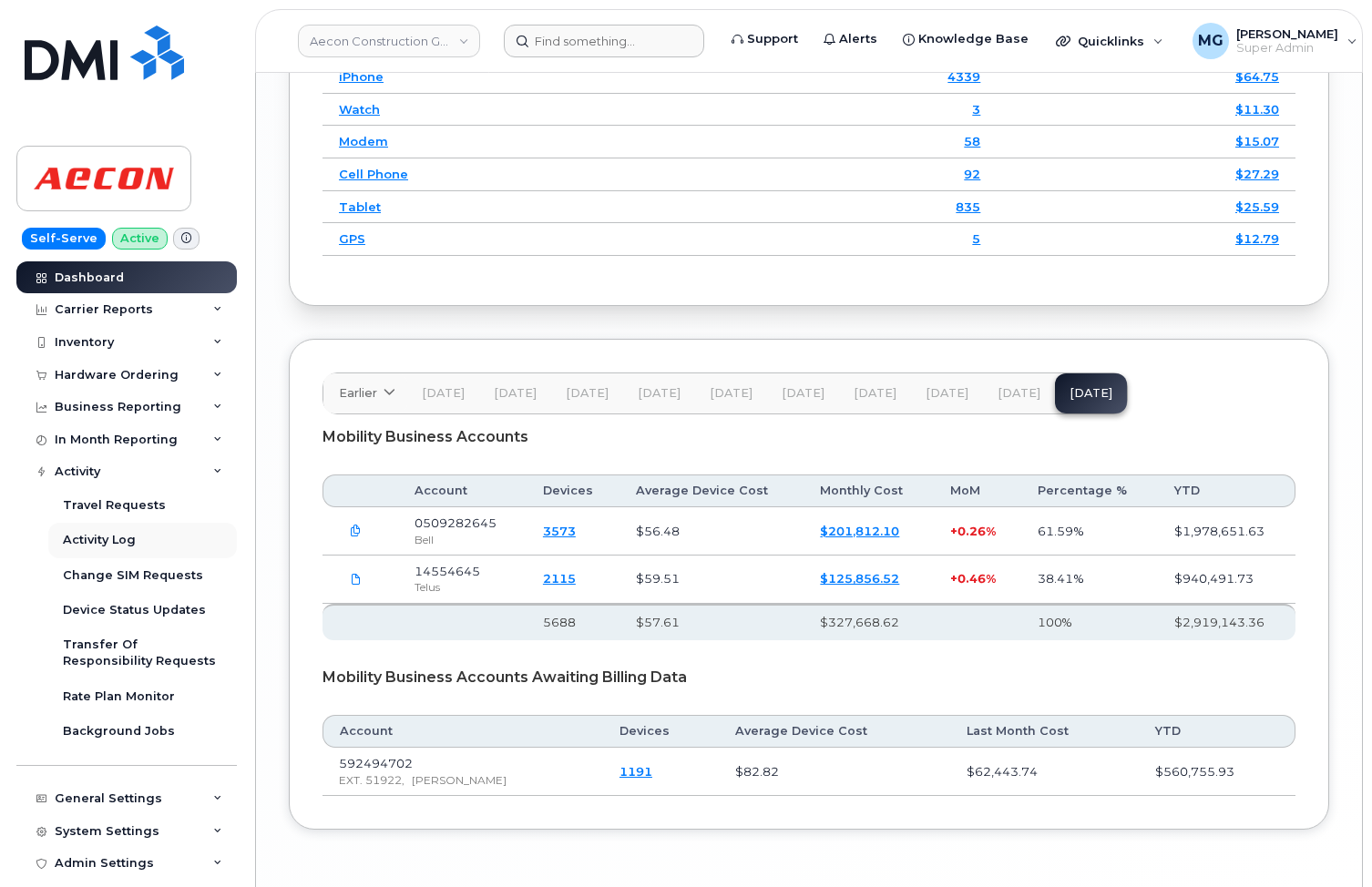
click at [124, 536] on div "Activity Log" at bounding box center [99, 539] width 73 height 16
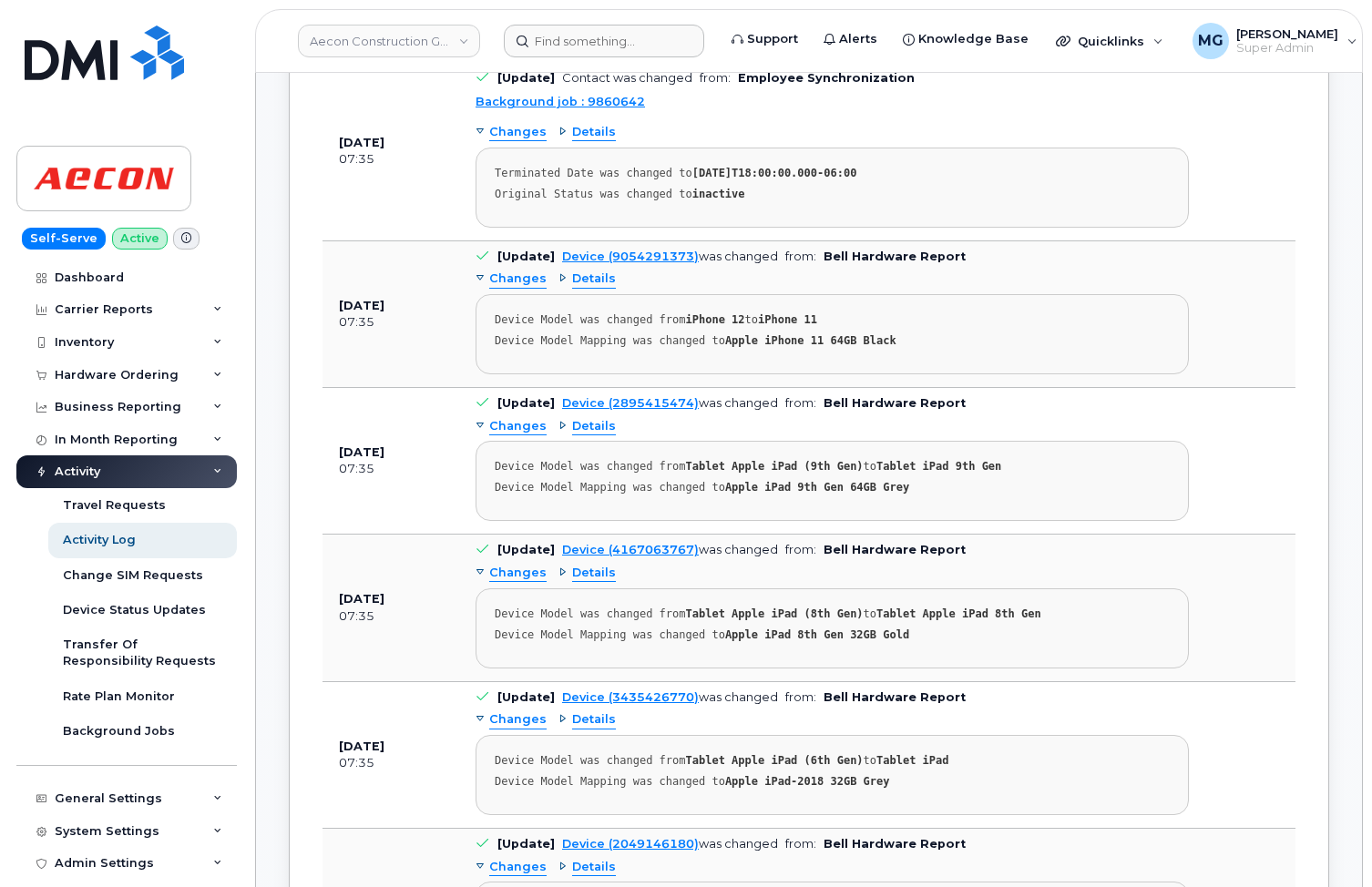
scroll to position [2982, 0]
click at [137, 372] on div "Hardware Ordering" at bounding box center [116, 374] width 124 height 14
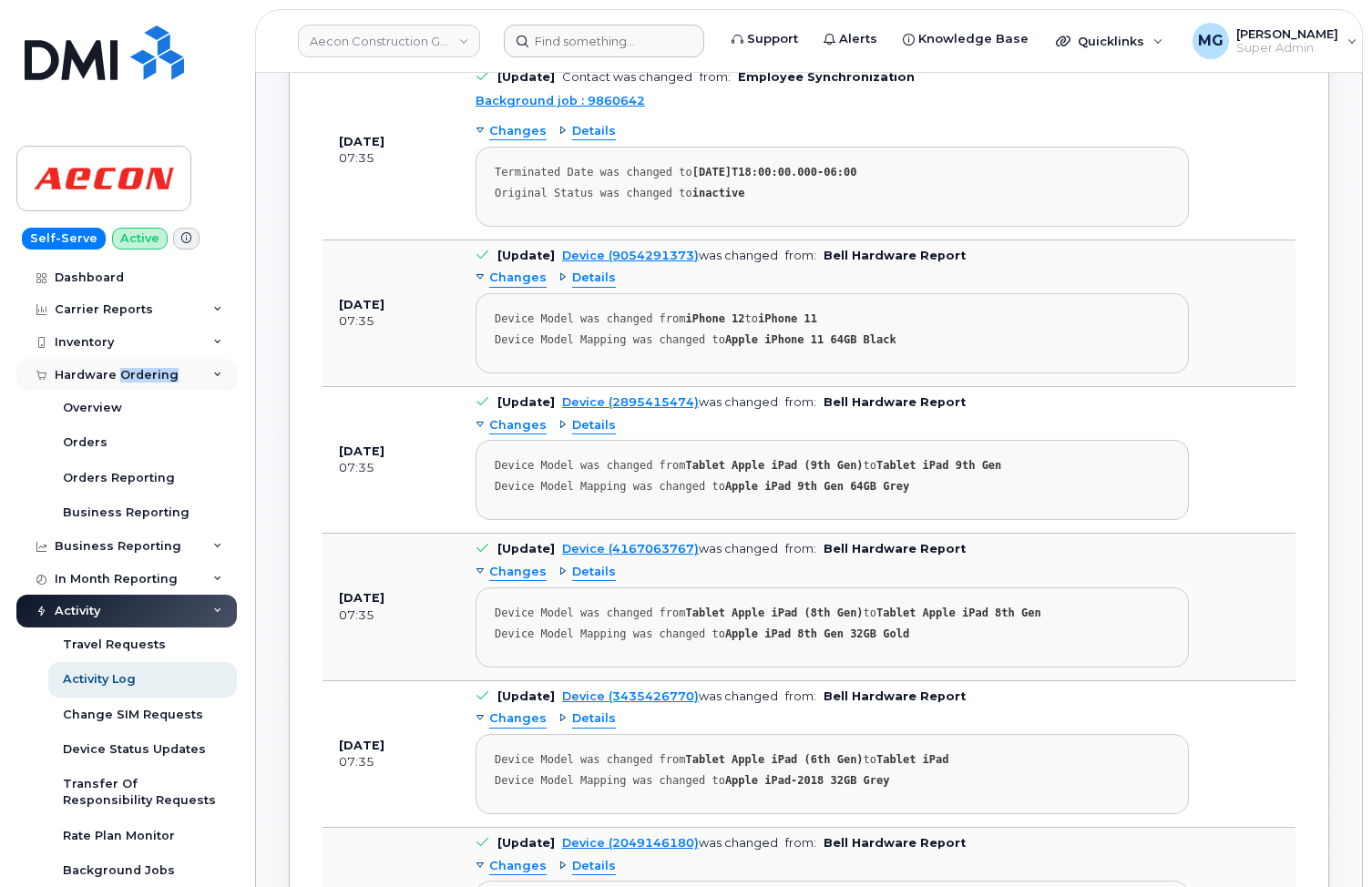
click at [137, 372] on div "Hardware Ordering" at bounding box center [116, 374] width 124 height 14
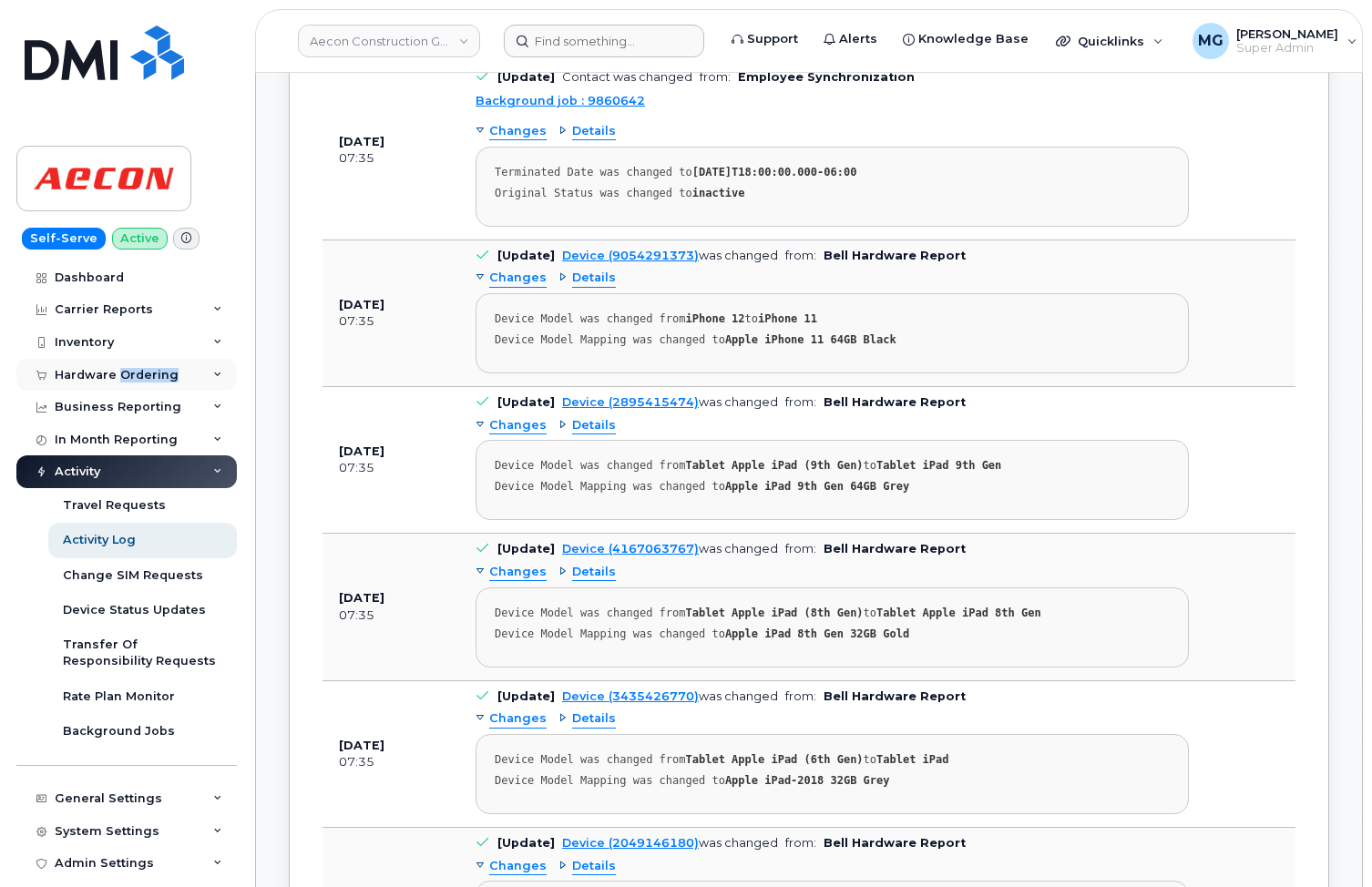
click at [136, 371] on div "Hardware Ordering" at bounding box center [116, 374] width 124 height 14
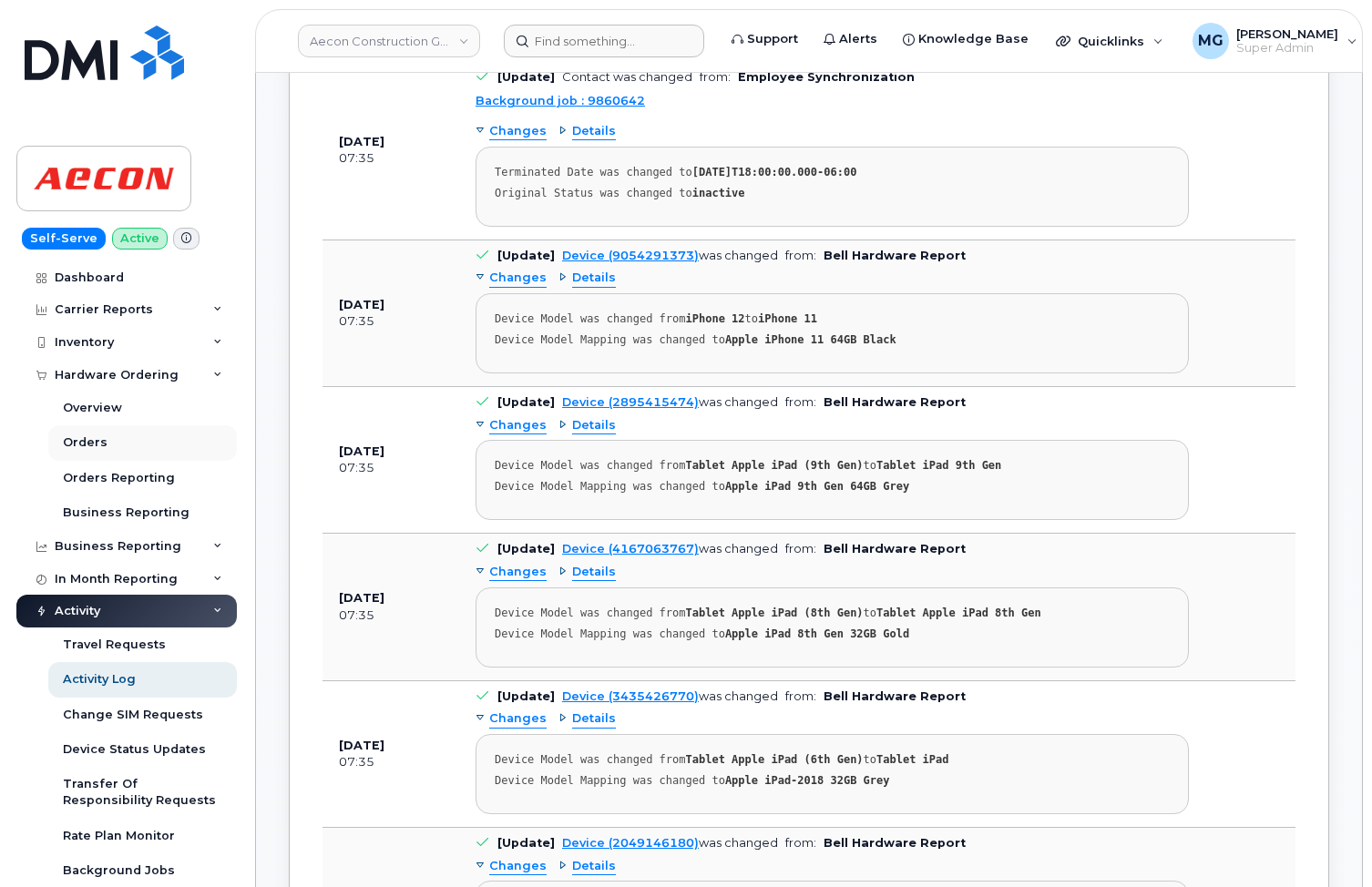
click at [100, 435] on div "Orders" at bounding box center [85, 442] width 45 height 16
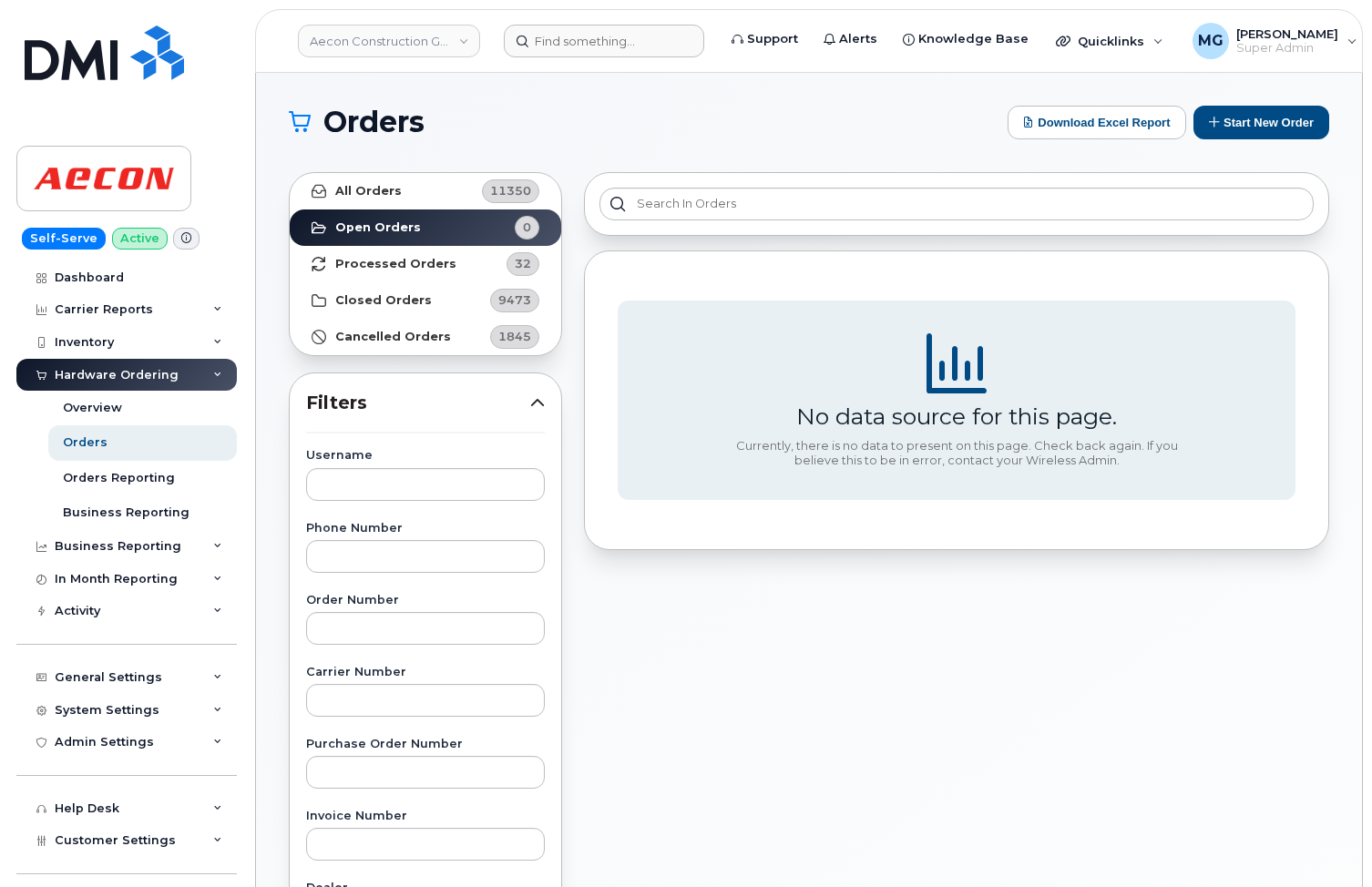
click at [522, 262] on span "32" at bounding box center [522, 264] width 16 height 17
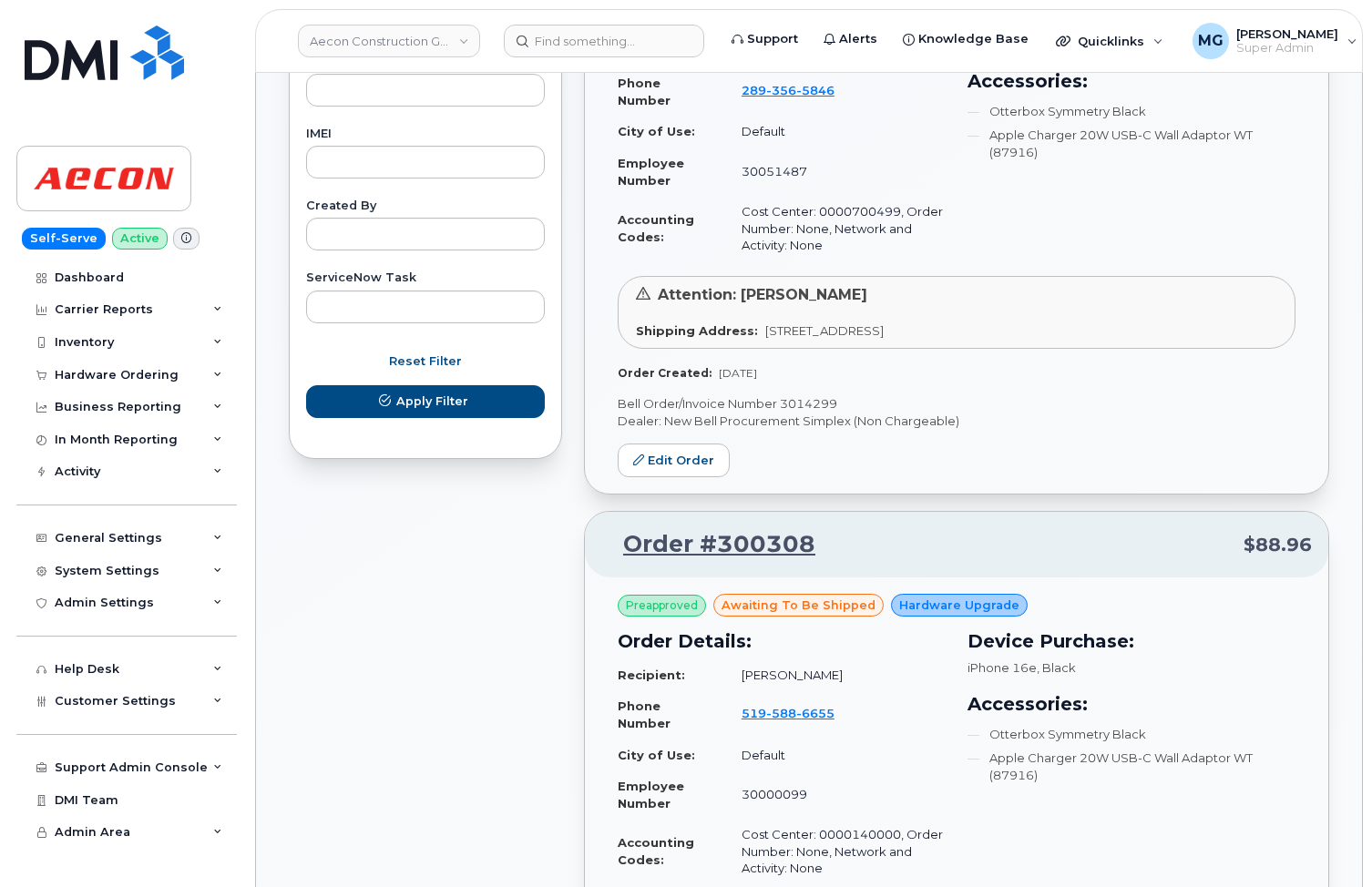
scroll to position [977, 0]
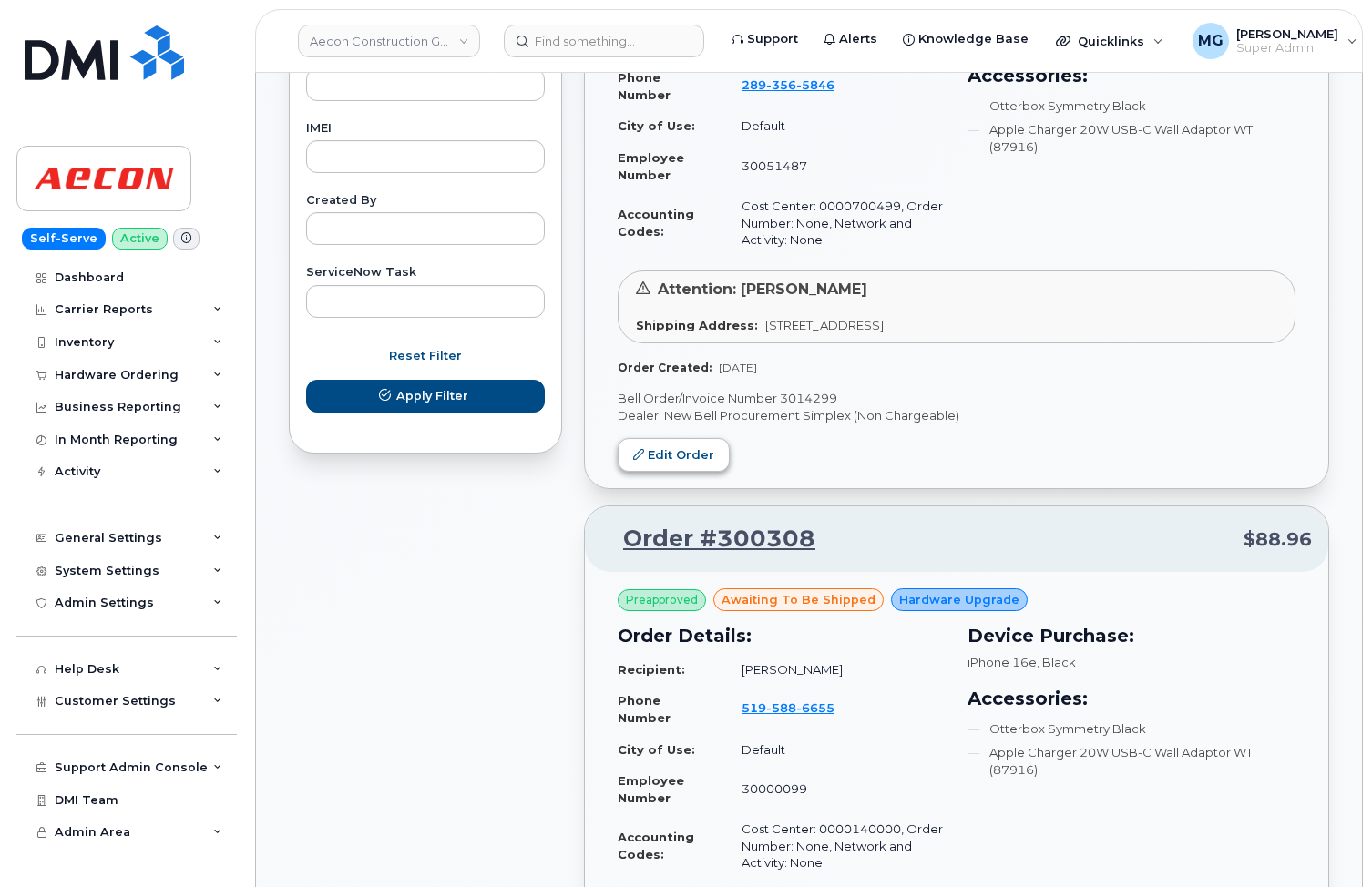
click at [675, 438] on link "Edit Order" at bounding box center [673, 454] width 112 height 33
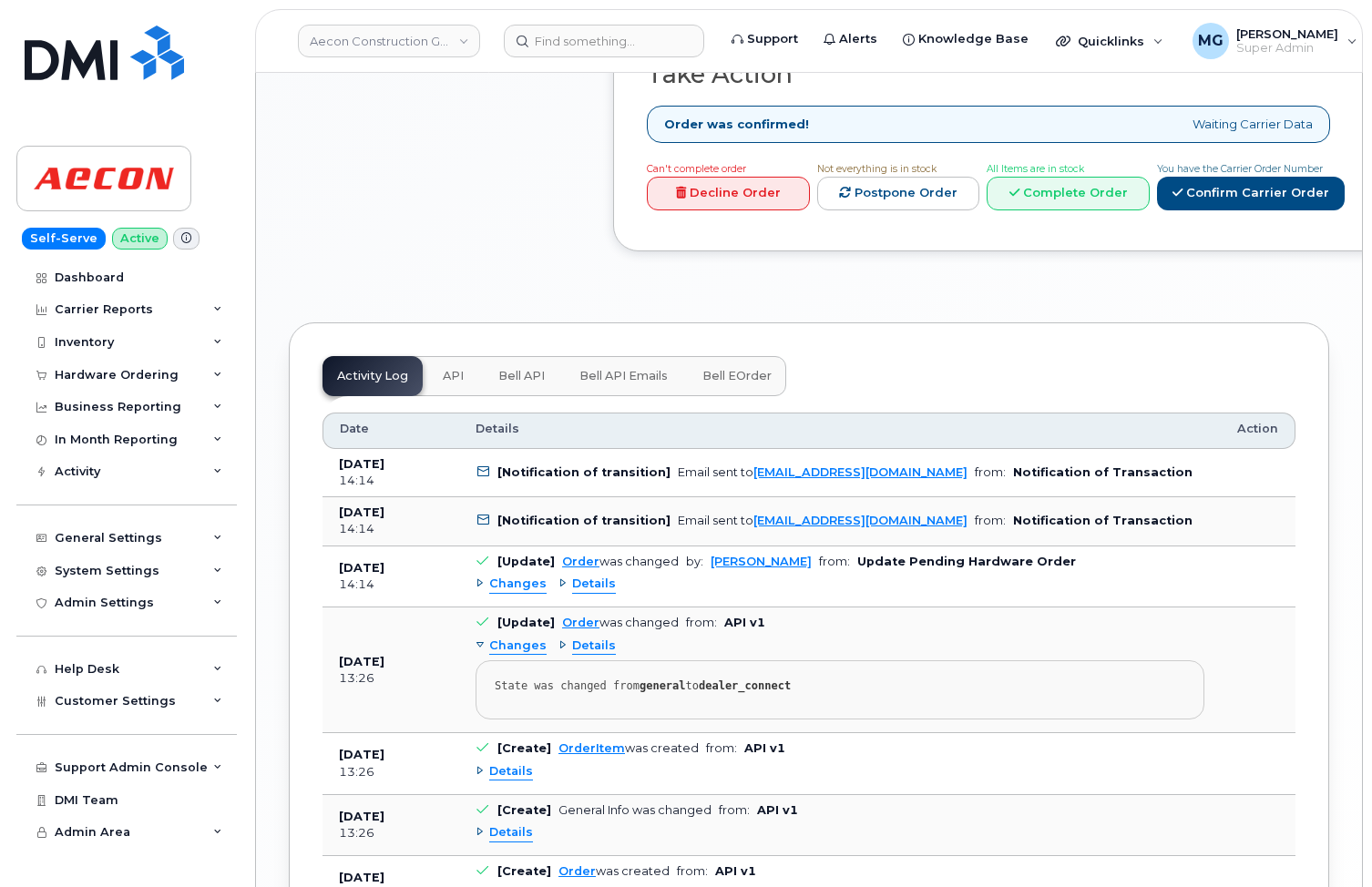
scroll to position [1216, 0]
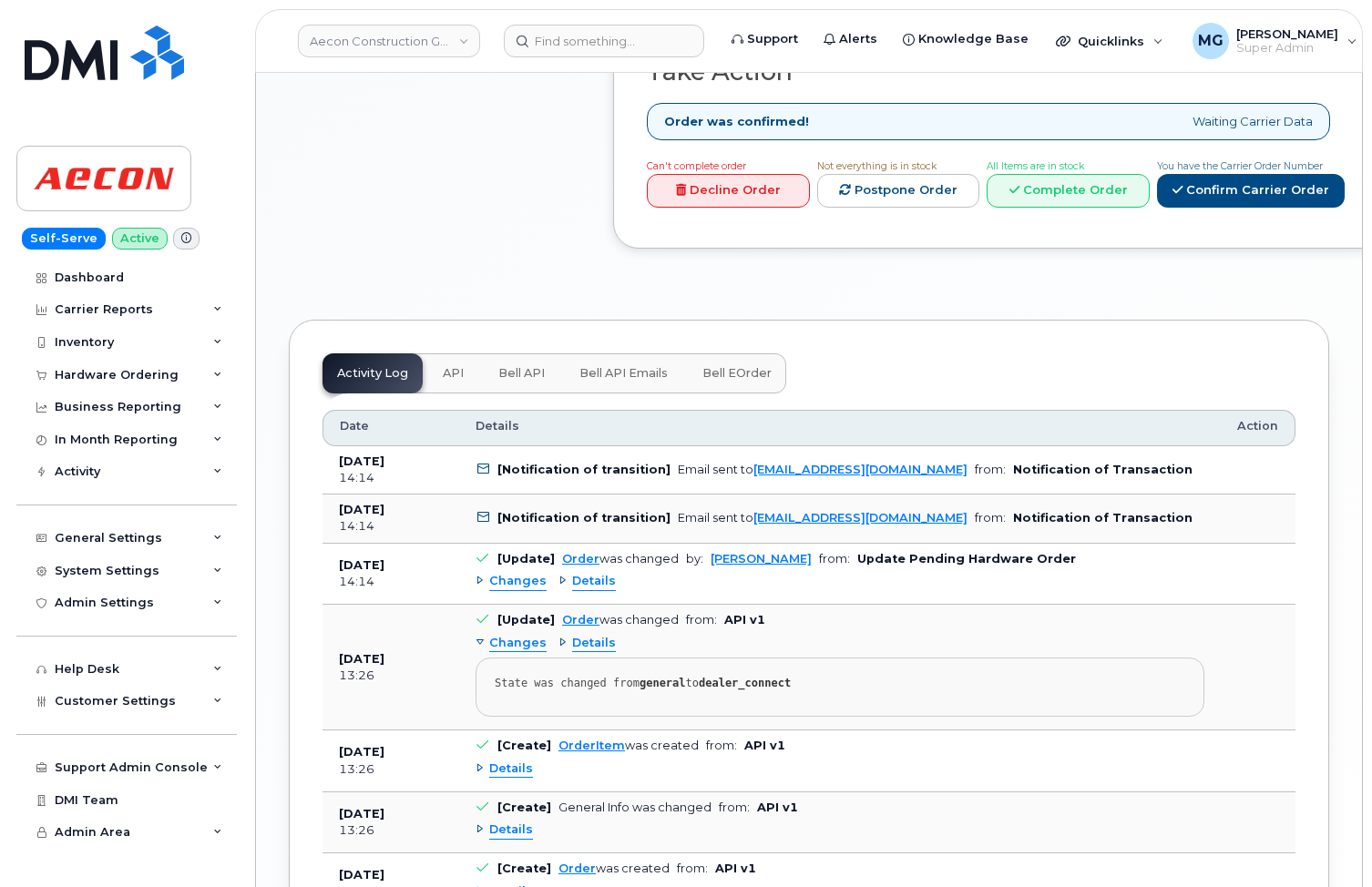
click at [508, 573] on span "Changes" at bounding box center [517, 581] width 57 height 17
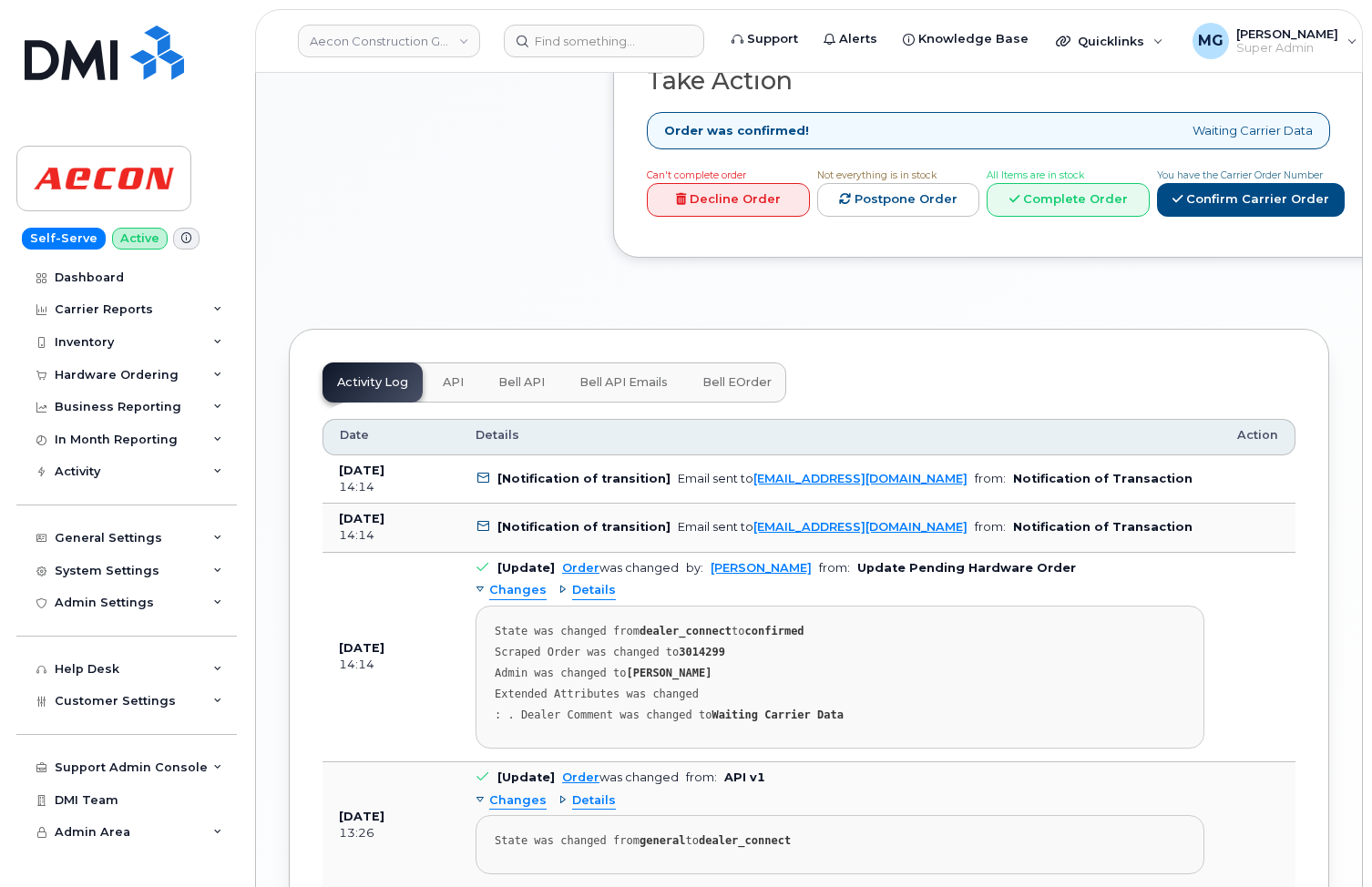
scroll to position [1209, 0]
click at [457, 374] on span "API" at bounding box center [454, 381] width 21 height 14
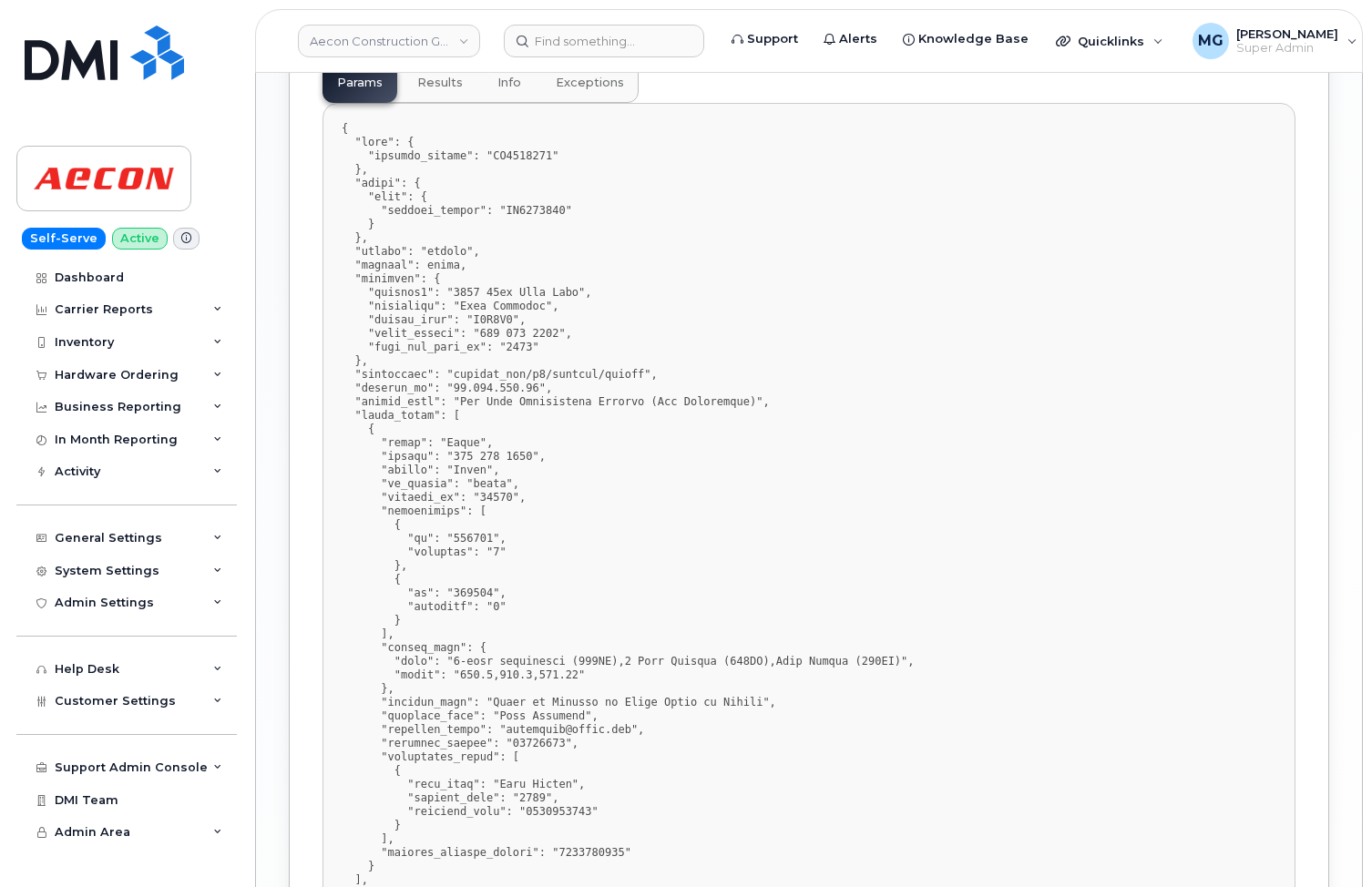
scroll to position [1694, 0]
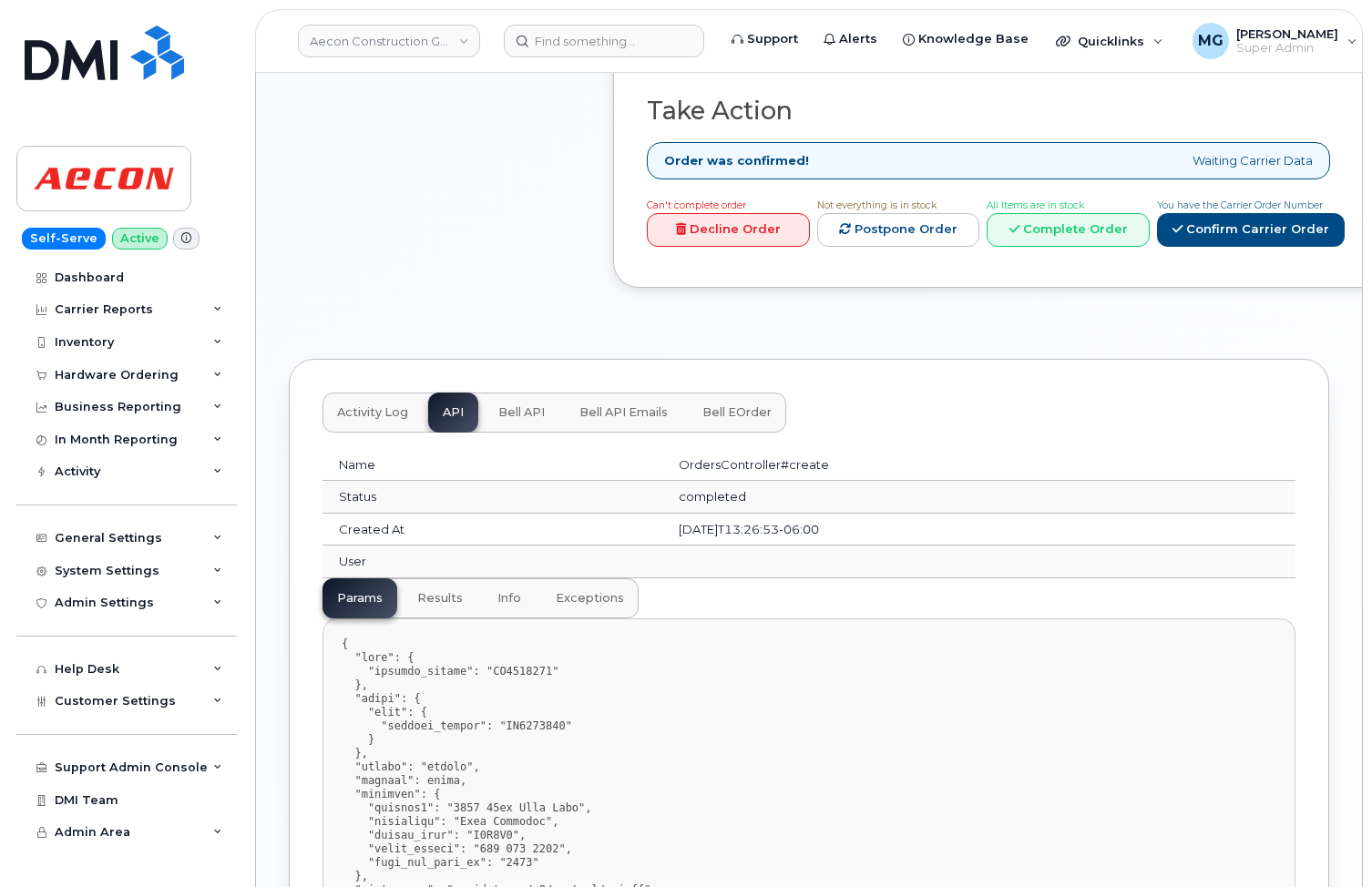
click at [514, 405] on span "Bell API" at bounding box center [521, 412] width 47 height 14
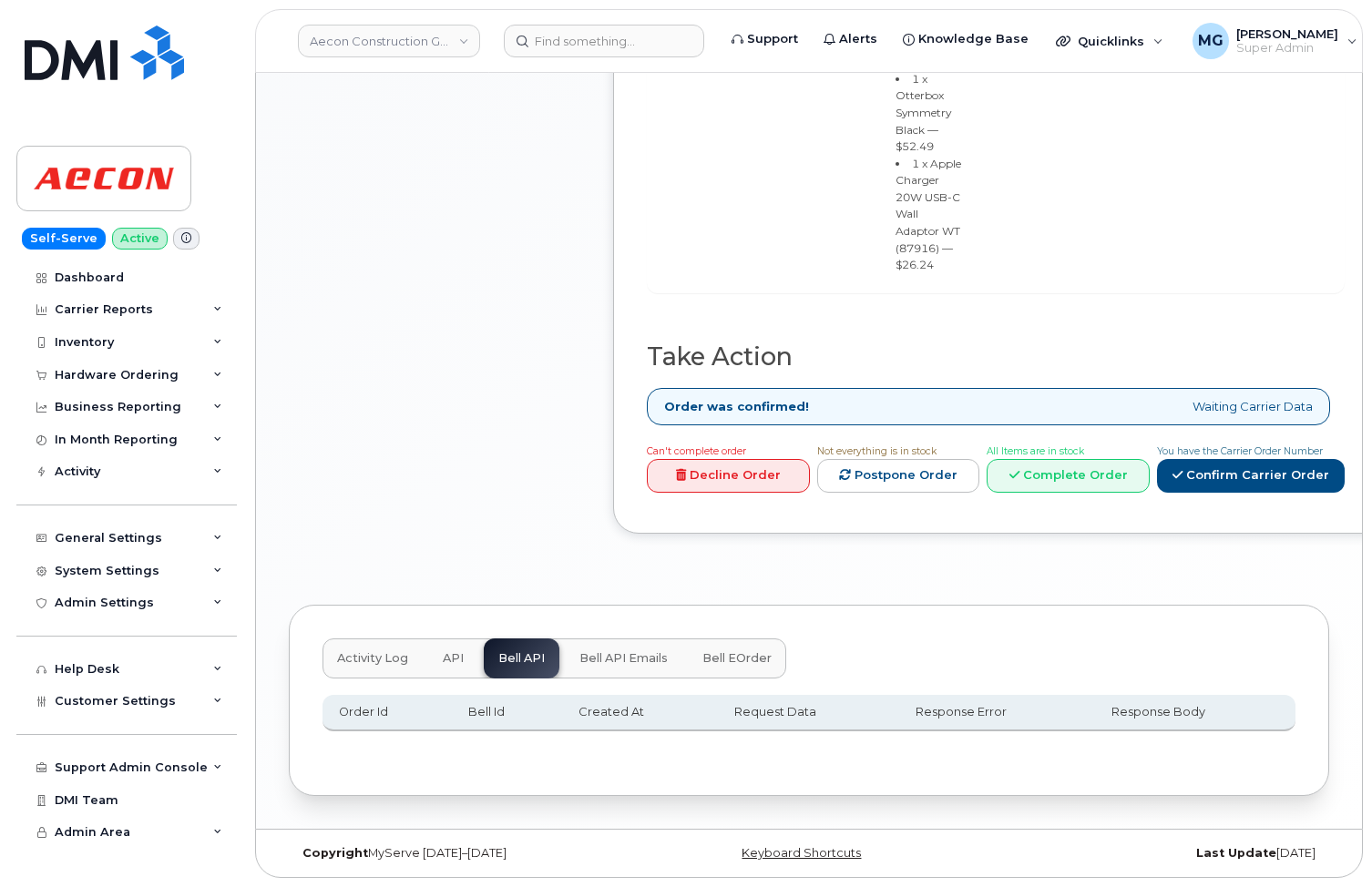
scroll to position [910, 0]
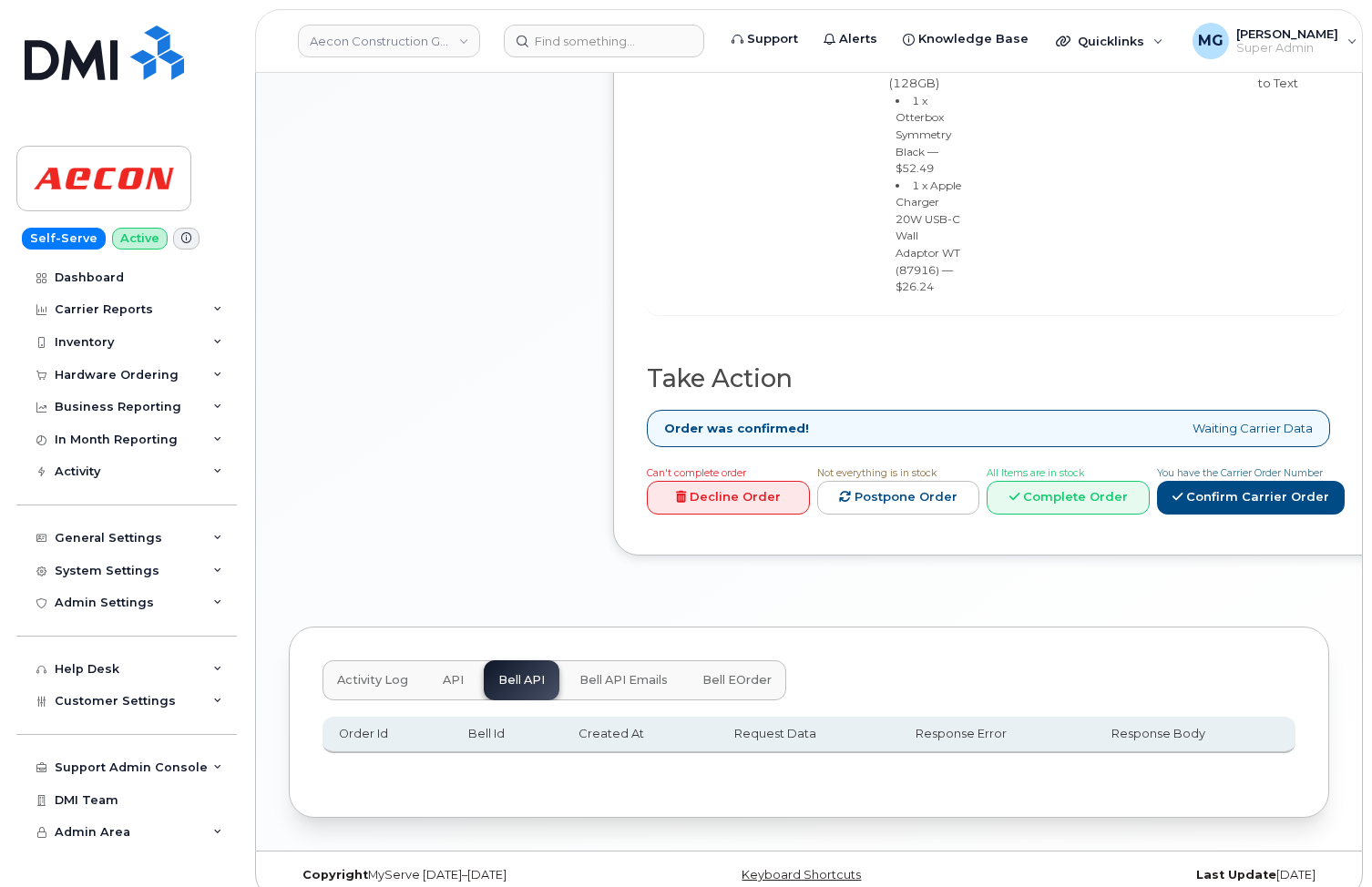
click at [635, 673] on span "Bell API Emails" at bounding box center [623, 680] width 89 height 14
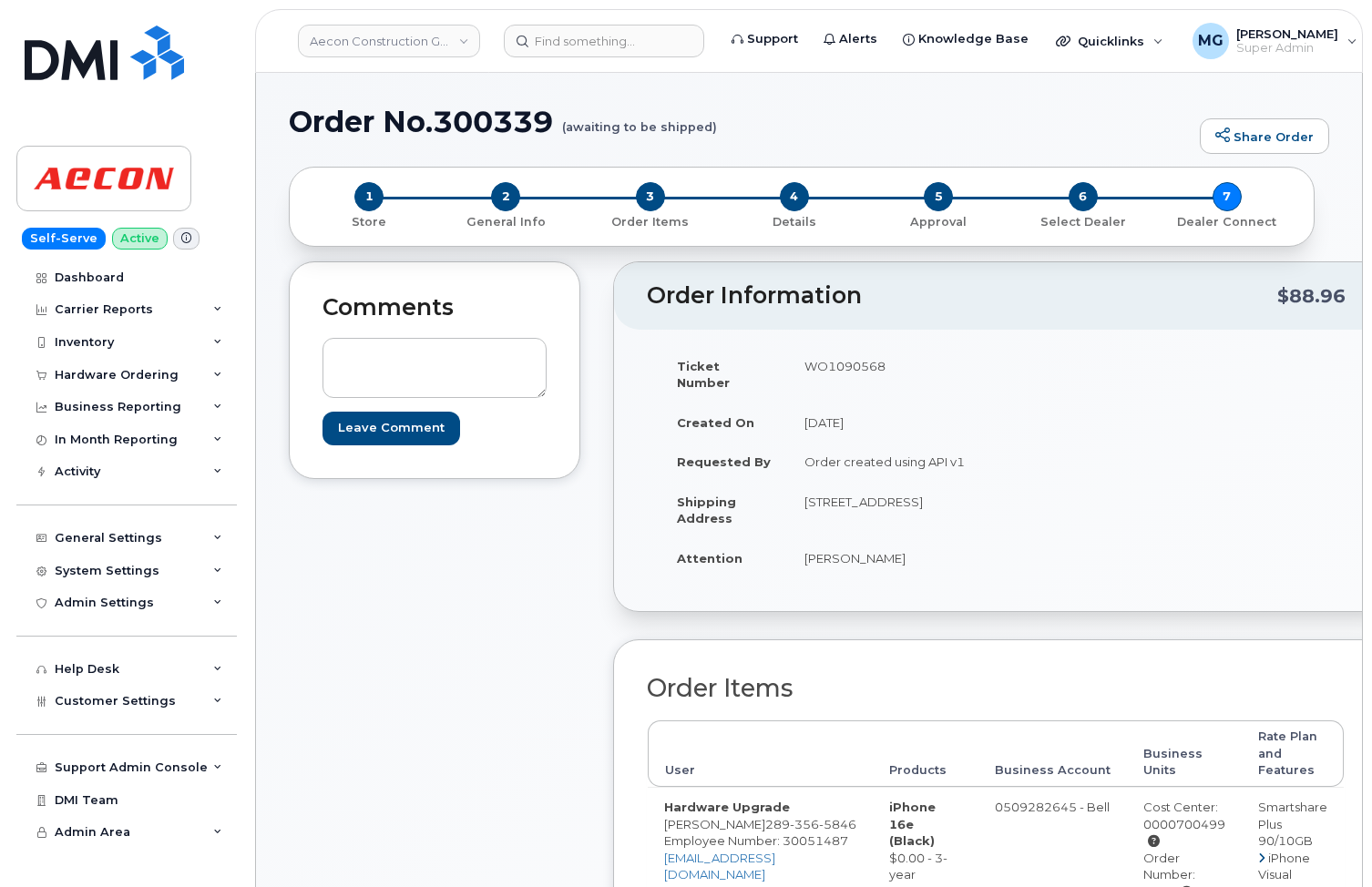
scroll to position [0, 0]
